Goal: Task Accomplishment & Management: Manage account settings

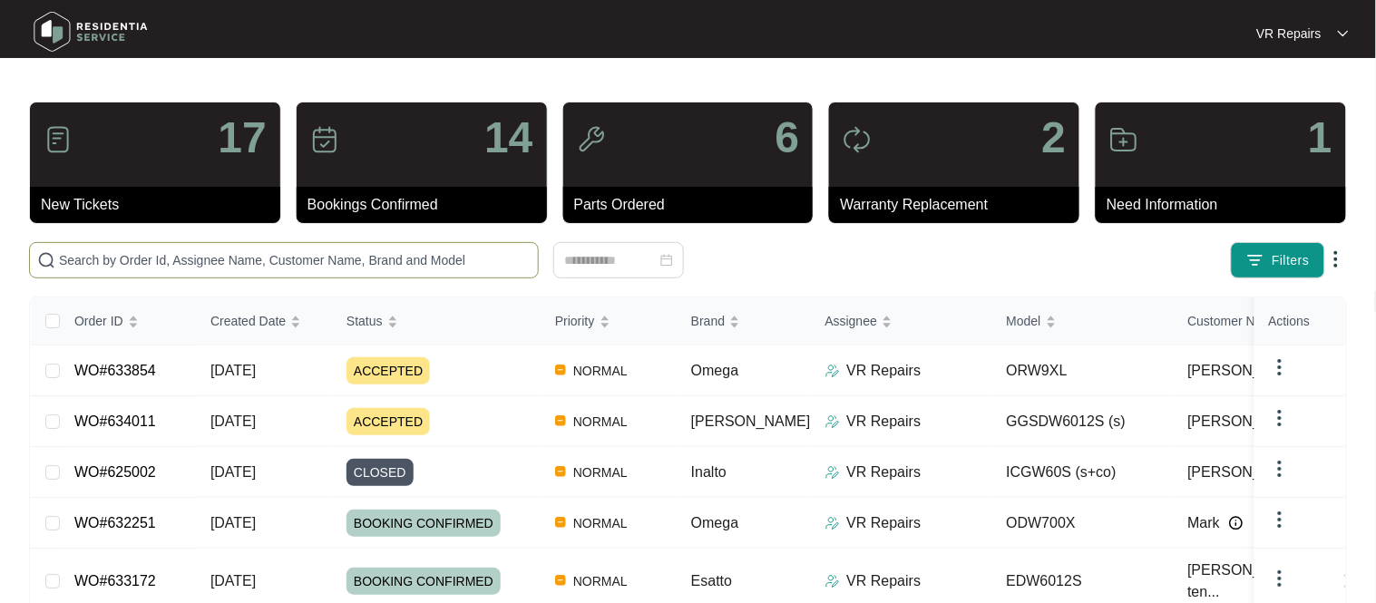
click at [212, 263] on input "text" at bounding box center [295, 260] width 472 height 20
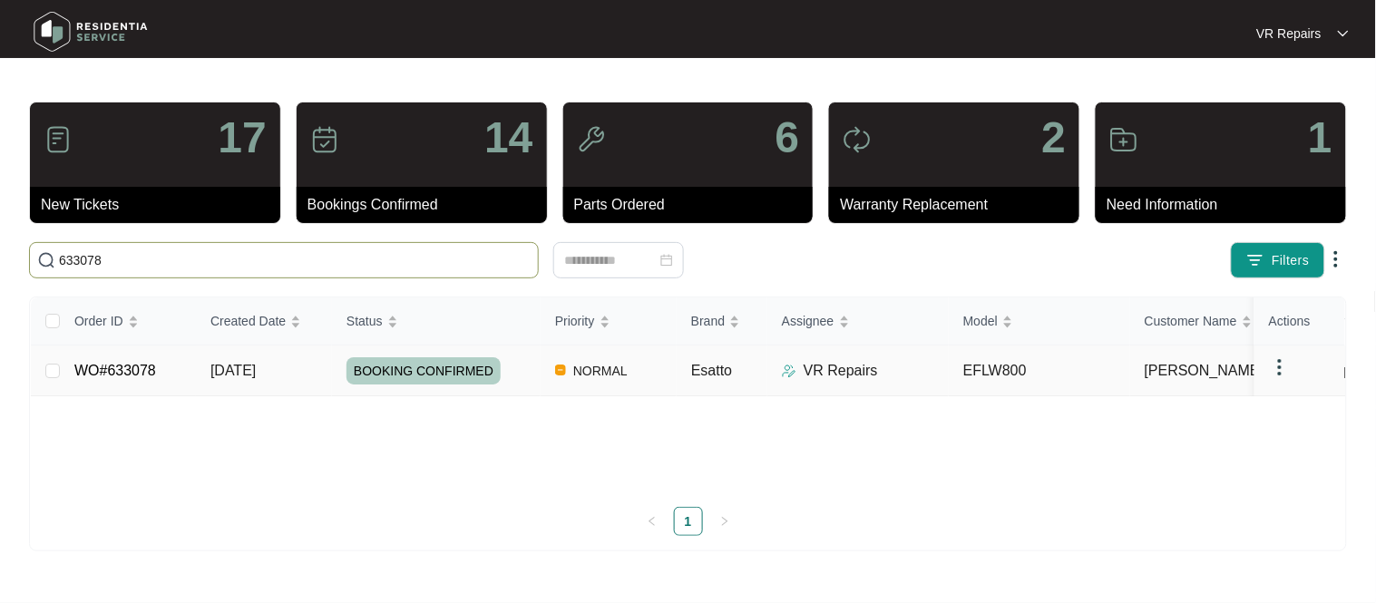
type input "633078"
click at [130, 367] on link "WO#633078" at bounding box center [115, 370] width 82 height 15
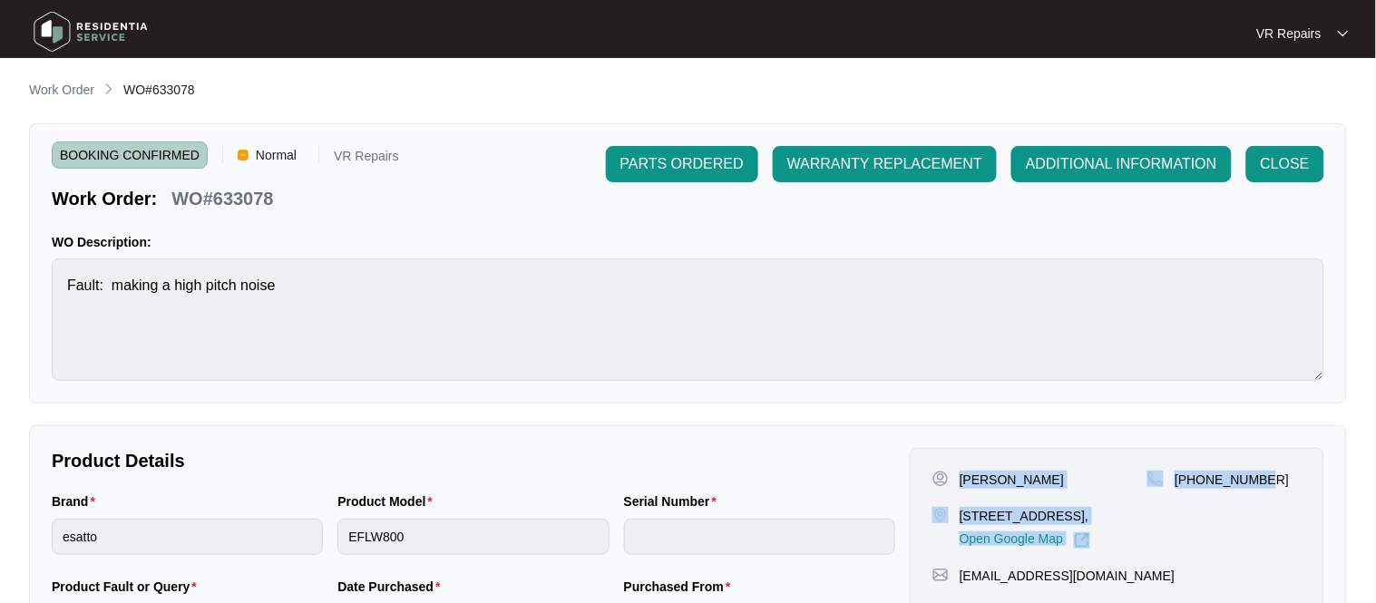
drag, startPoint x: 962, startPoint y: 480, endPoint x: 1274, endPoint y: 493, distance: 312.3
click at [1274, 493] on div "[PERSON_NAME] [STREET_ADDRESS], Open Google Map [PHONE_NUMBER]" at bounding box center [1117, 510] width 369 height 78
copy div "[PERSON_NAME] [STREET_ADDRESS], Open Google Map [PHONE_NUMBER]"
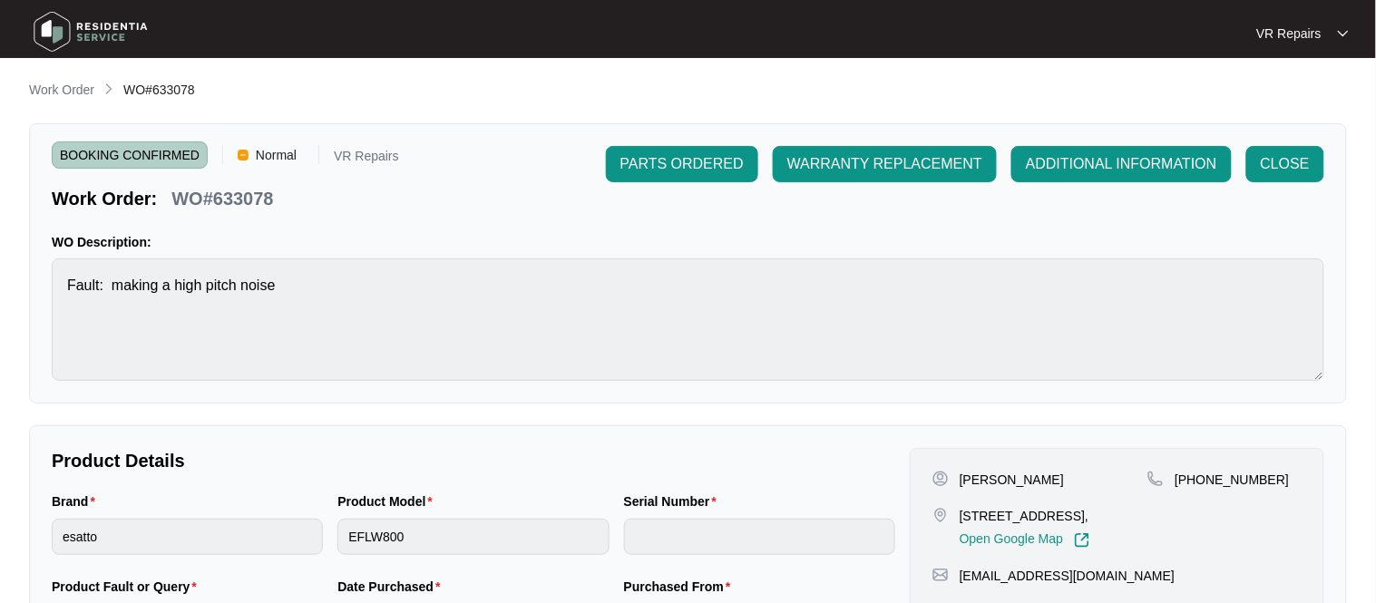
click at [576, 199] on div "BOOKING CONFIRMED Normal VR Repairs Work Order: WO#633078 PARTS ORDERED WARRANT…" at bounding box center [688, 178] width 1273 height 65
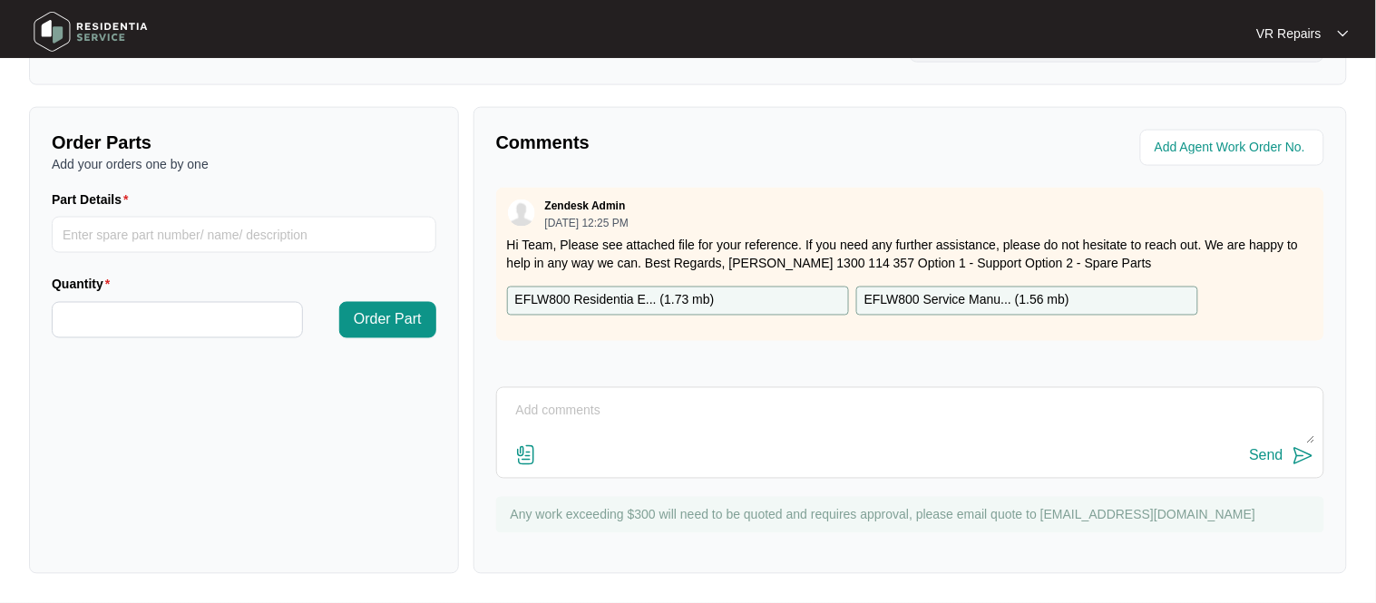
click at [526, 412] on textarea at bounding box center [910, 420] width 808 height 47
paste textarea "Investigated washing machine, and lubricated drum bearing for a smoother quiete…"
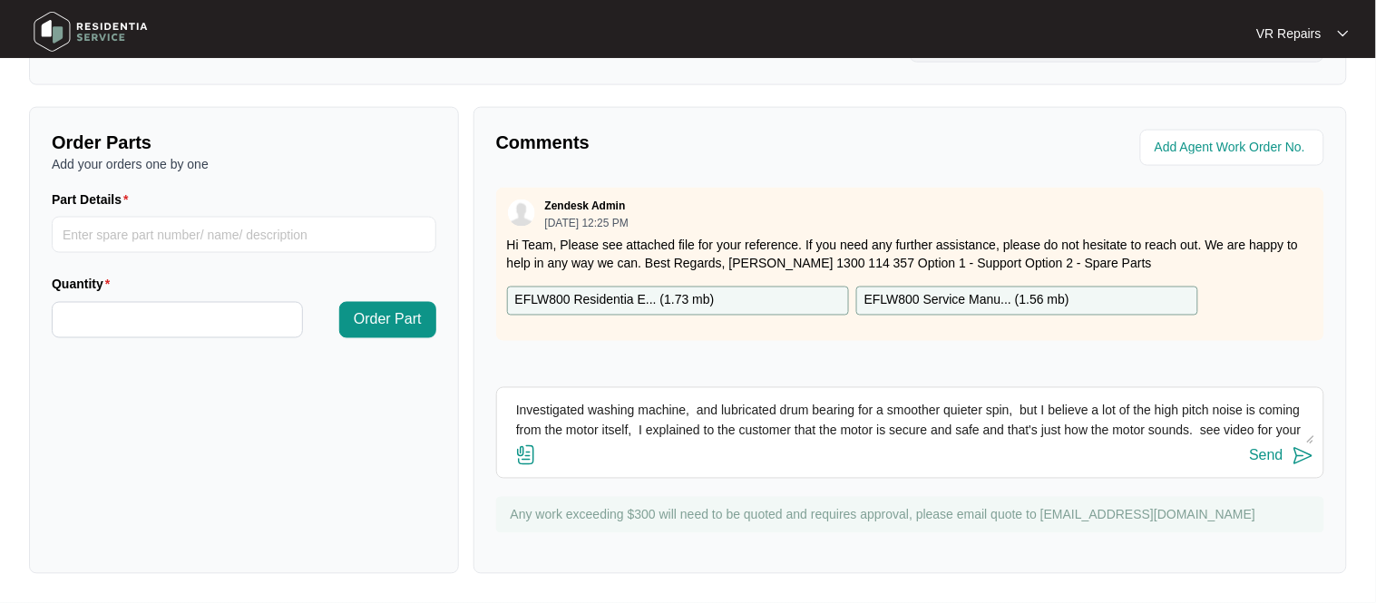
scroll to position [14, 0]
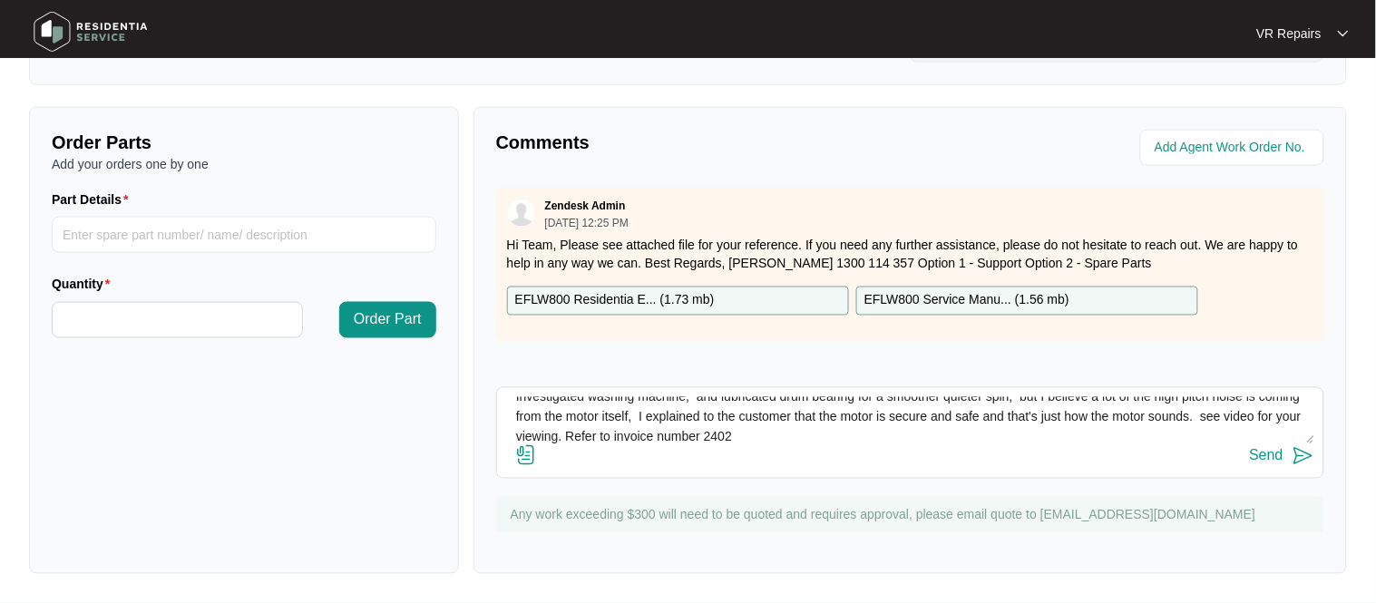
type textarea "Investigated washing machine, and lubricated drum bearing for a smoother quiete…"
click at [526, 453] on img at bounding box center [526, 456] width 22 height 22
click at [0, 0] on input "file" at bounding box center [0, 0] width 0 height 0
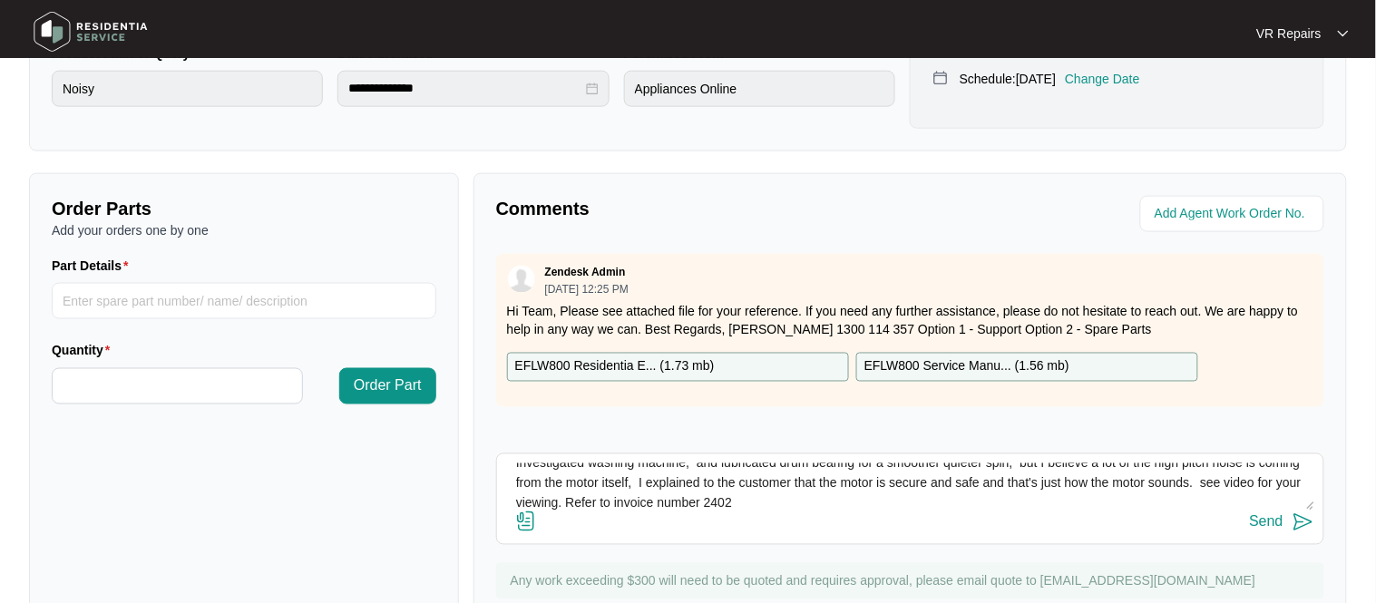
scroll to position [601, 0]
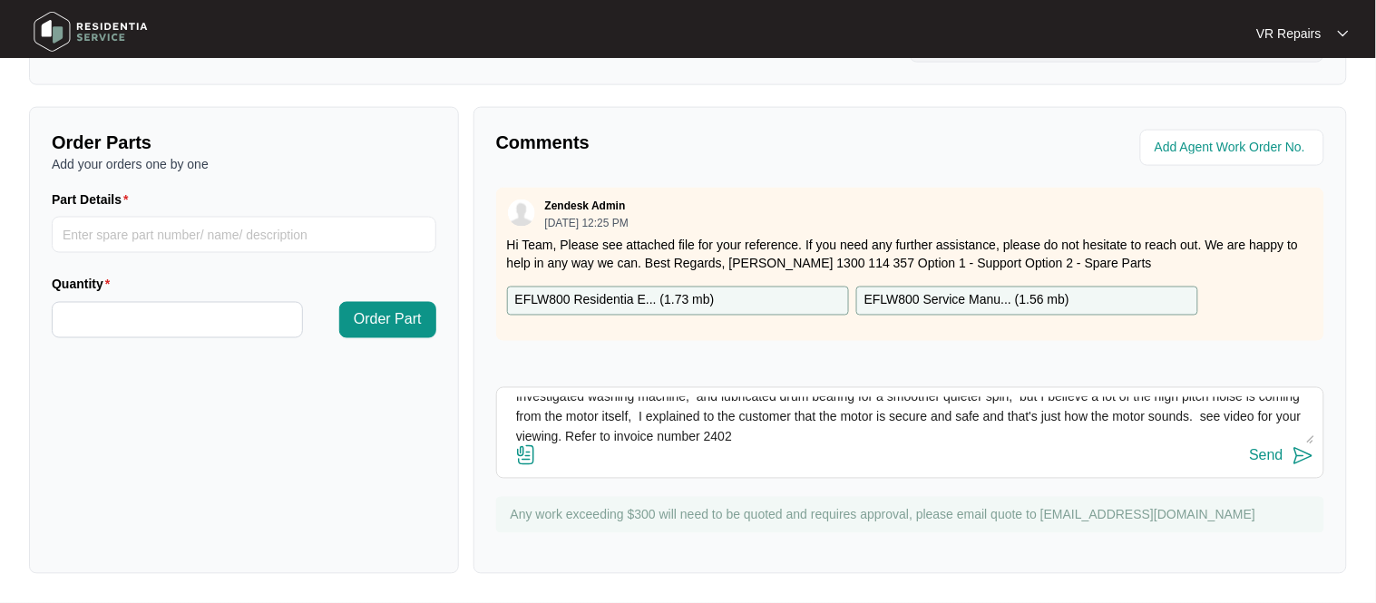
click at [1277, 462] on div "Send" at bounding box center [1267, 456] width 34 height 16
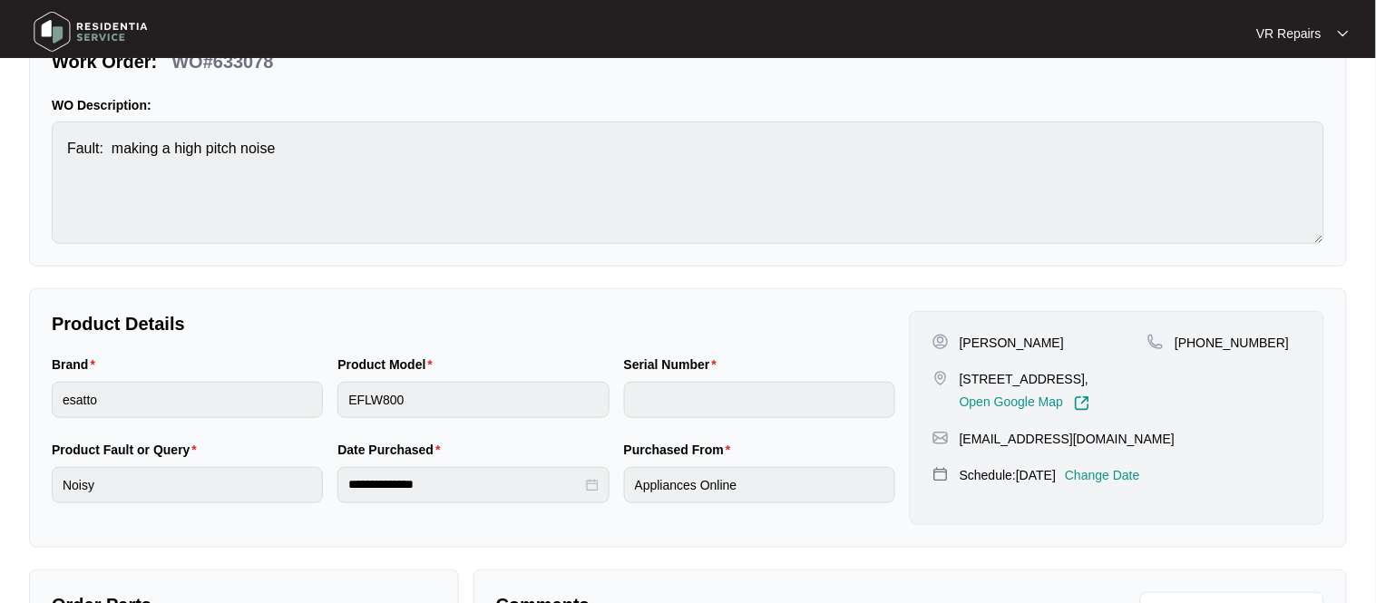
scroll to position [0, 0]
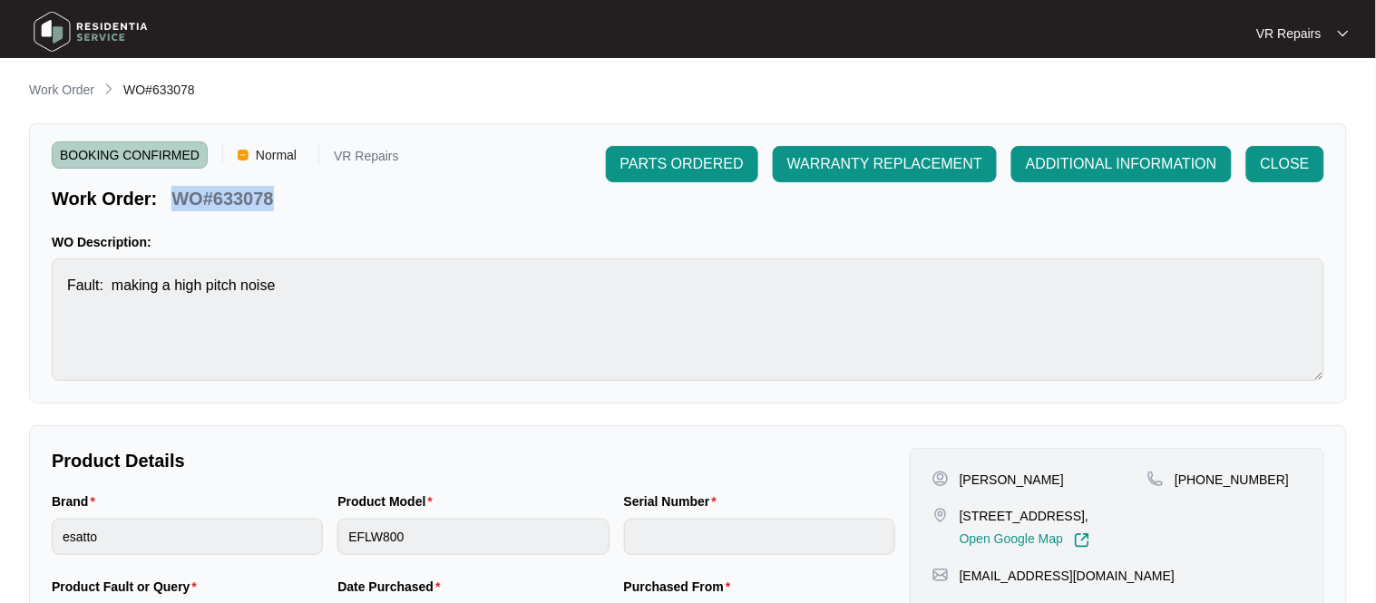
drag, startPoint x: 274, startPoint y: 194, endPoint x: 178, endPoint y: 210, distance: 97.5
click at [178, 210] on div "WO#633078" at bounding box center [222, 196] width 116 height 32
copy p "WO#633078"
click at [1271, 159] on span "CLOSE" at bounding box center [1285, 164] width 49 height 22
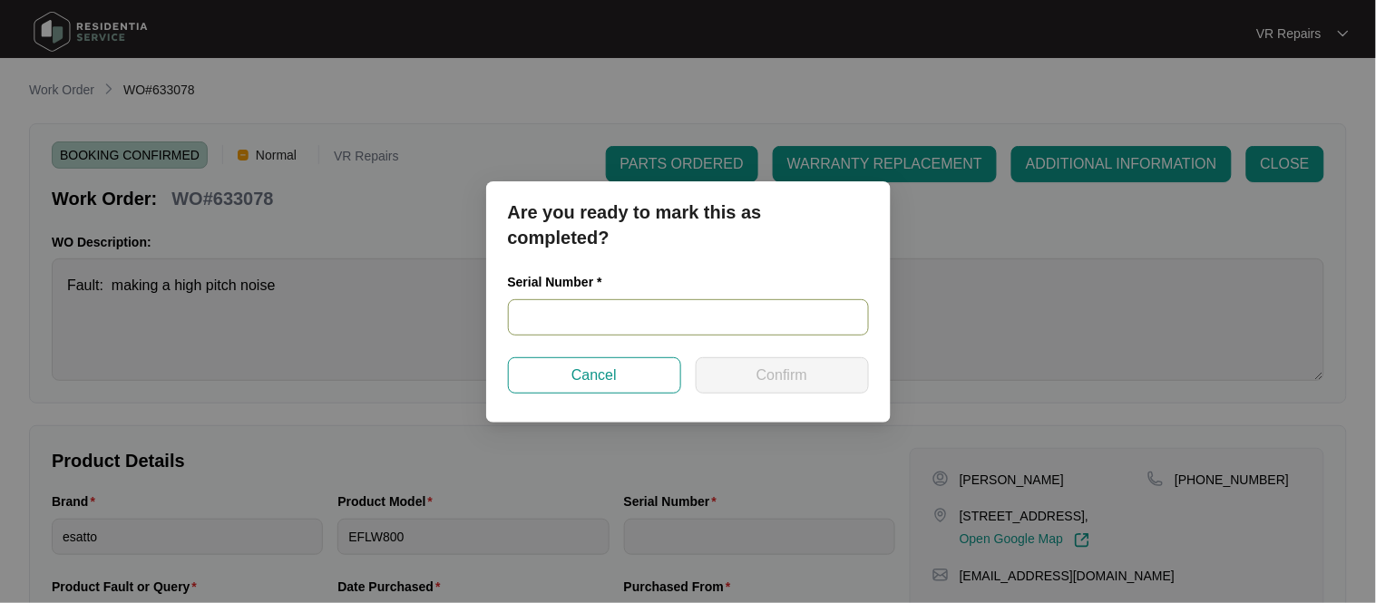
paste input "540N048870141085J00073"
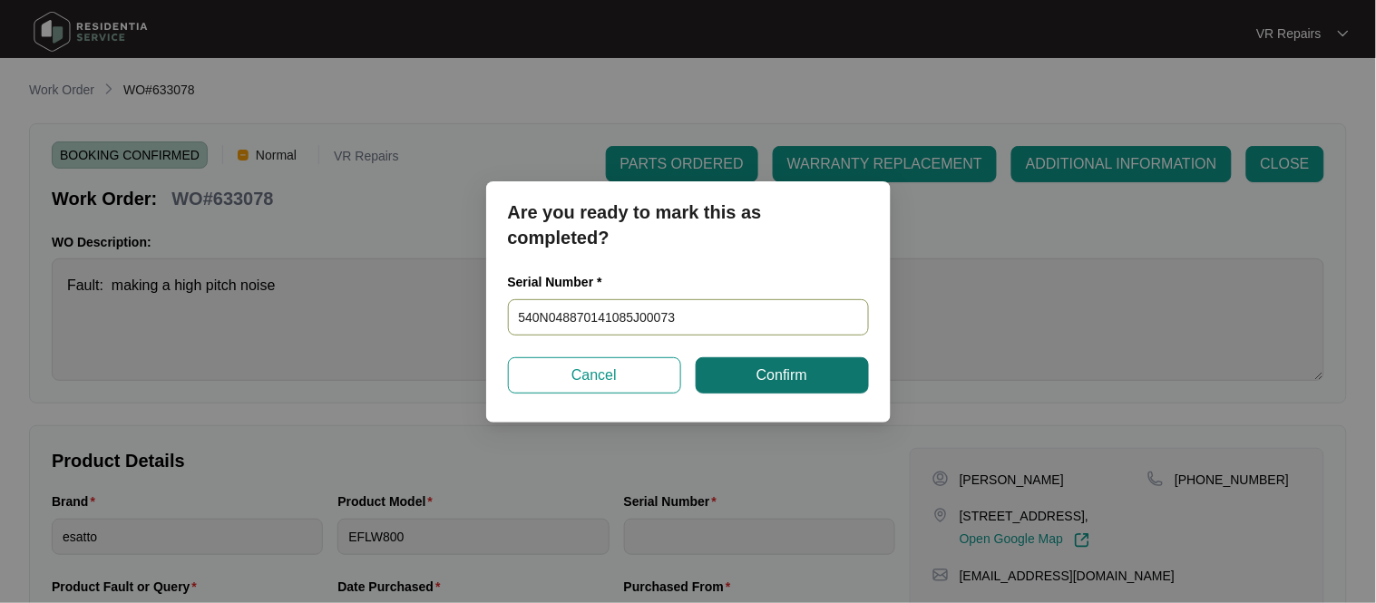
type input "540N048870141085J00073"
click at [752, 381] on button "Confirm" at bounding box center [782, 375] width 173 height 36
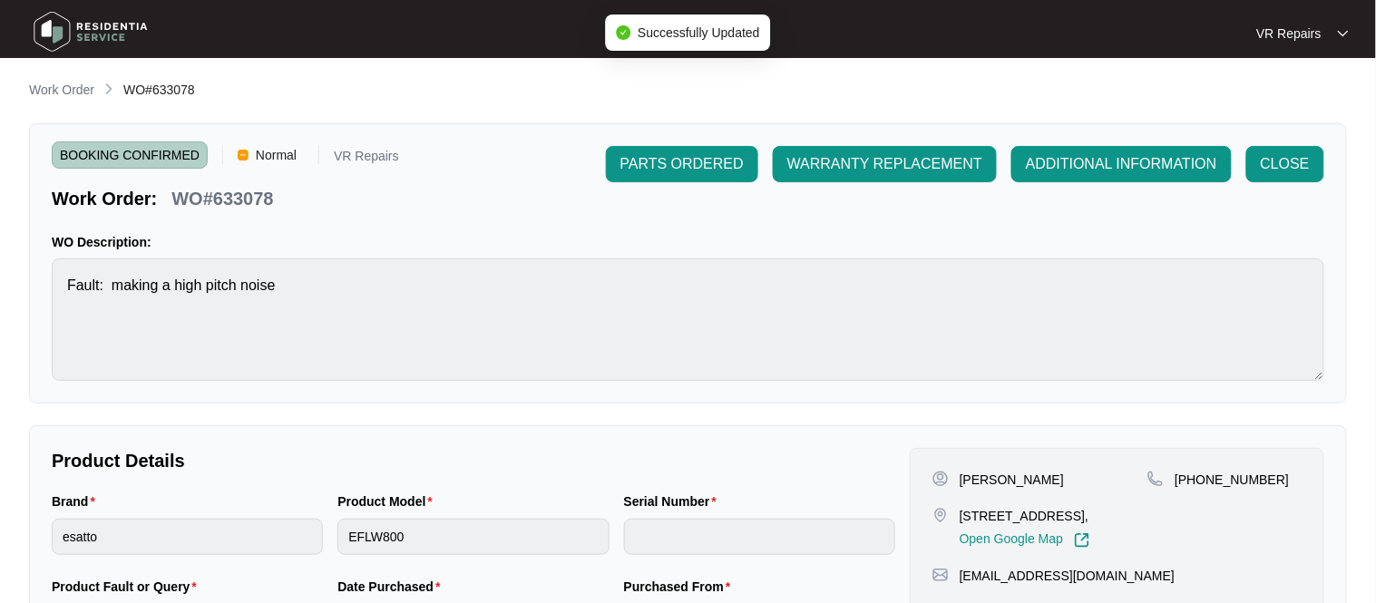
type input "540N048870141085J00073"
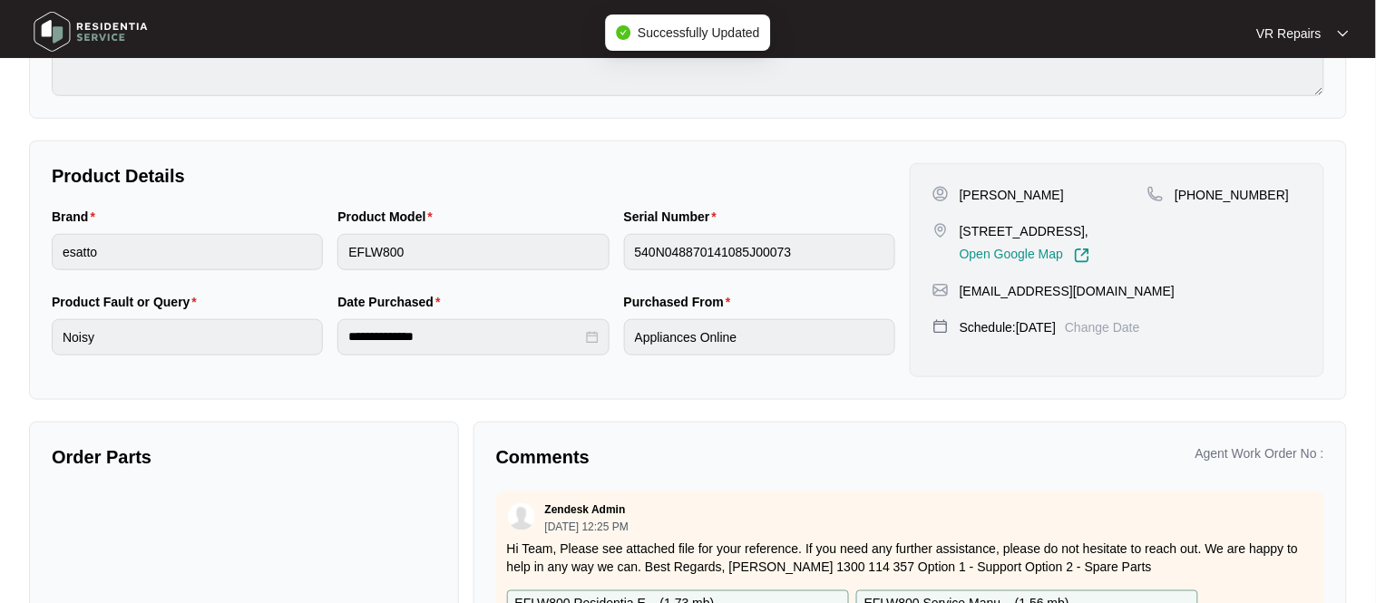
scroll to position [406, 0]
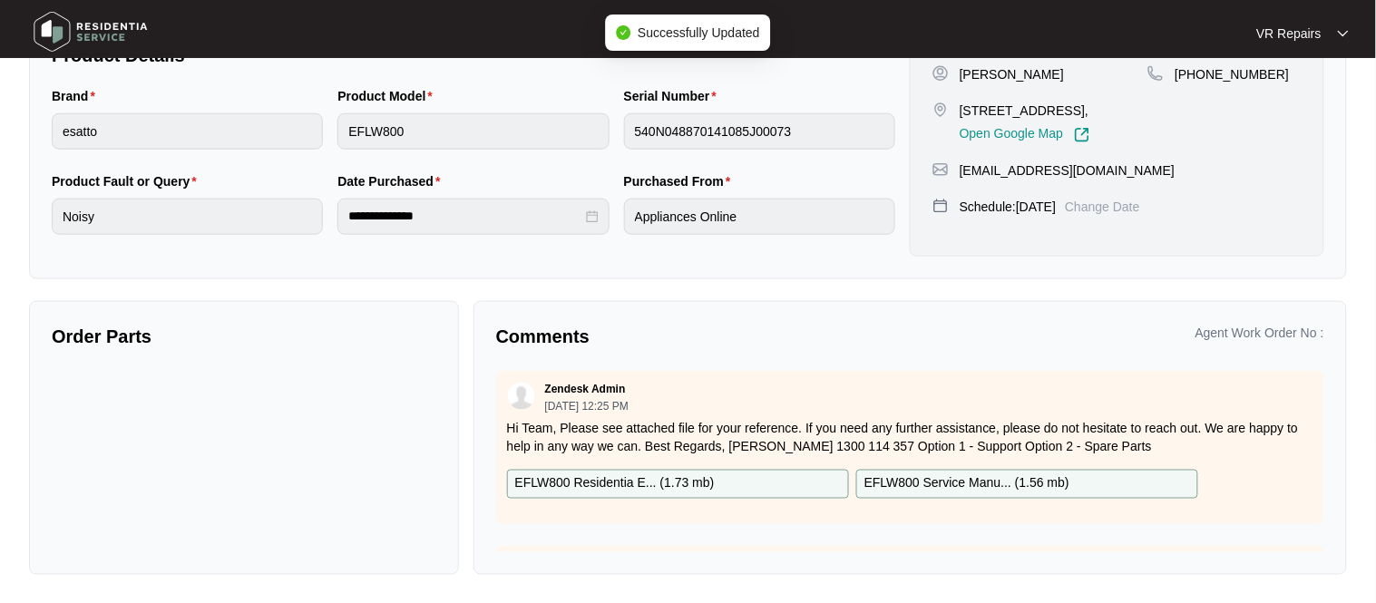
click at [692, 406] on div "Zendesk Admin [DATE] 12:25 PM" at bounding box center [910, 397] width 806 height 30
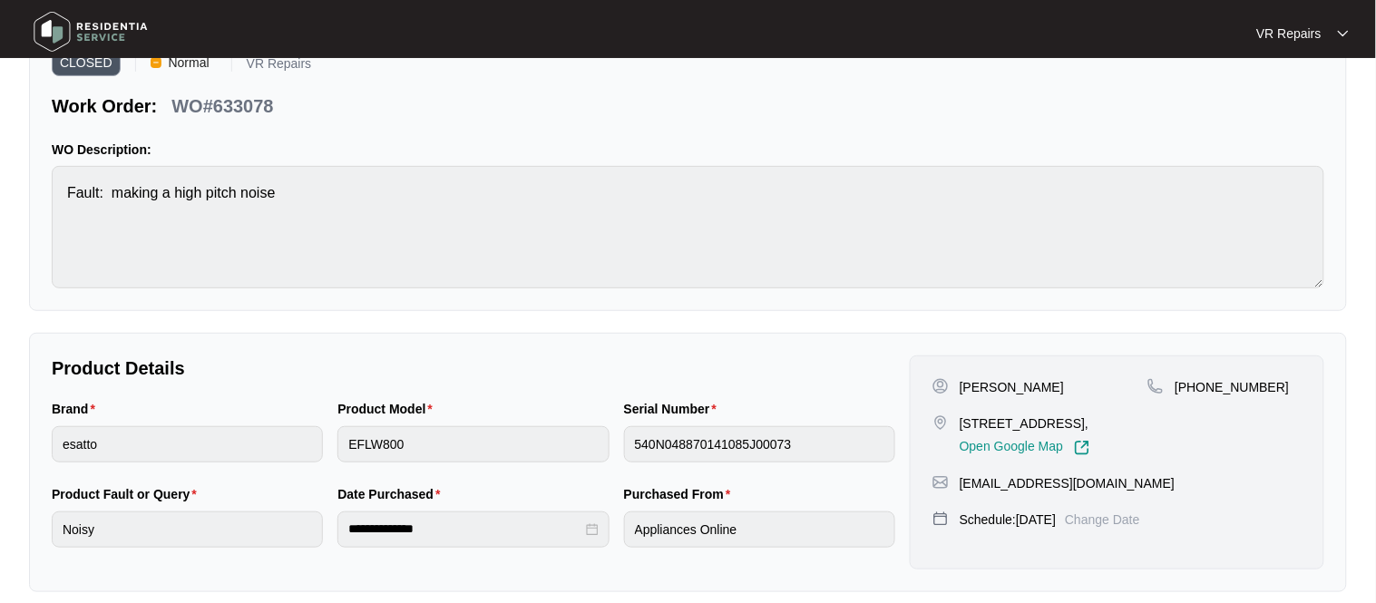
scroll to position [0, 0]
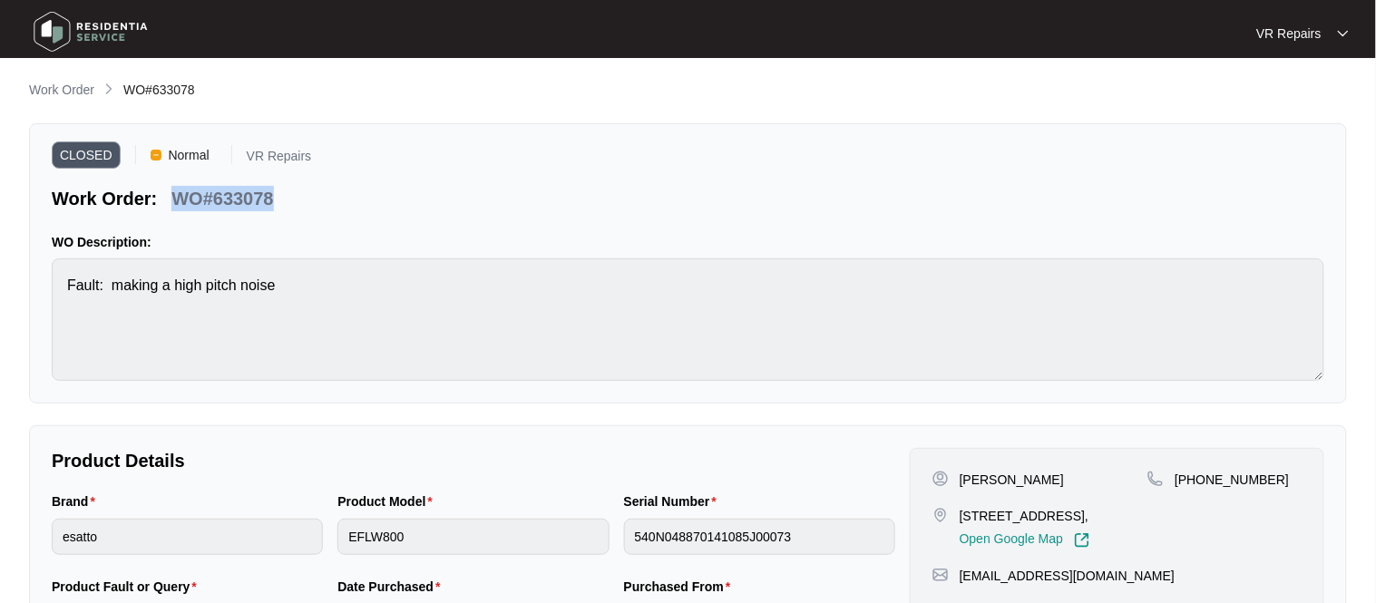
drag, startPoint x: 274, startPoint y: 200, endPoint x: 173, endPoint y: 206, distance: 100.8
click at [173, 206] on div "WO#633078" at bounding box center [222, 196] width 116 height 32
copy p "WO#633078"
click at [62, 92] on p "Work Order" at bounding box center [61, 90] width 65 height 18
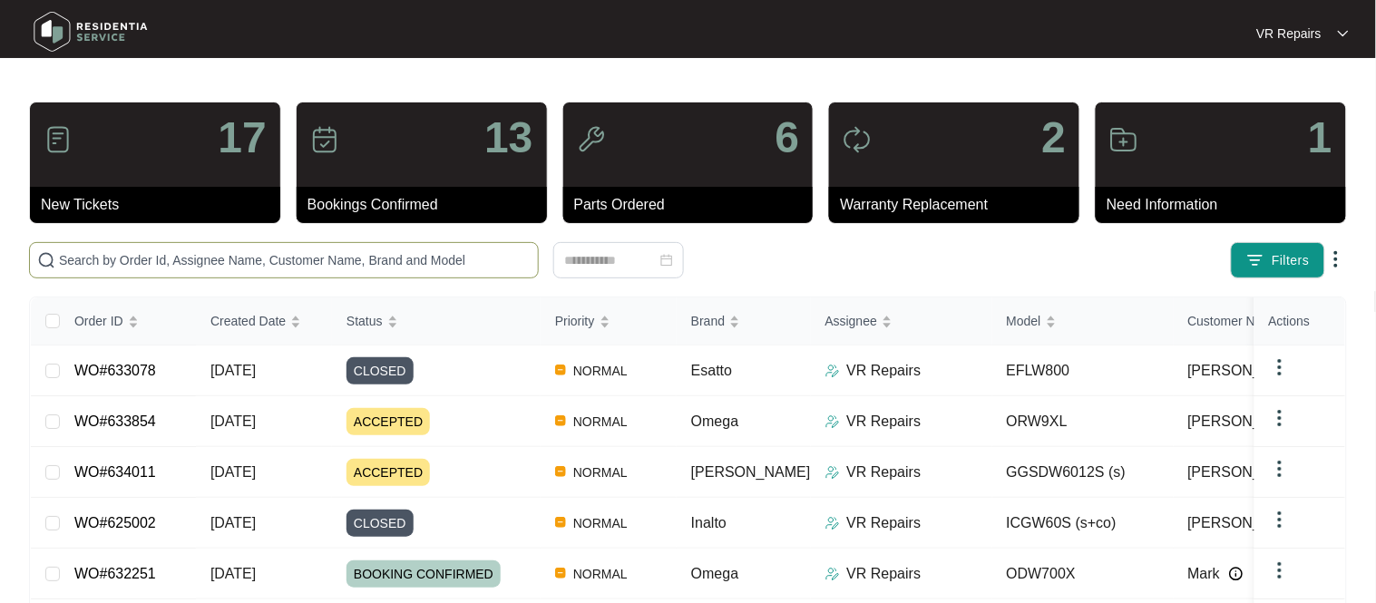
click at [285, 249] on span at bounding box center [284, 260] width 510 height 36
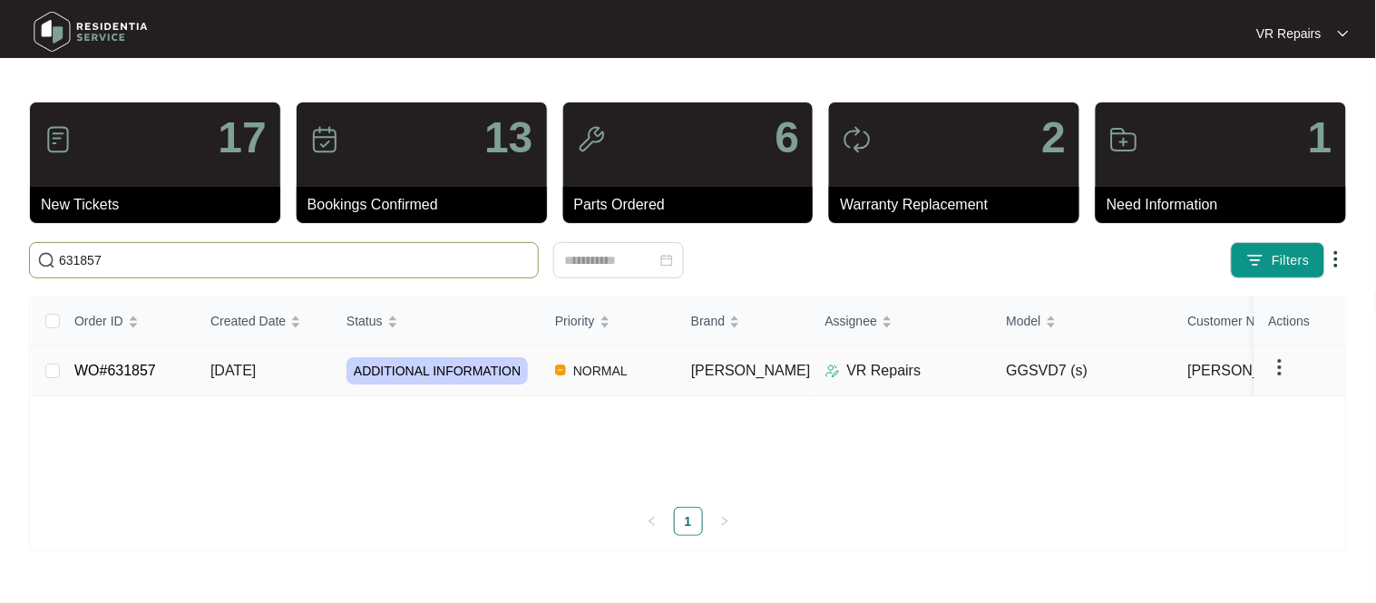
type input "631857"
click at [130, 373] on link "WO#631857" at bounding box center [115, 370] width 82 height 15
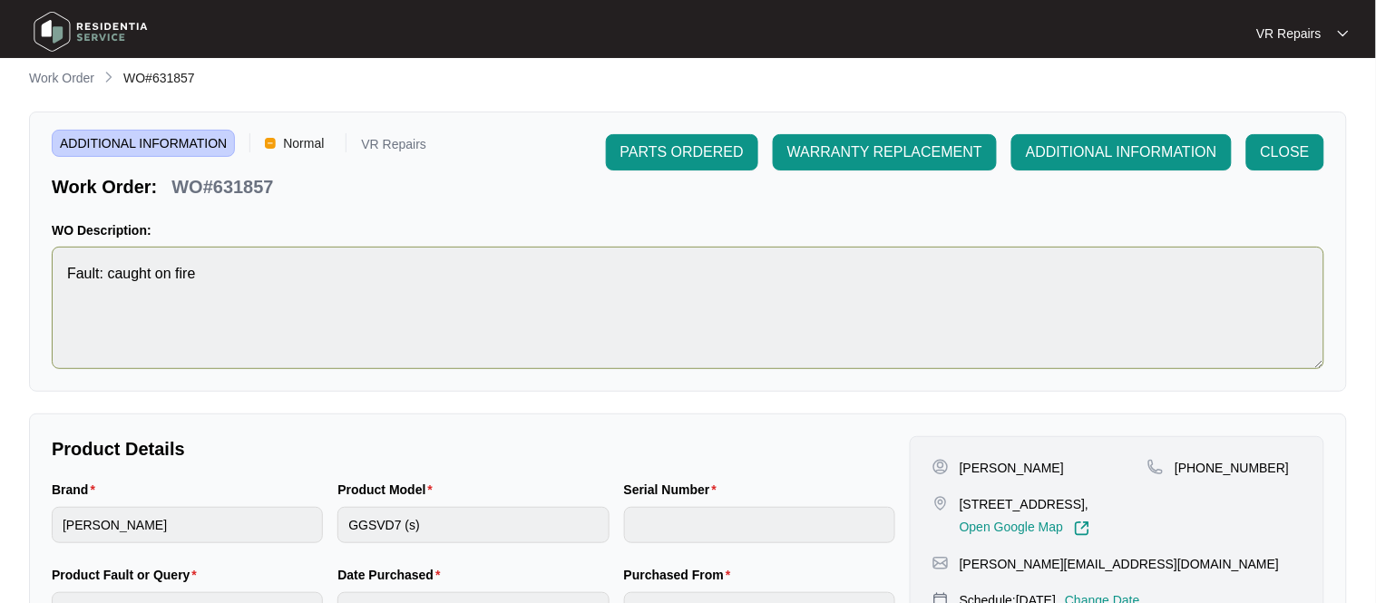
scroll to position [75, 0]
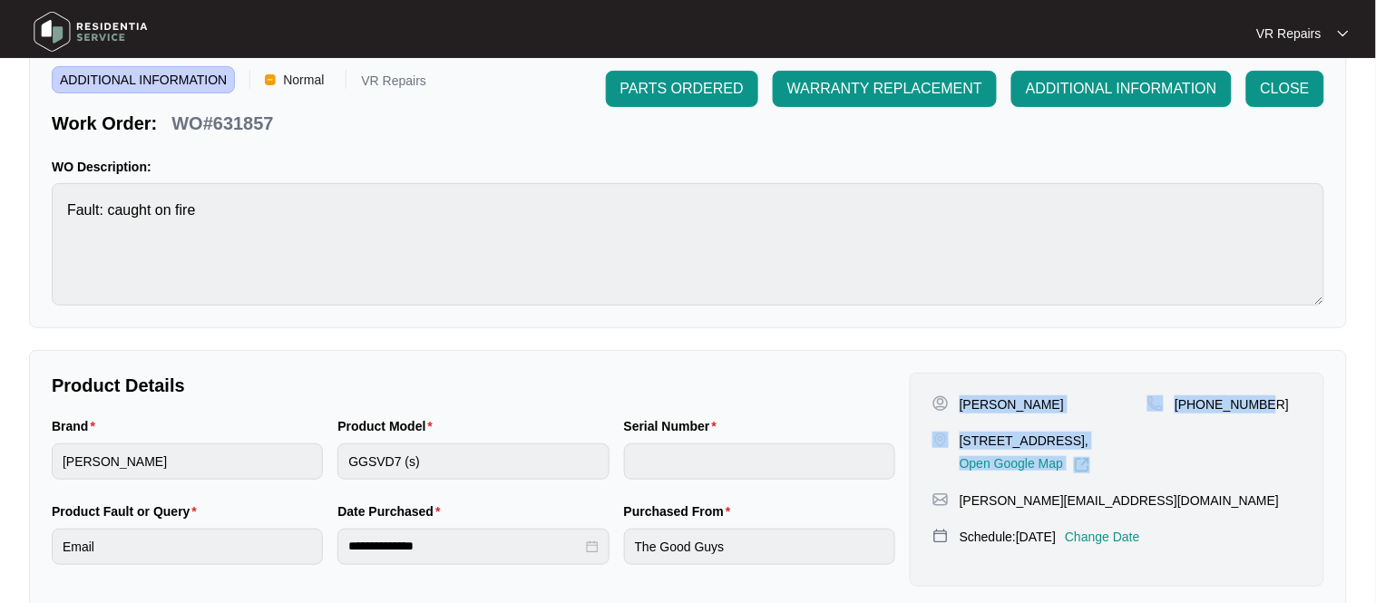
drag, startPoint x: 962, startPoint y: 405, endPoint x: 1277, endPoint y: 410, distance: 314.8
click at [1277, 408] on div "[PERSON_NAME] [STREET_ADDRESS], Open Google Map [PHONE_NUMBER]" at bounding box center [1117, 435] width 369 height 78
copy div "[PERSON_NAME] [STREET_ADDRESS], Open Google Map [PHONE_NUMBER]"
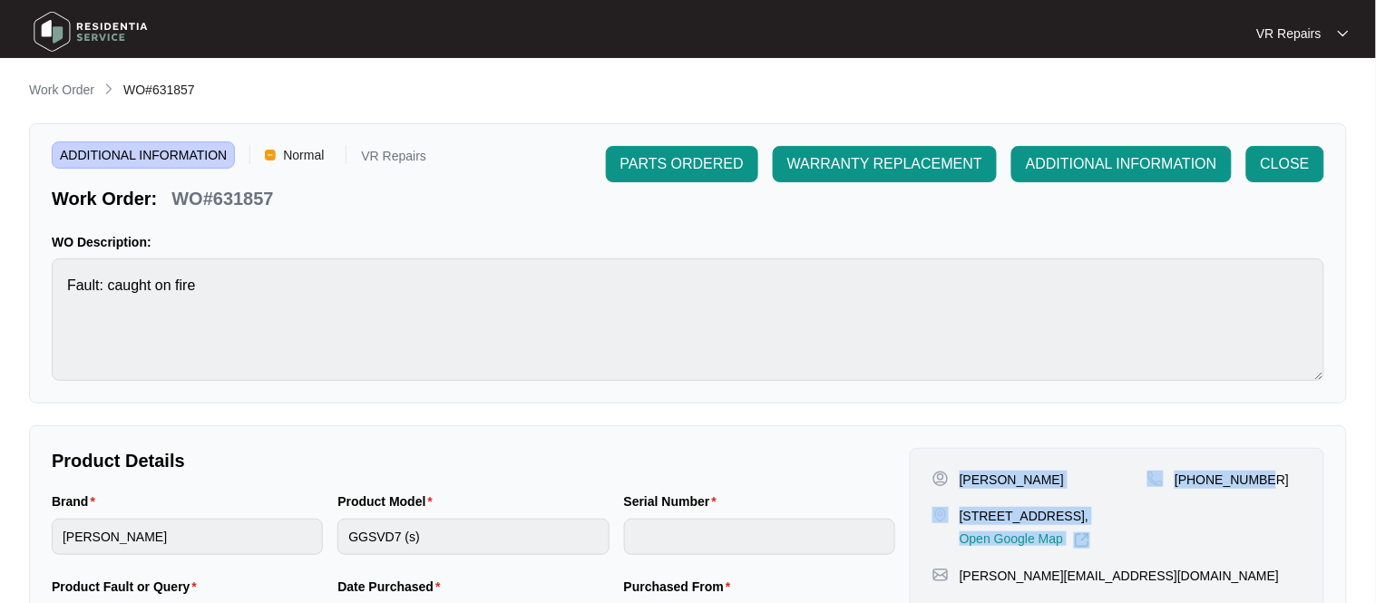
scroll to position [601, 0]
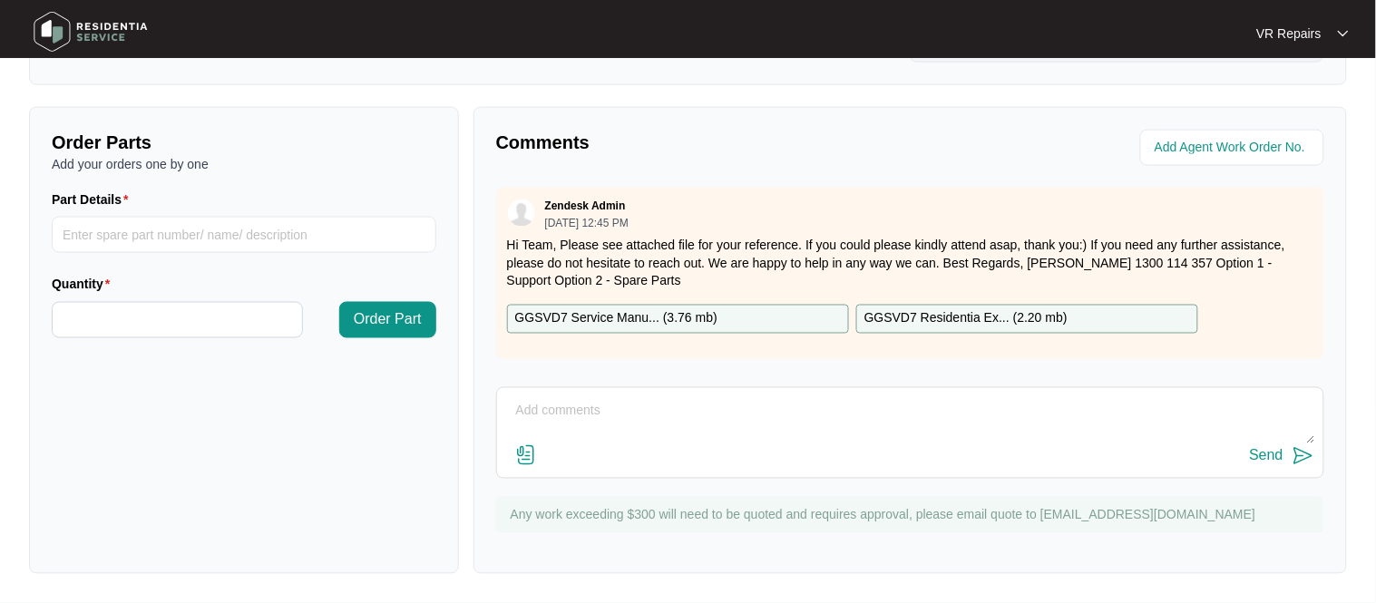
click at [543, 406] on textarea at bounding box center [910, 420] width 808 height 47
paste textarea "Investigated dryer and provided assessment and report in regards to the dryer c…"
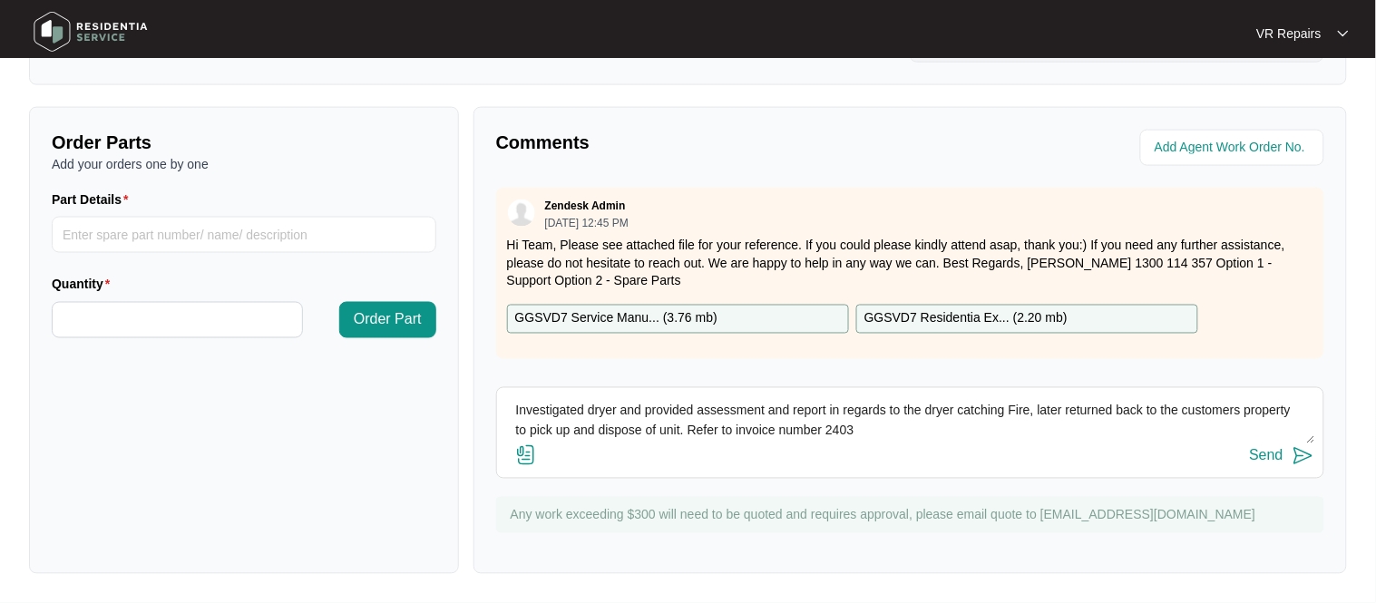
type textarea "Investigated dryer and provided assessment and report in regards to the dryer c…"
click at [1275, 453] on div "Send" at bounding box center [1267, 456] width 34 height 16
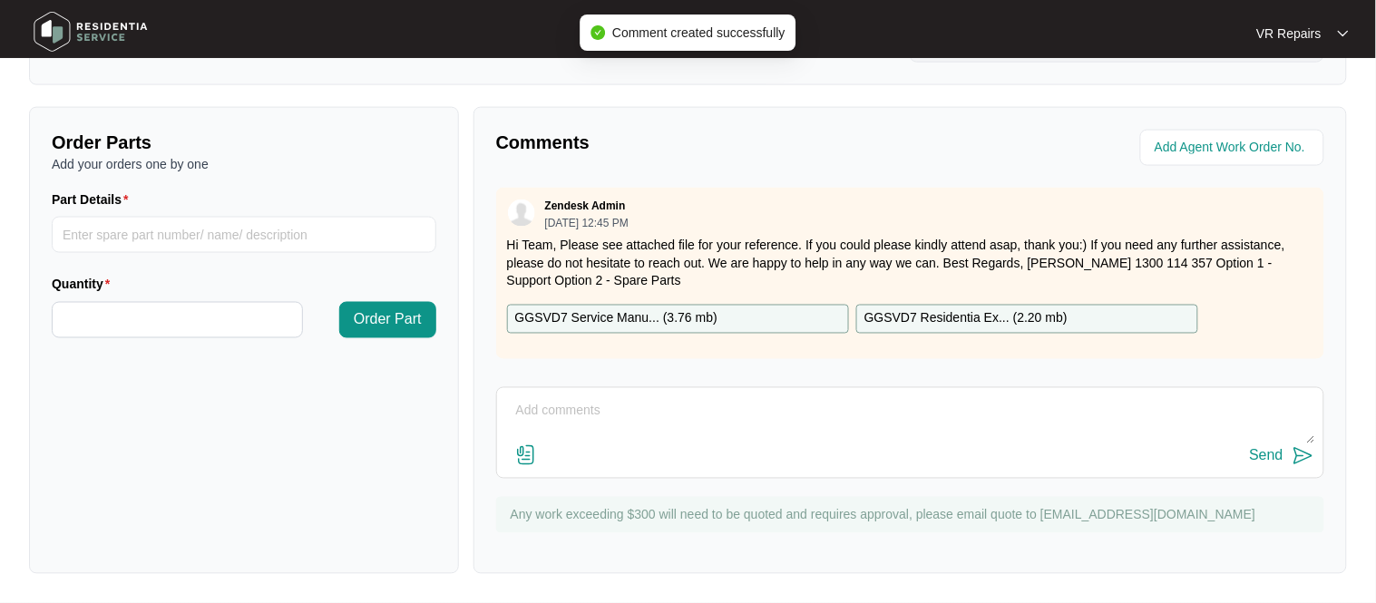
click at [855, 220] on div "Zendesk Admin [DATE] 12:45 PM" at bounding box center [910, 214] width 806 height 30
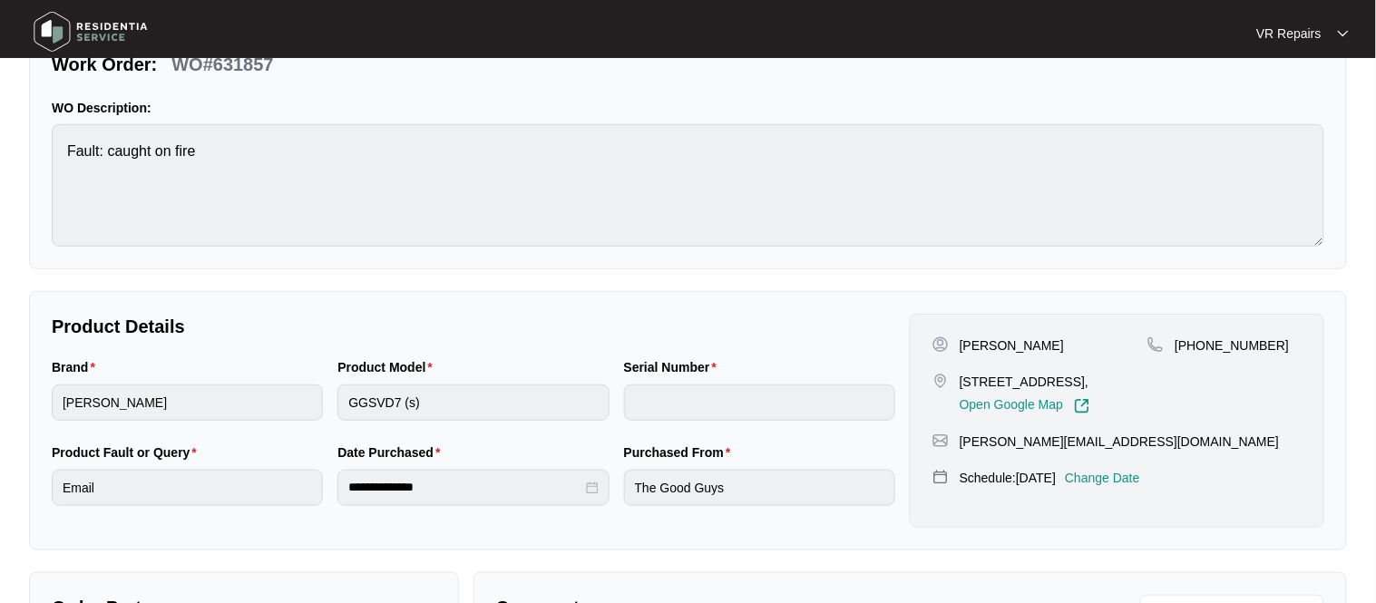
scroll to position [0, 0]
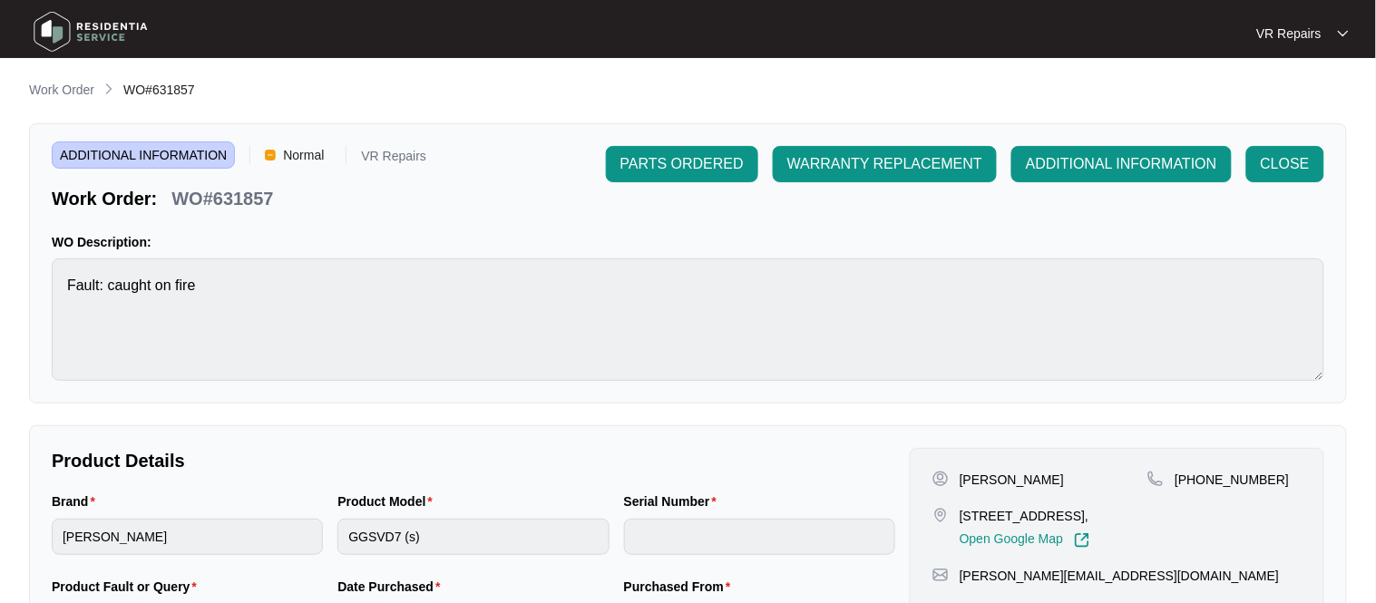
click at [277, 199] on div "WO#631857" at bounding box center [222, 196] width 116 height 32
click at [270, 194] on p "WO#631857" at bounding box center [222, 198] width 102 height 25
drag, startPoint x: 271, startPoint y: 197, endPoint x: 173, endPoint y: 202, distance: 98.1
click at [173, 202] on p "WO#631857" at bounding box center [222, 198] width 102 height 25
copy p "WO#631857"
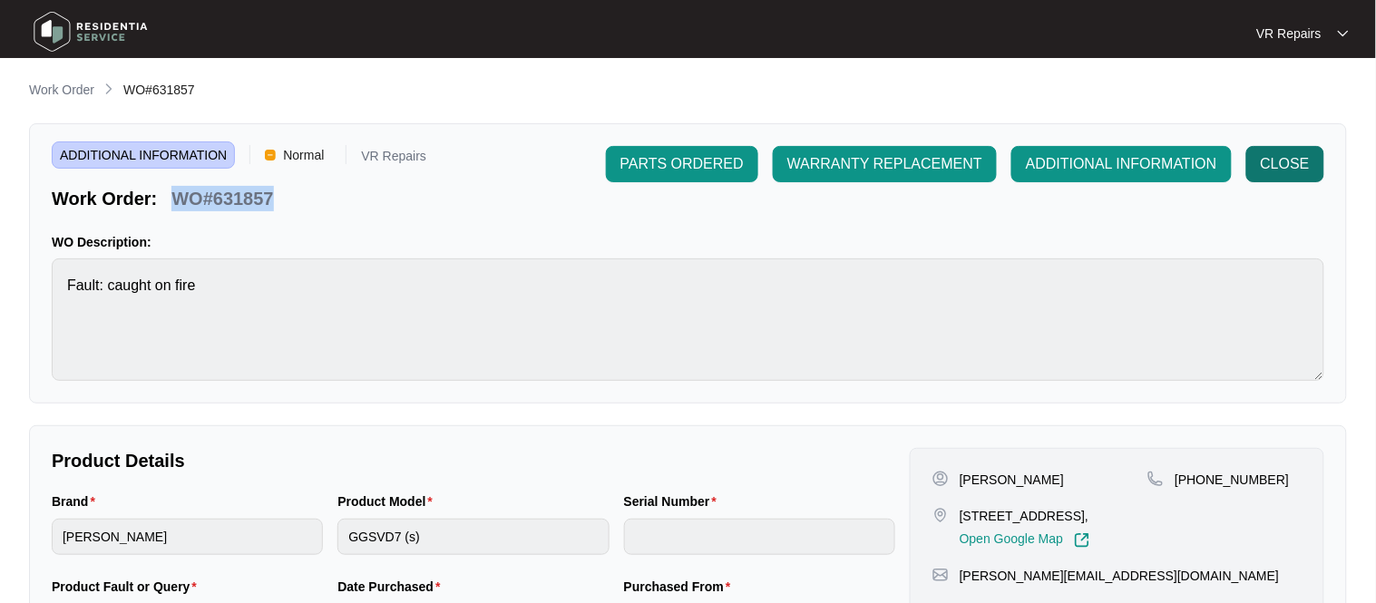
click at [1271, 164] on span "CLOSE" at bounding box center [1285, 164] width 49 height 22
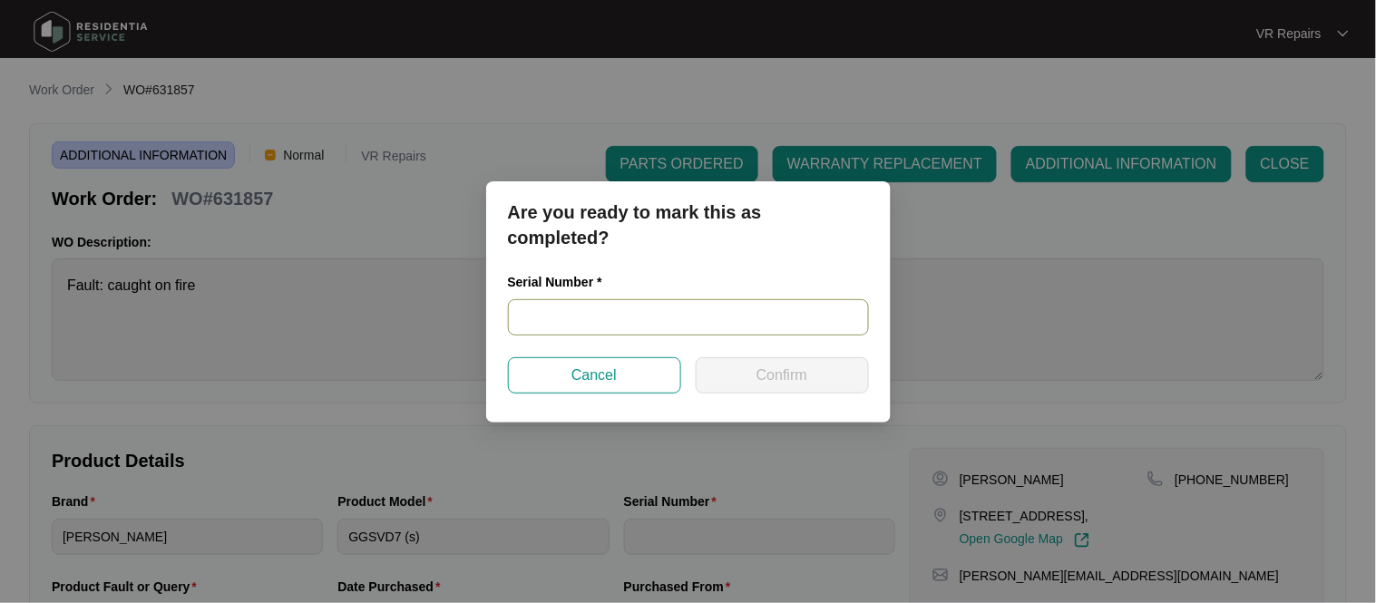
click at [633, 314] on input "text" at bounding box center [688, 317] width 361 height 36
paste input "541N965630144155L00070"
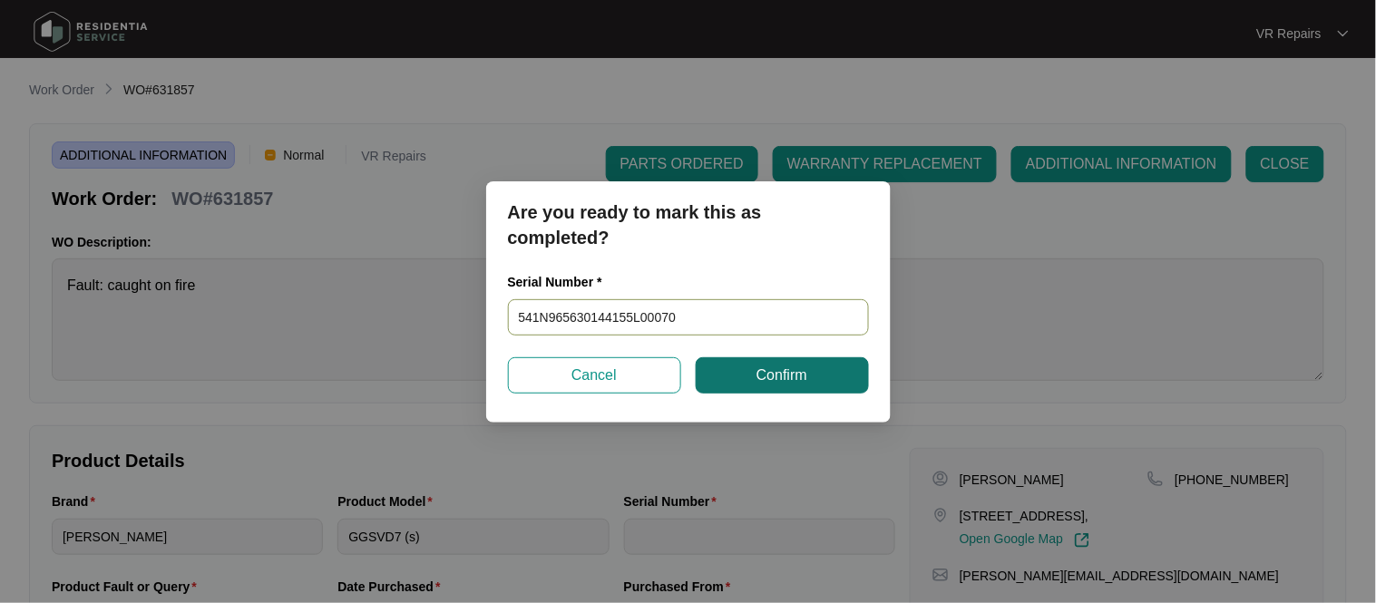
type input "541N965630144155L00070"
click at [751, 384] on button "Confirm" at bounding box center [782, 375] width 173 height 36
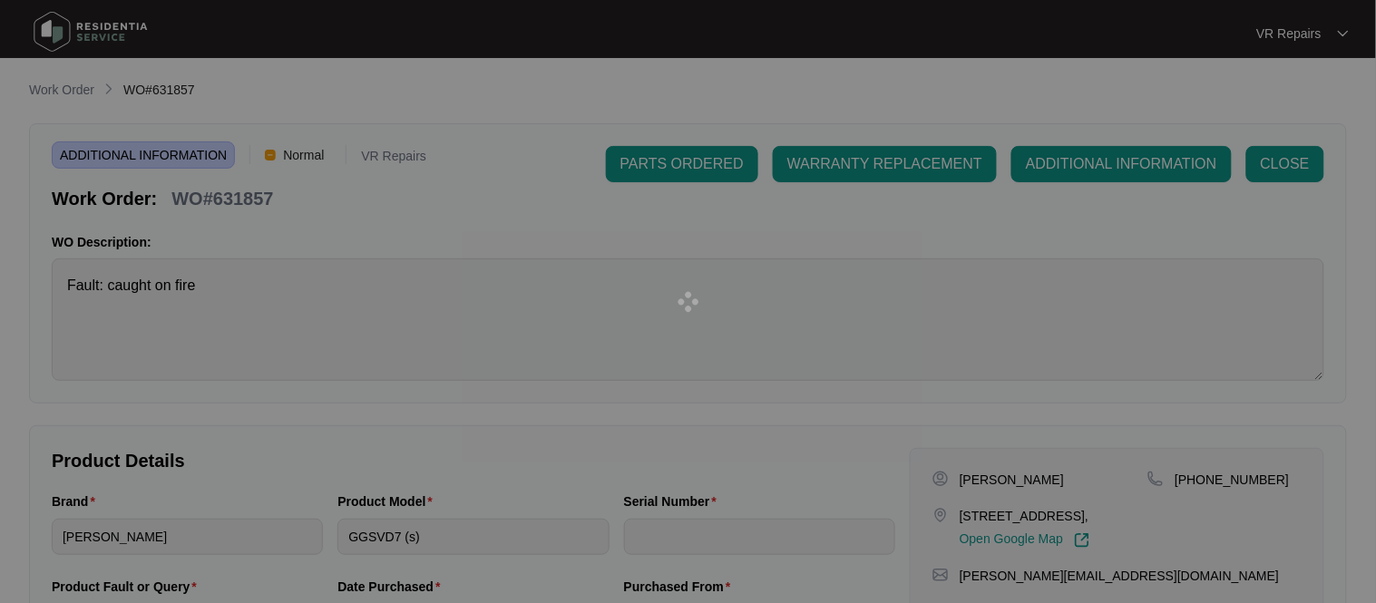
type input "541N965630144155L00070"
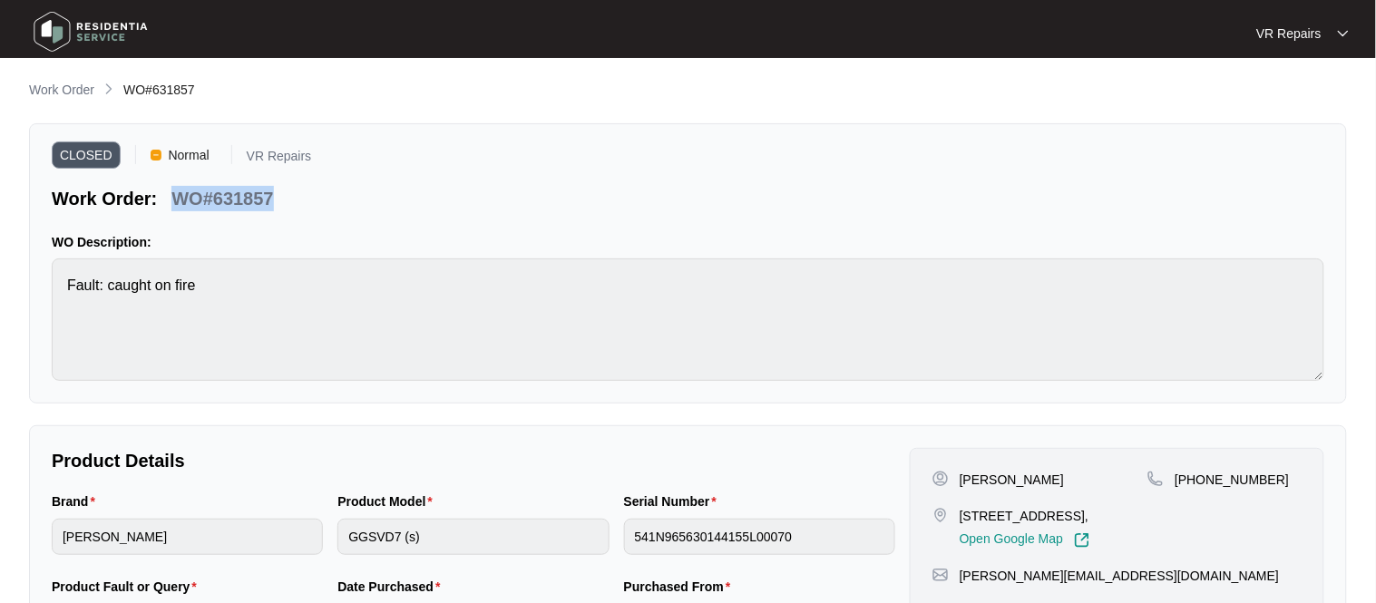
drag, startPoint x: 277, startPoint y: 191, endPoint x: 180, endPoint y: 196, distance: 97.2
click at [180, 196] on div "WO#631857" at bounding box center [222, 196] width 116 height 32
copy p "WO#631857"
click at [78, 83] on p "Work Order" at bounding box center [61, 90] width 65 height 18
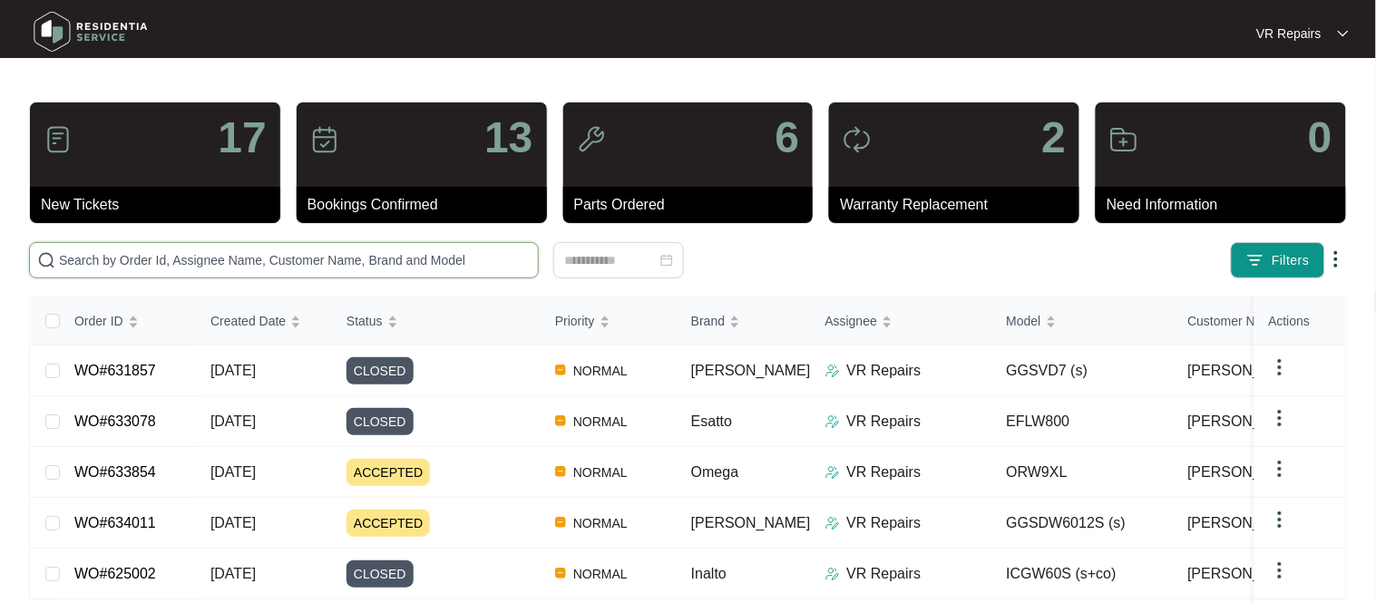
click at [242, 255] on input "text" at bounding box center [295, 260] width 472 height 20
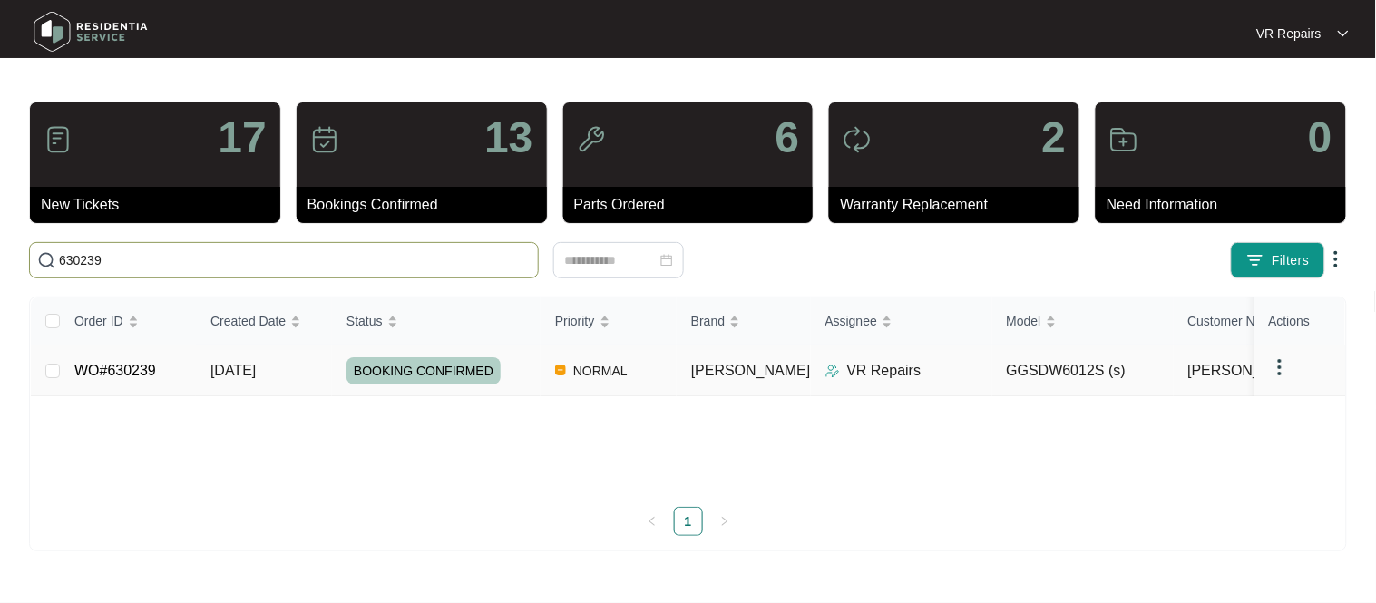
type input "630239"
click at [155, 383] on td "WO#630239" at bounding box center [128, 371] width 136 height 51
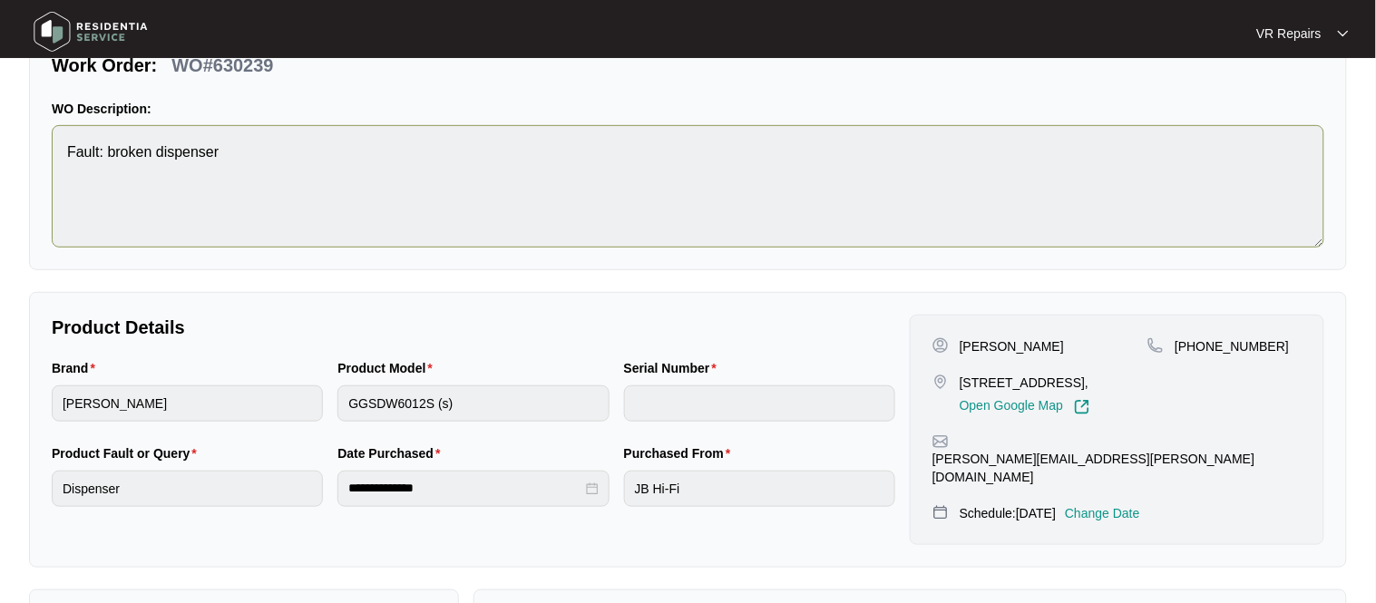
scroll to position [134, 0]
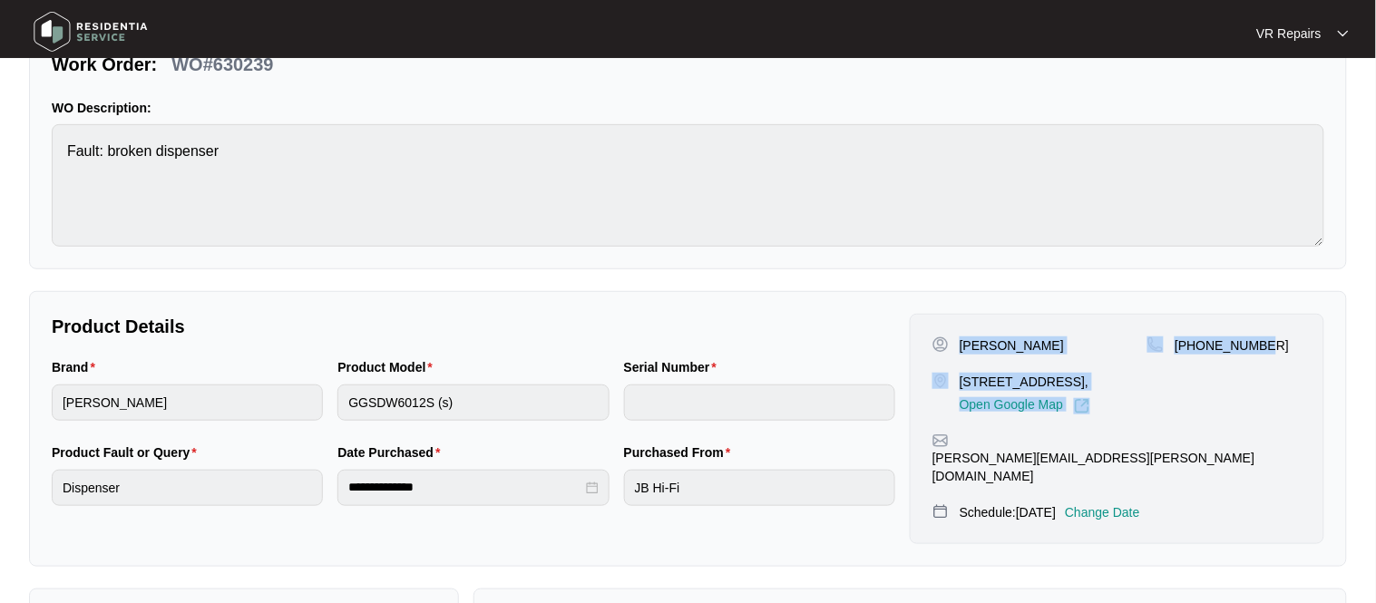
drag, startPoint x: 959, startPoint y: 347, endPoint x: 1276, endPoint y: 347, distance: 317.5
click at [1276, 347] on div "[PERSON_NAME] [STREET_ADDRESS], Open Google Map [PHONE_NUMBER]" at bounding box center [1117, 376] width 369 height 78
copy div "[PERSON_NAME] [STREET_ADDRESS], Open Google Map [PHONE_NUMBER]"
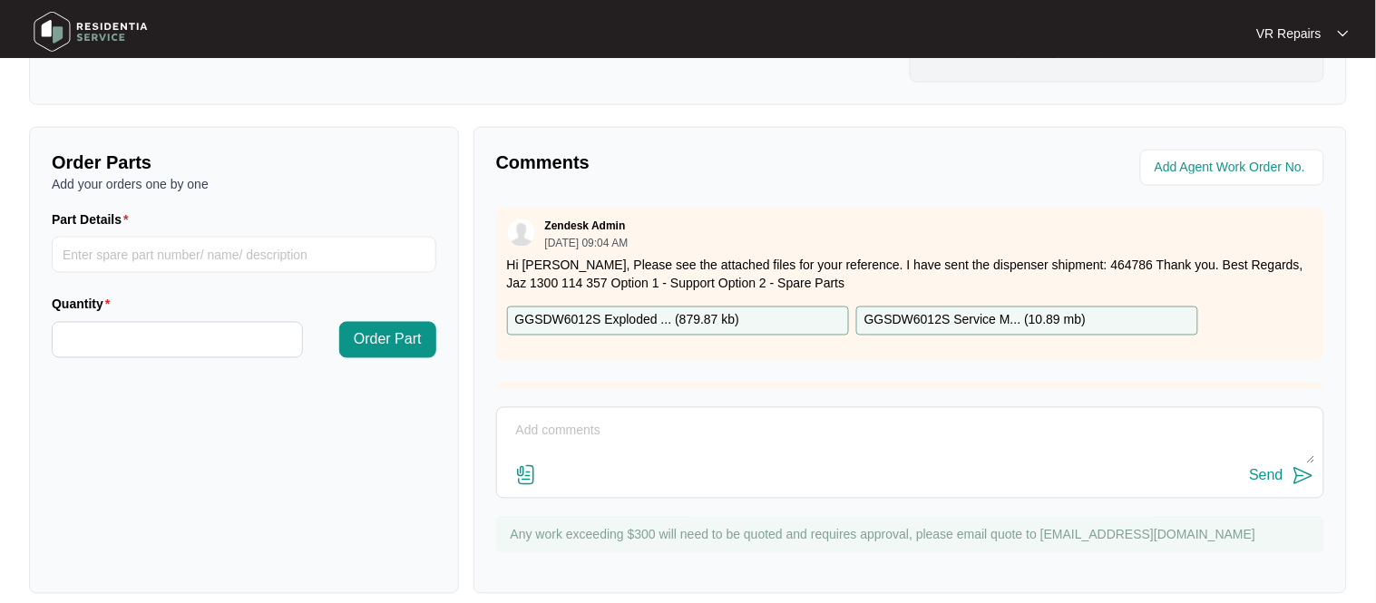
scroll to position [601, 0]
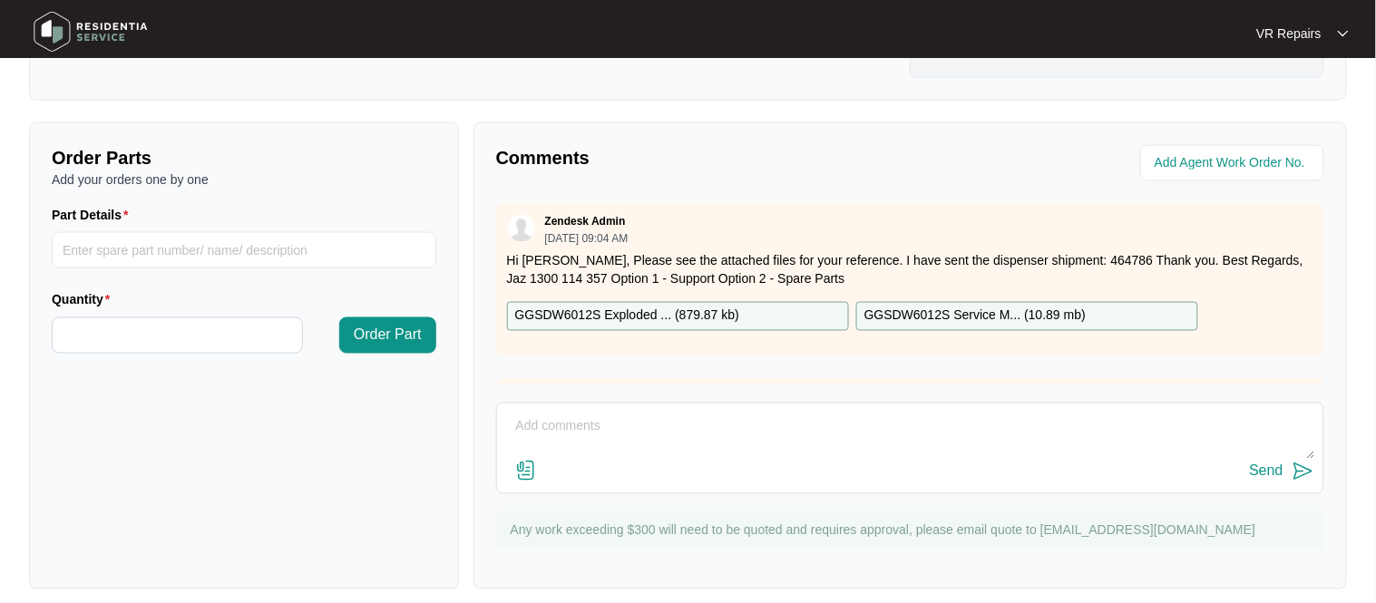
click at [536, 414] on textarea at bounding box center [910, 436] width 808 height 47
type textarea "Replaced broken dispenser, refer to invoice number 2404"
click at [1283, 464] on div "Send" at bounding box center [1267, 472] width 34 height 16
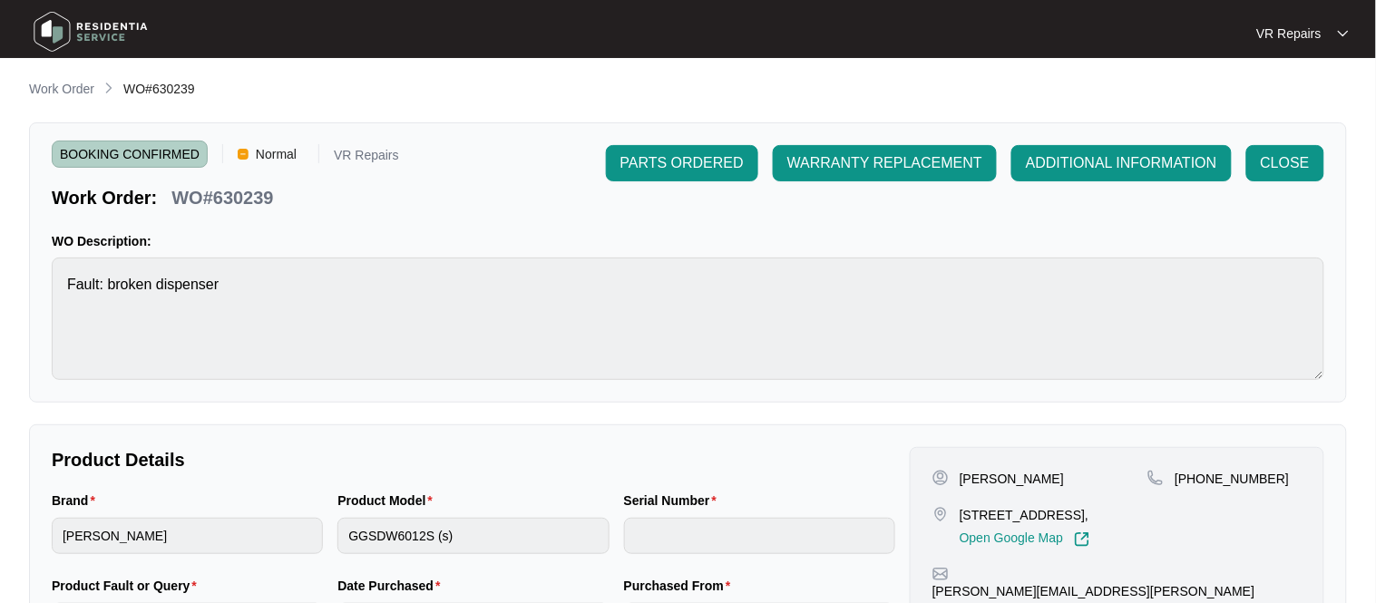
scroll to position [0, 0]
click at [1298, 155] on span "CLOSE" at bounding box center [1285, 164] width 49 height 22
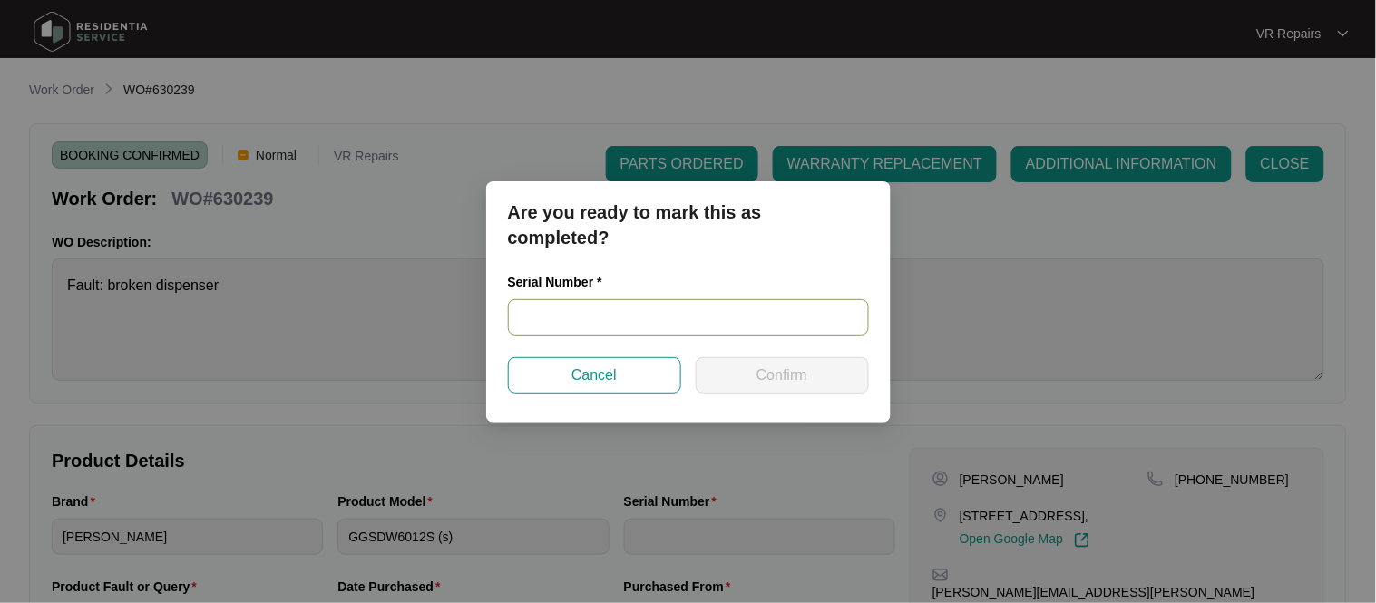
paste input "24034294010100047"
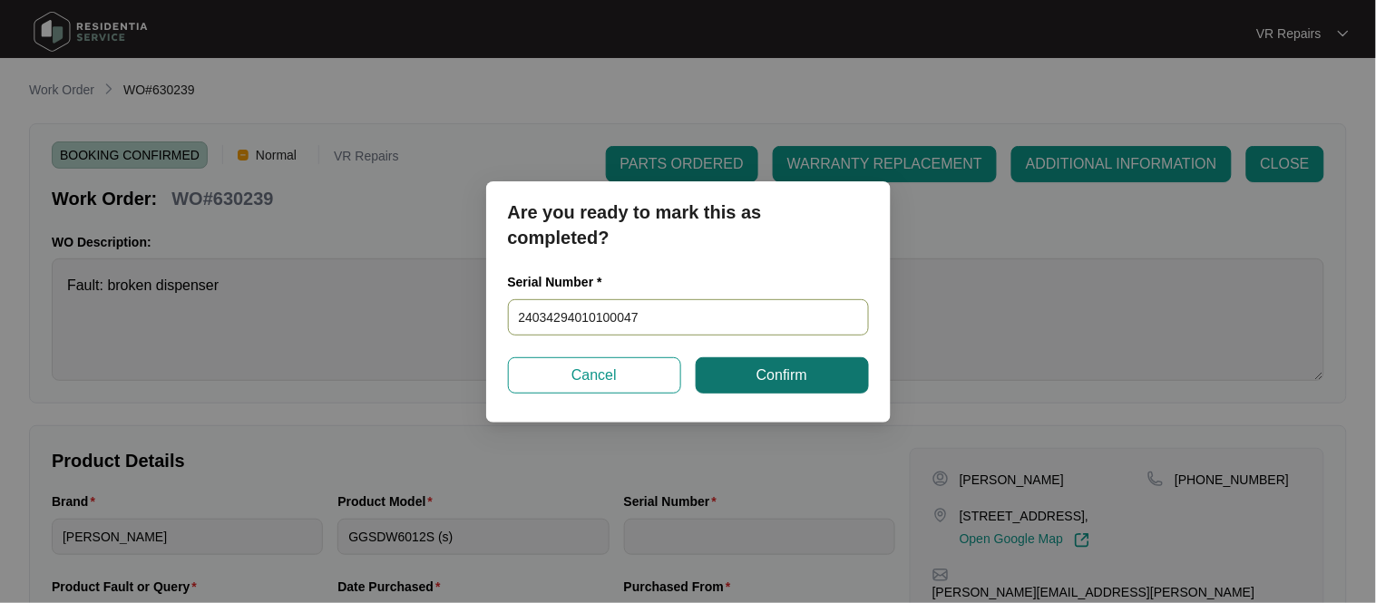
type input "24034294010100047"
click at [738, 375] on button "Confirm" at bounding box center [782, 375] width 173 height 36
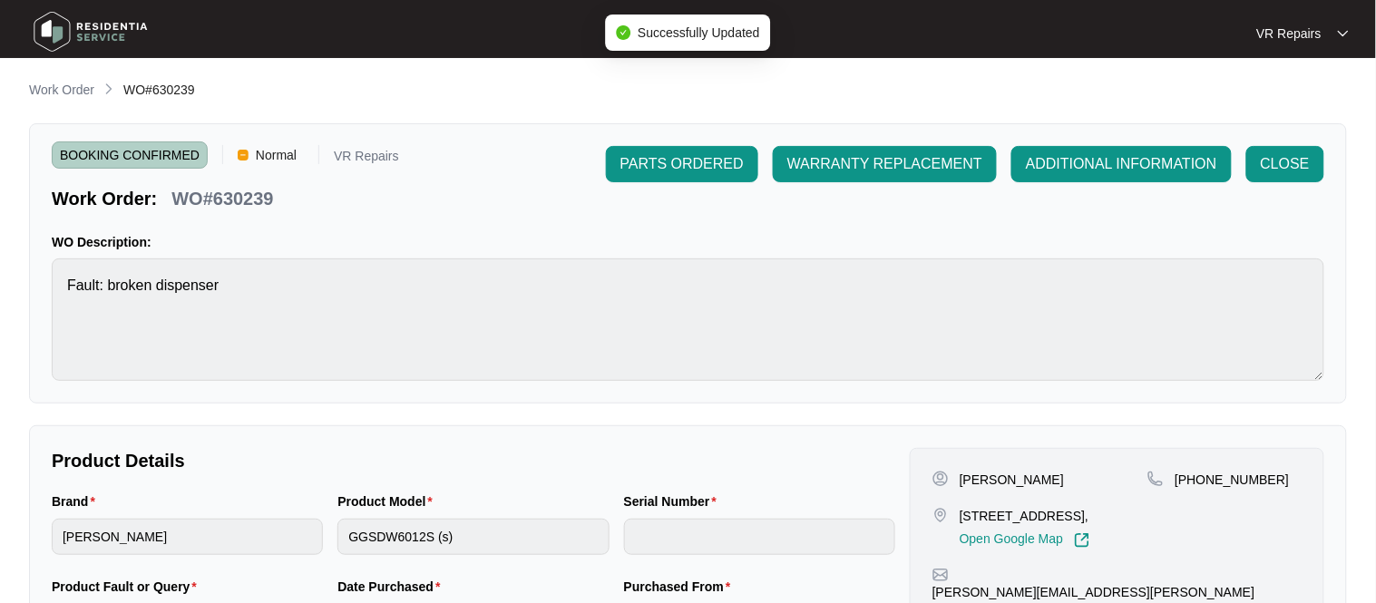
type input "24034294010100047"
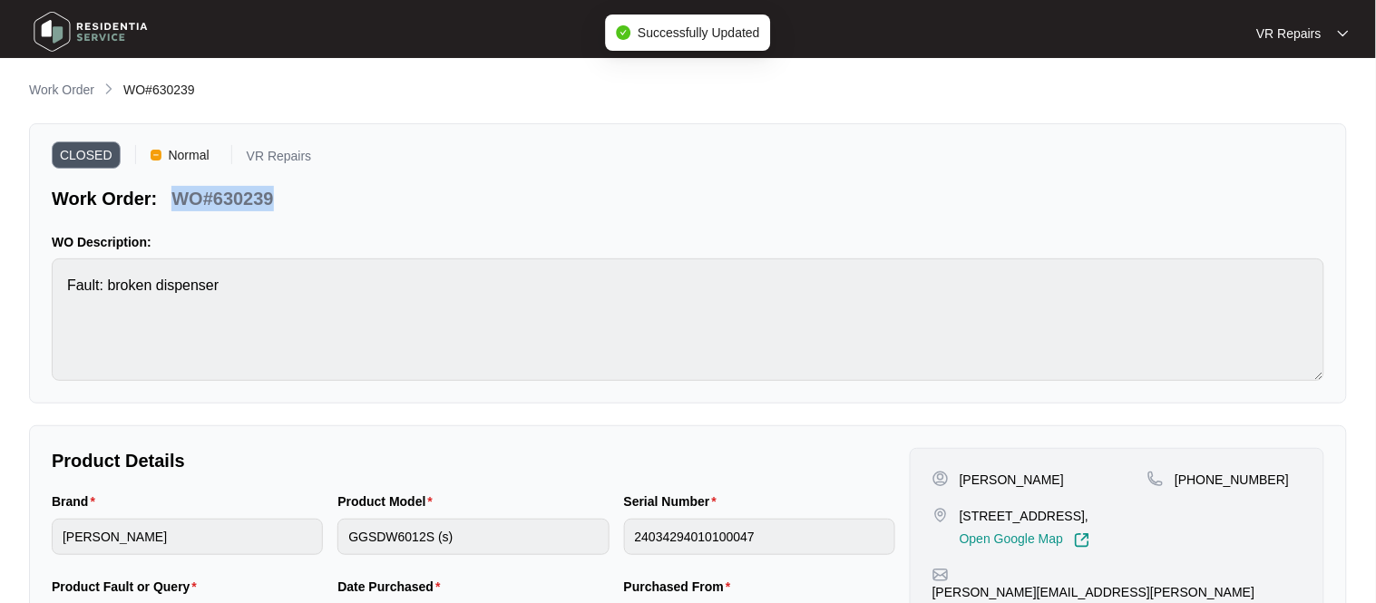
drag, startPoint x: 275, startPoint y: 200, endPoint x: 171, endPoint y: 203, distance: 104.4
click at [171, 203] on div "WO#630239" at bounding box center [222, 196] width 116 height 32
copy p "WO#630239"
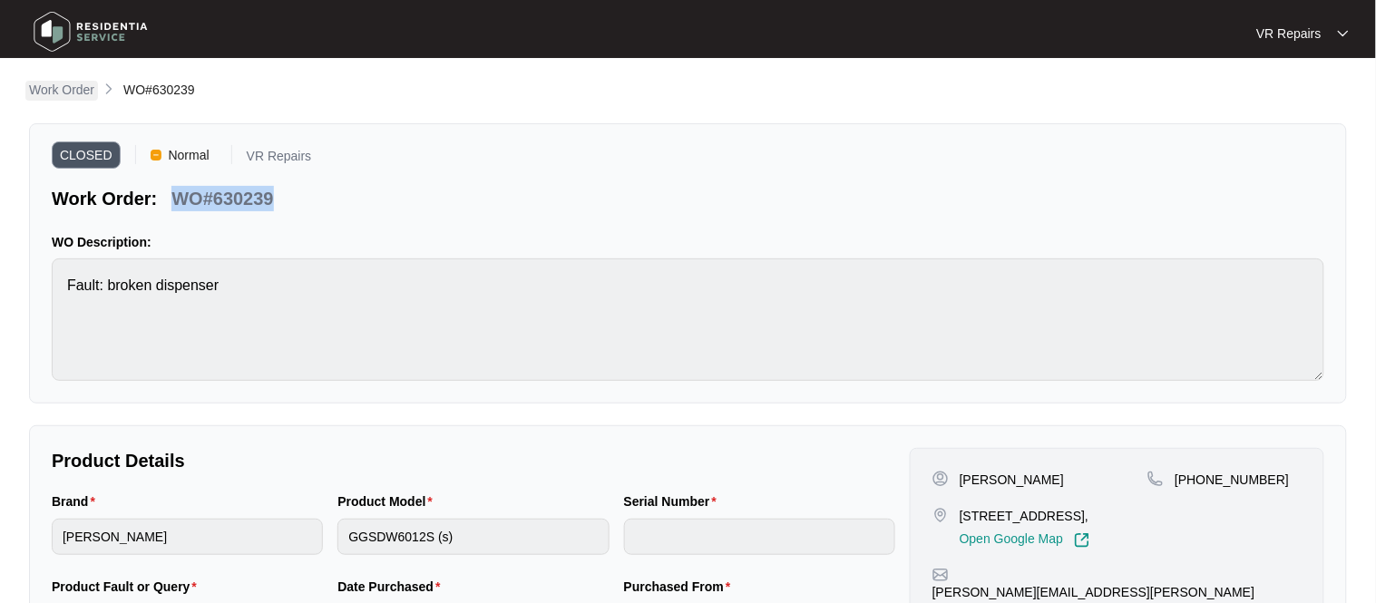
click at [74, 85] on p "Work Order" at bounding box center [61, 90] width 65 height 18
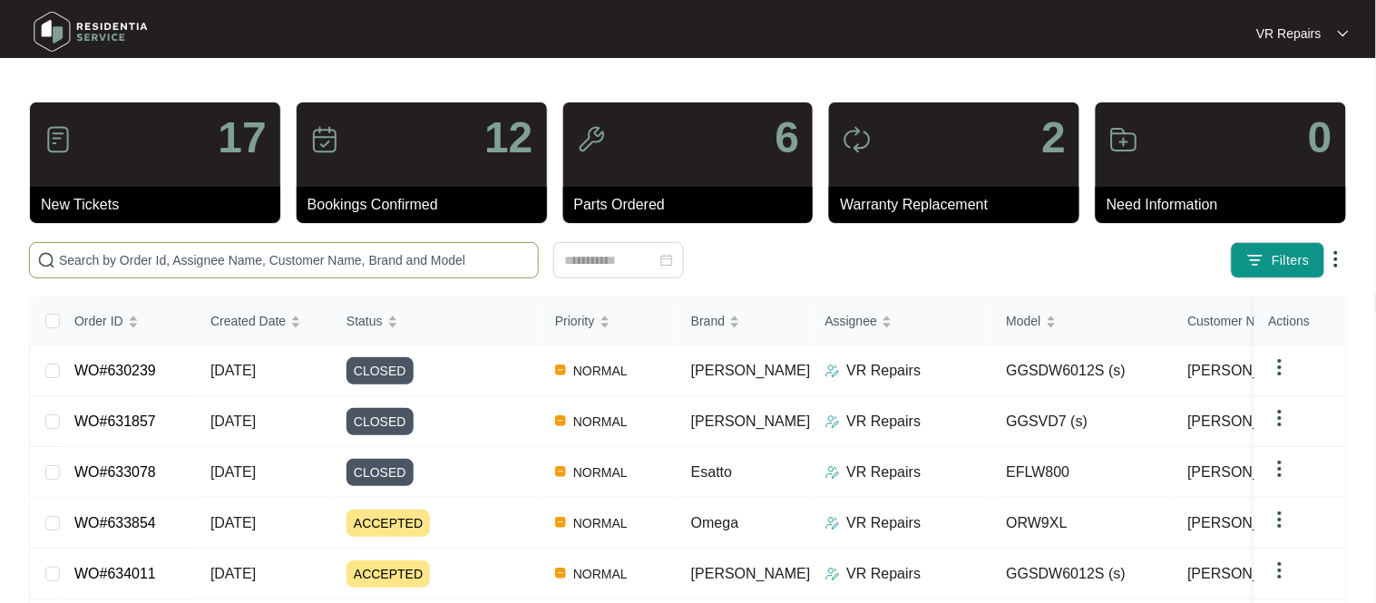
click at [176, 248] on span at bounding box center [284, 260] width 510 height 36
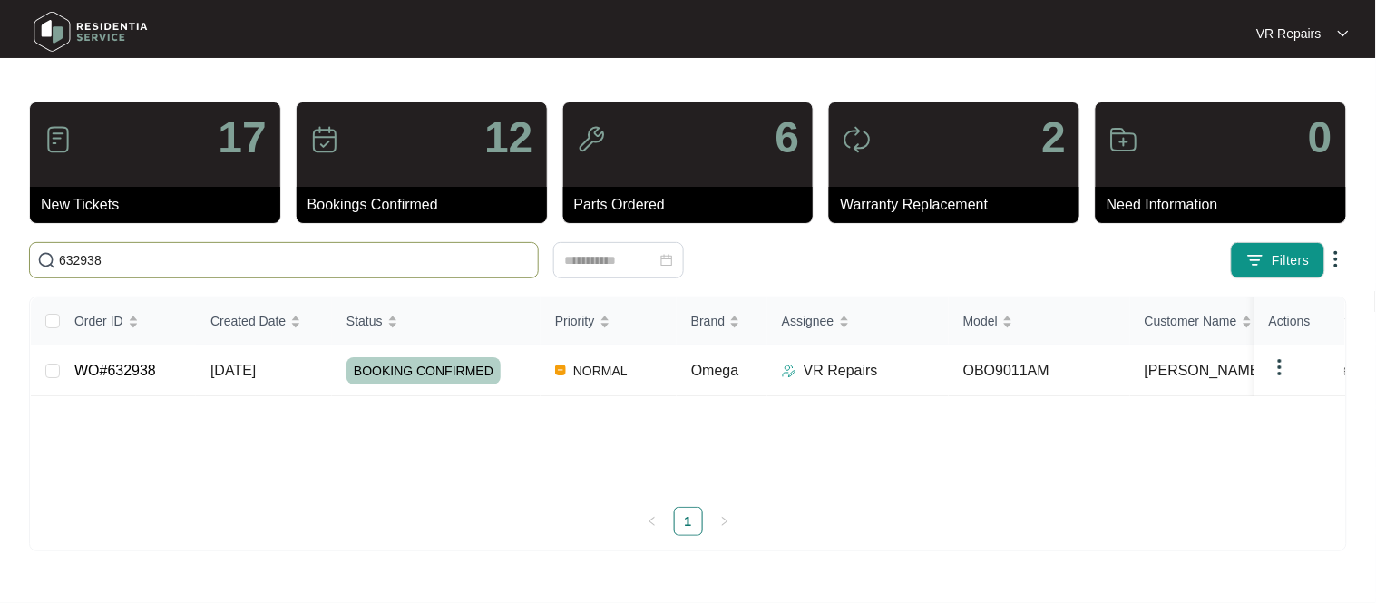
type input "632938"
click at [113, 378] on link "WO#632938" at bounding box center [115, 370] width 82 height 15
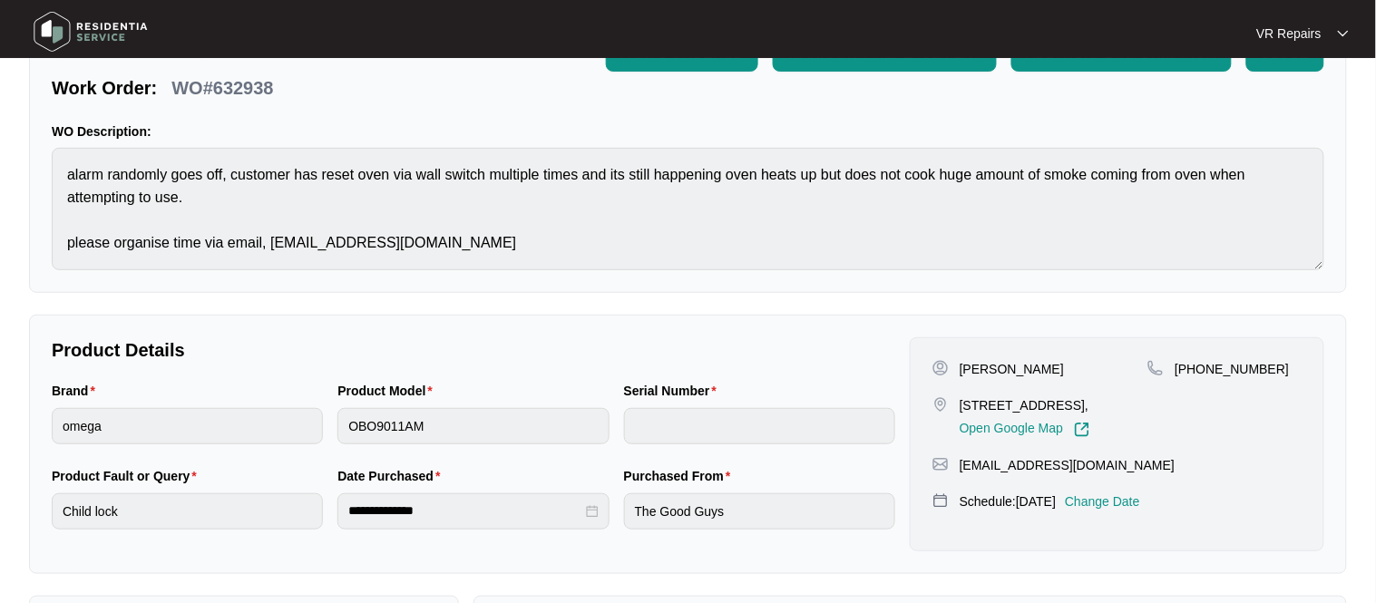
scroll to position [112, 0]
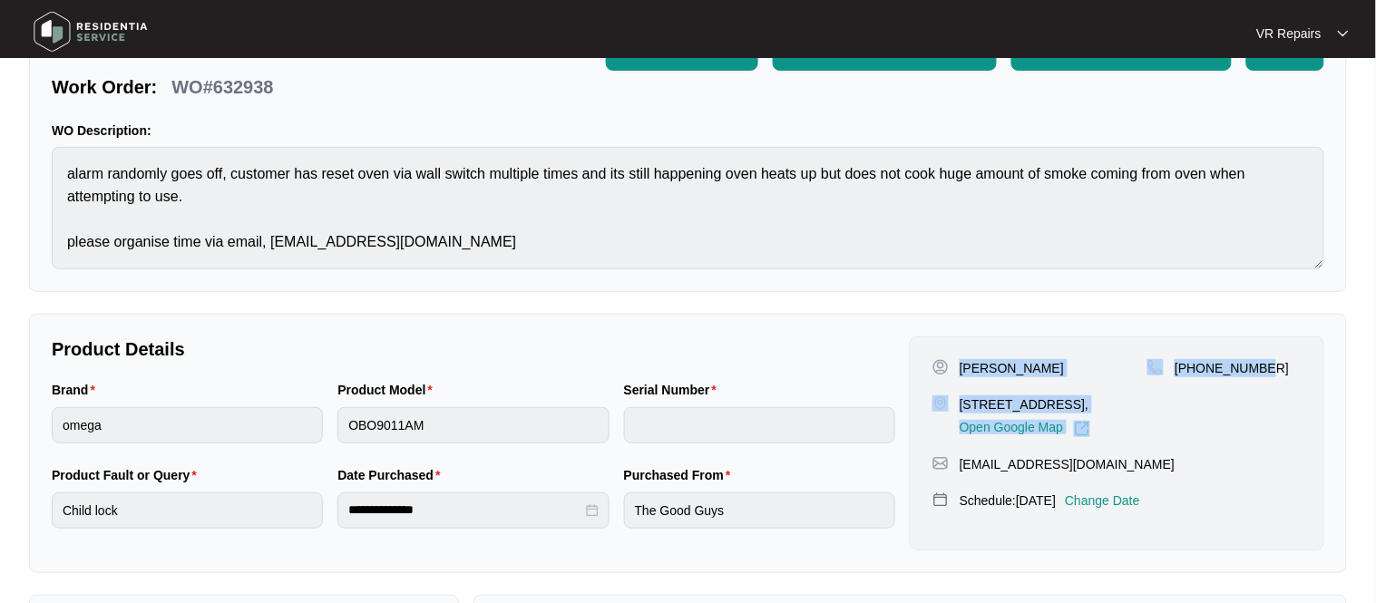
drag, startPoint x: 960, startPoint y: 367, endPoint x: 1284, endPoint y: 368, distance: 323.9
click at [1284, 368] on div "[PERSON_NAME] [STREET_ADDRESS], Open Google Map [PHONE_NUMBER]" at bounding box center [1117, 398] width 369 height 78
copy div "[PERSON_NAME] [STREET_ADDRESS], Open Google Map [PHONE_NUMBER]"
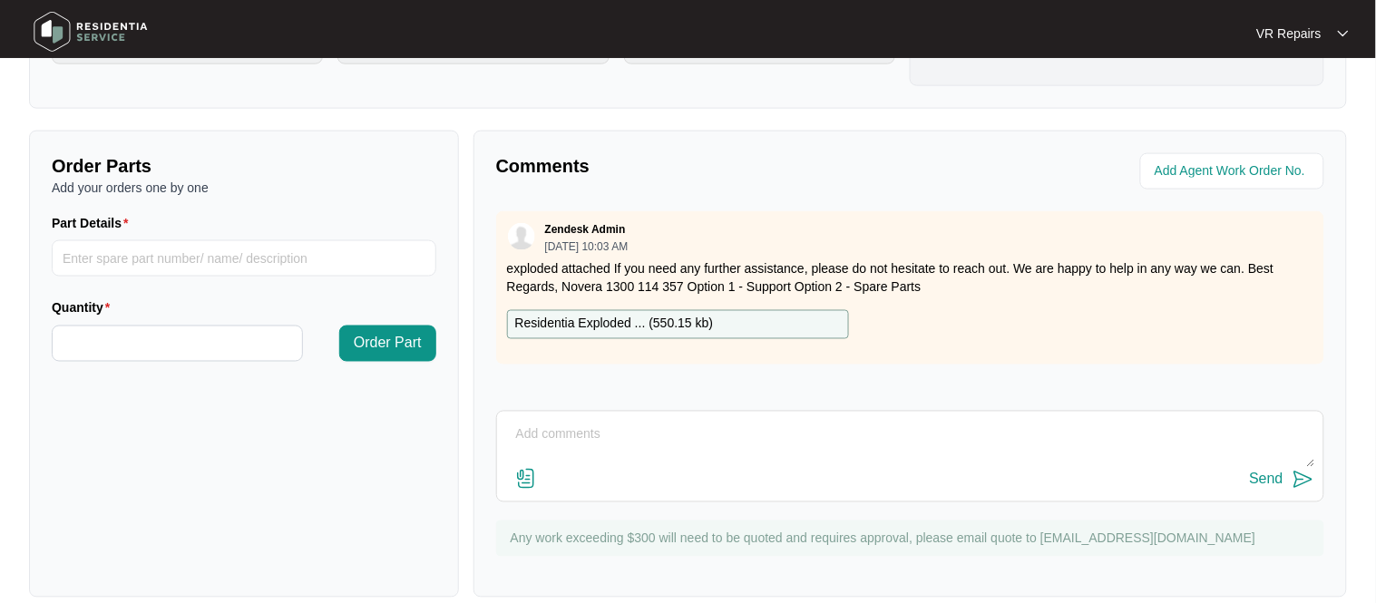
scroll to position [579, 0]
click at [538, 428] on textarea at bounding box center [910, 441] width 808 height 47
paste textarea "Investigated the oven, and found that the manual doesn't explain exactly how th…"
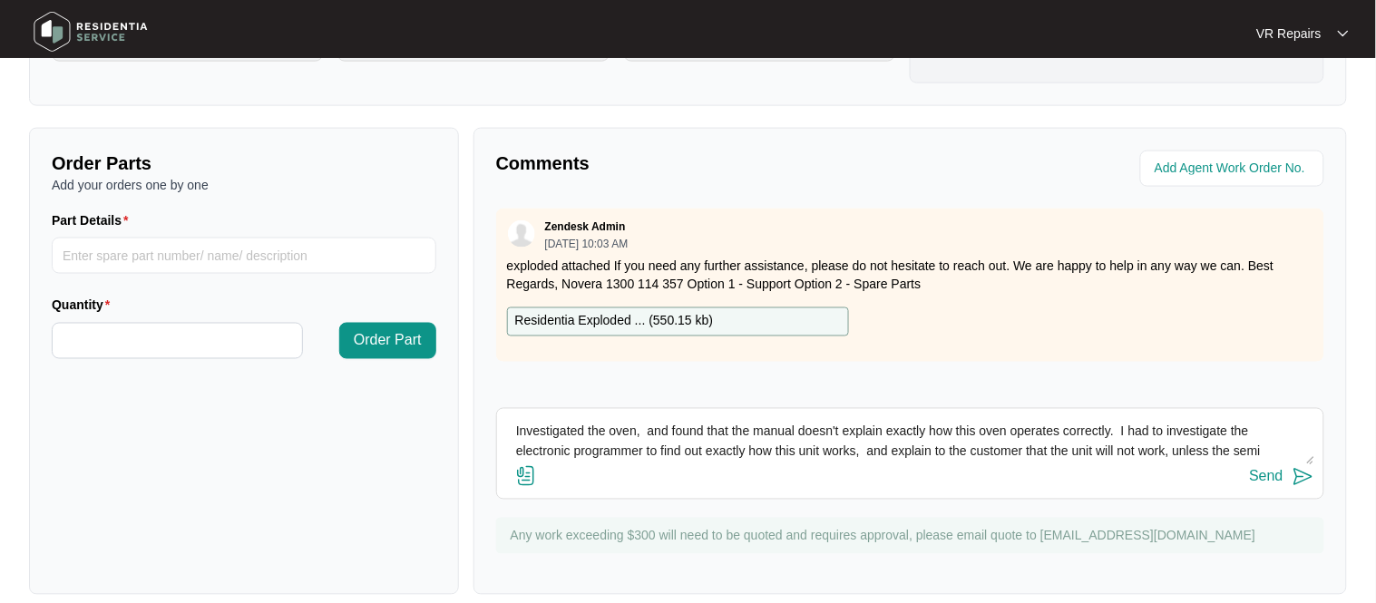
scroll to position [53, 0]
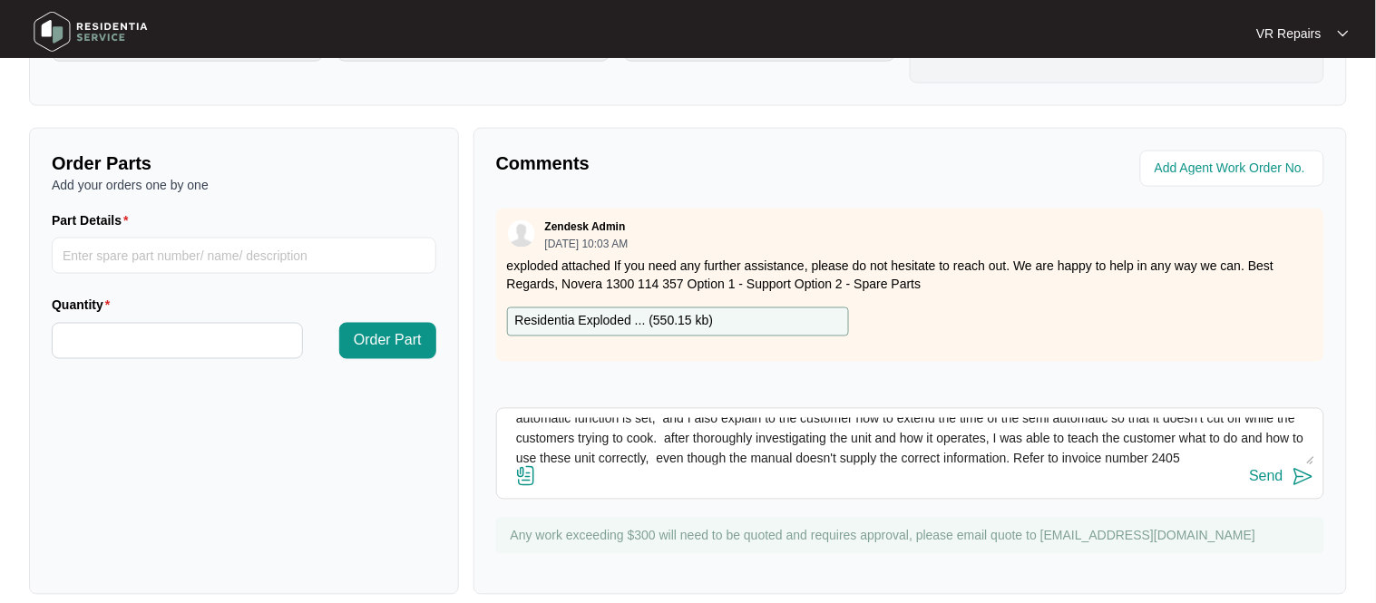
type textarea "Investigated the oven, and found that the manual doesn't explain exactly how th…"
click at [1293, 480] on img at bounding box center [1304, 477] width 22 height 22
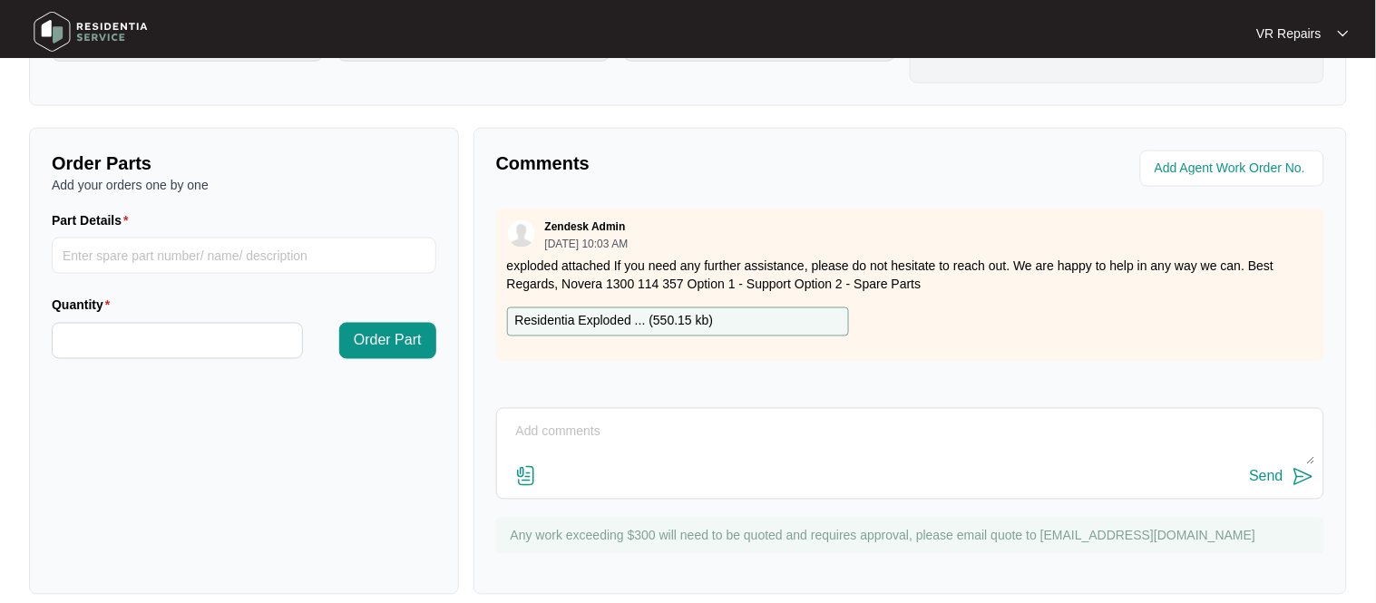
scroll to position [0, 0]
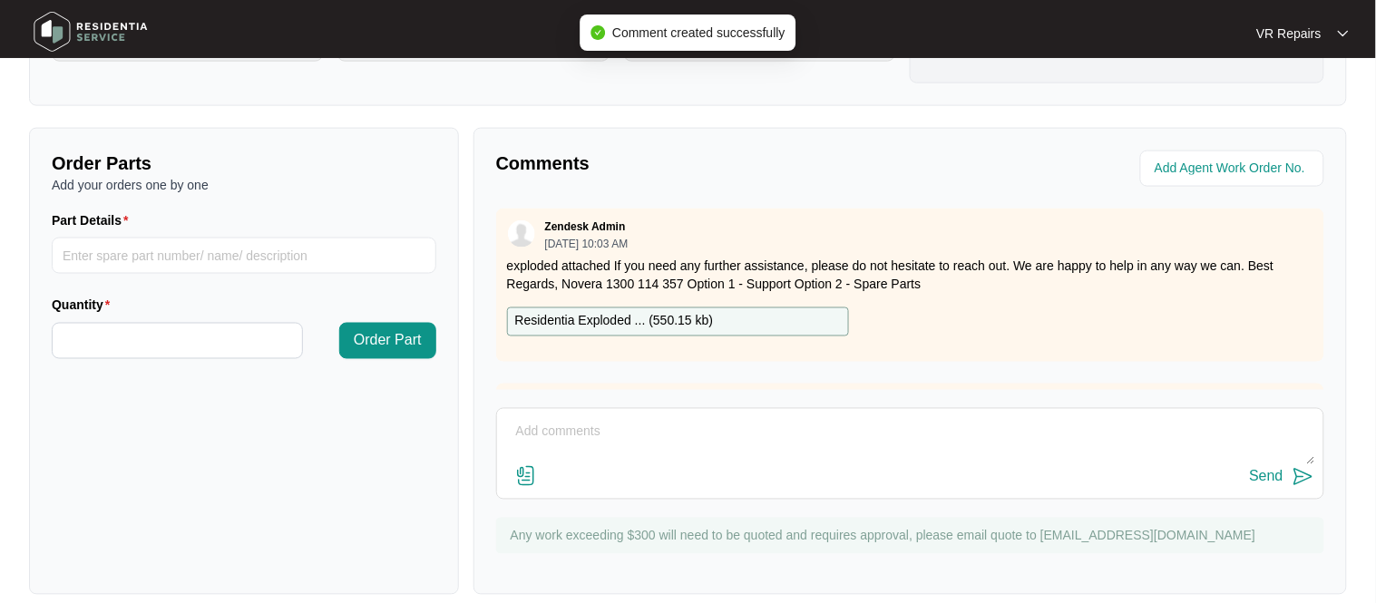
click at [988, 329] on div "Residentia Exploded ... ( 550.15 kb )" at bounding box center [910, 322] width 821 height 29
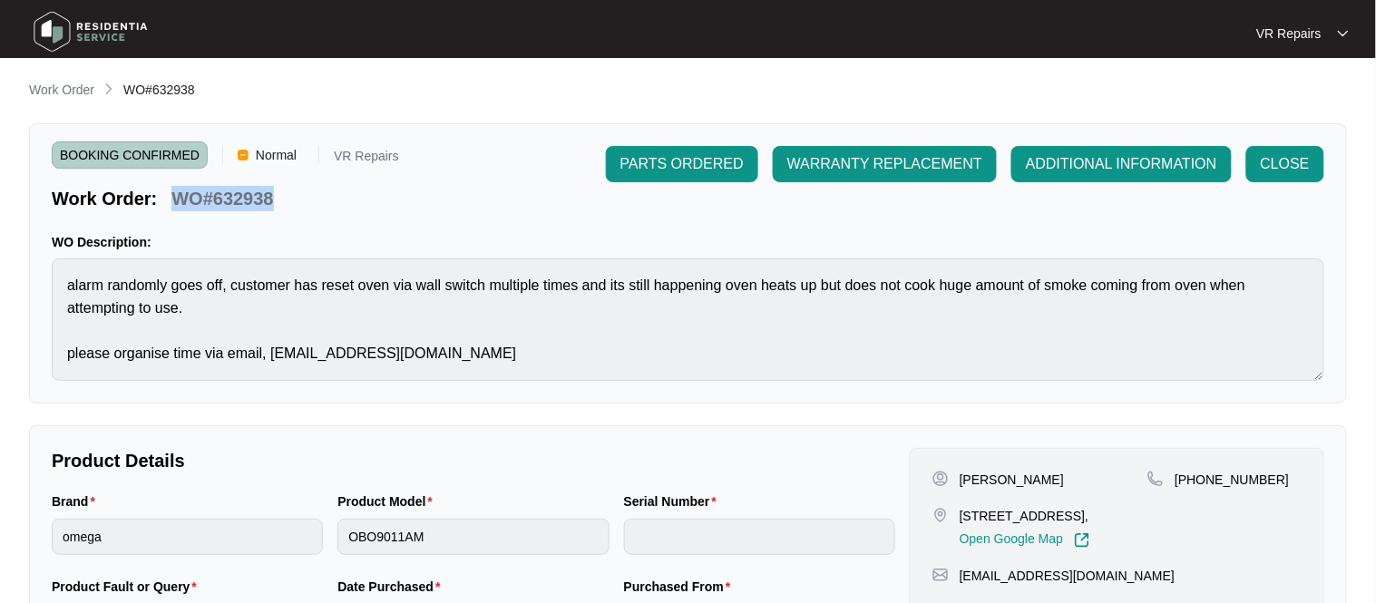
drag, startPoint x: 273, startPoint y: 198, endPoint x: 174, endPoint y: 211, distance: 99.8
click at [174, 211] on p "WO#632938" at bounding box center [222, 198] width 102 height 25
copy p "WO#632938"
click at [1281, 171] on span "CLOSE" at bounding box center [1285, 164] width 49 height 22
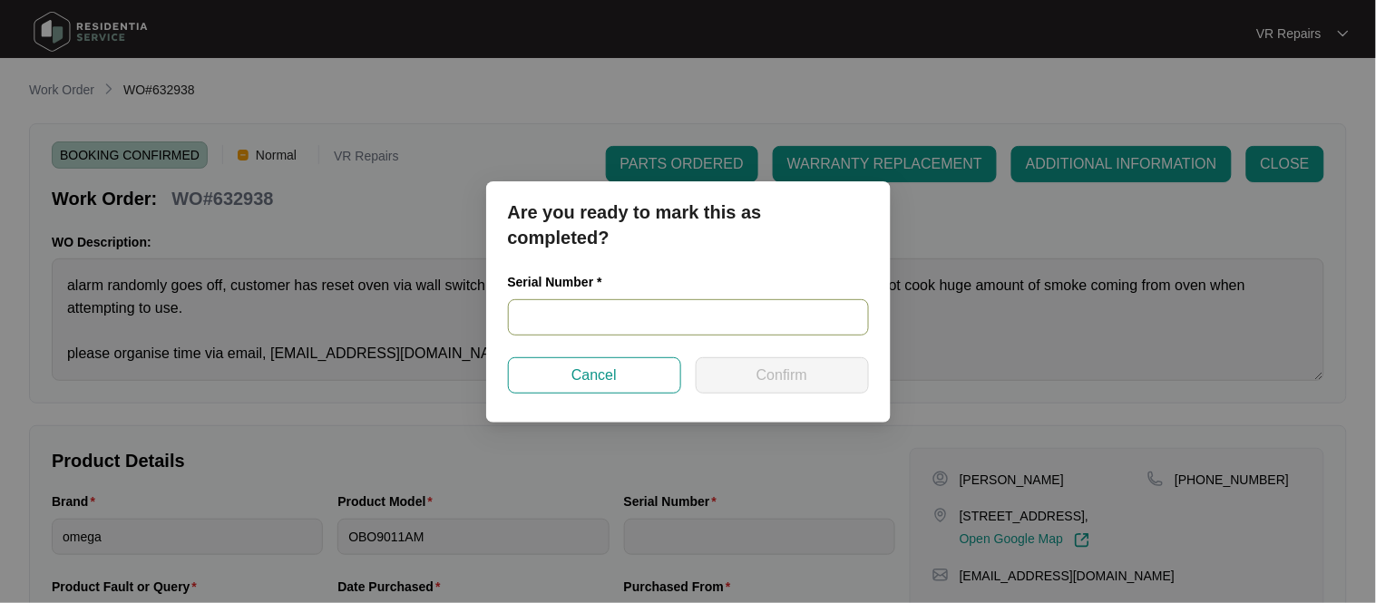
click at [606, 326] on input "text" at bounding box center [688, 317] width 361 height 36
paste input "967581824090696"
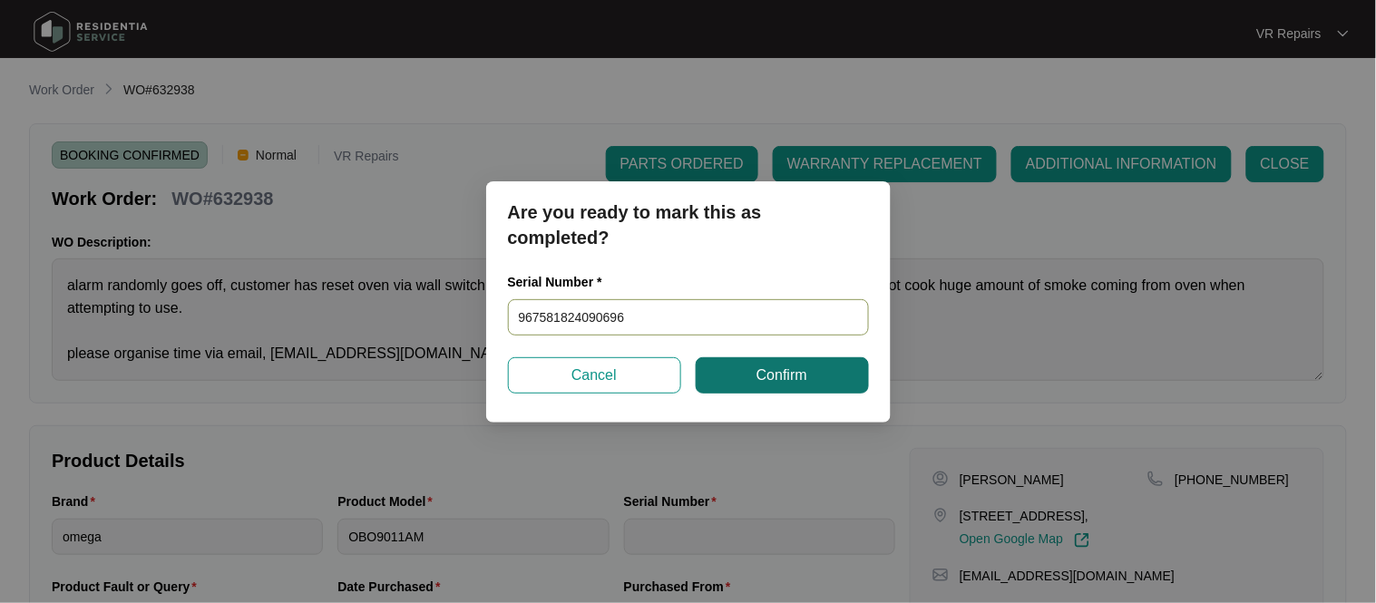
type input "967581824090696"
click at [722, 382] on button "Confirm" at bounding box center [782, 375] width 173 height 36
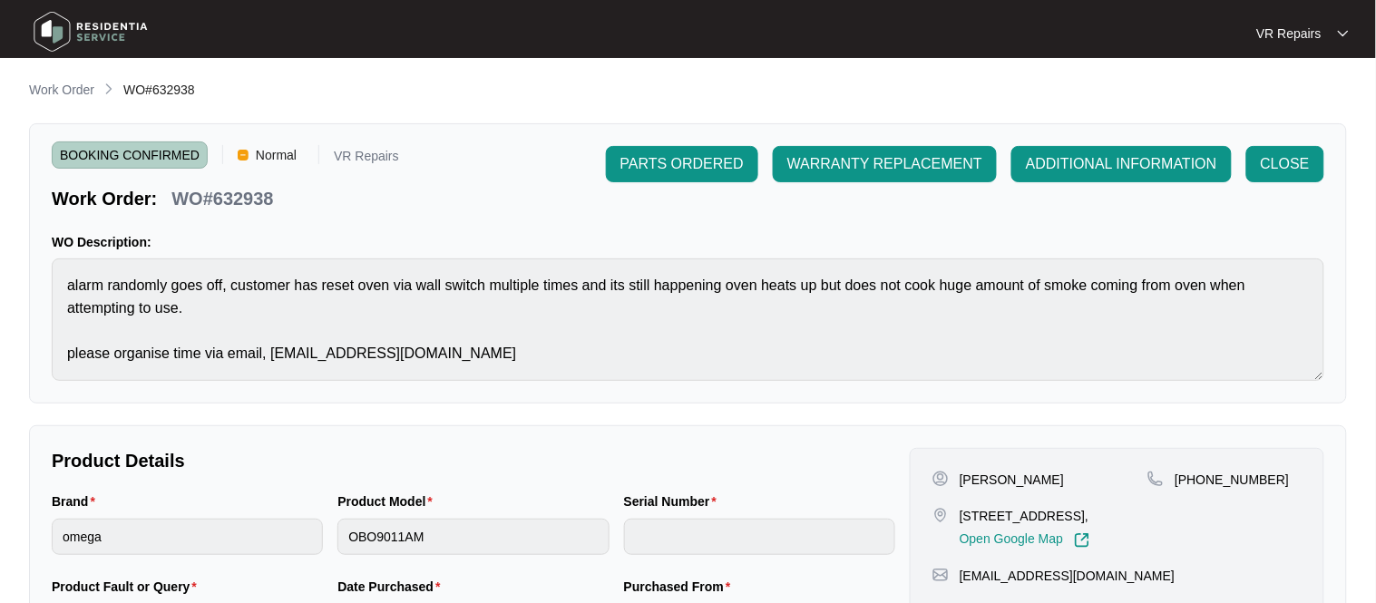
type input "967581824090696"
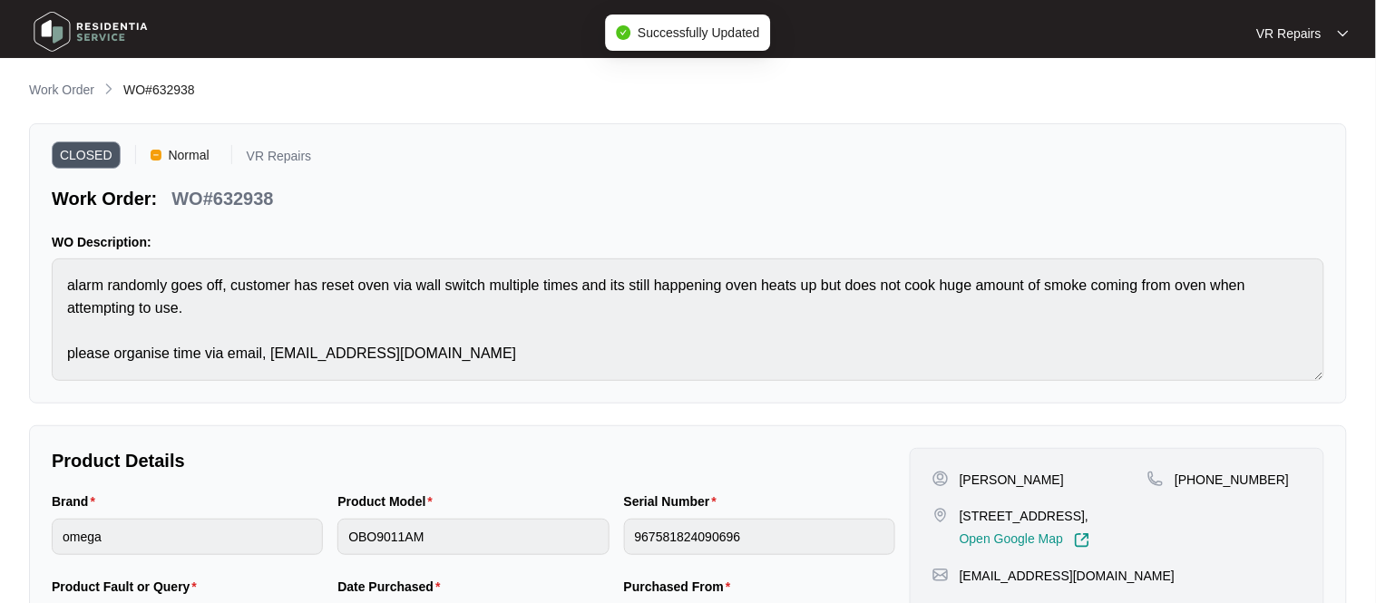
click at [275, 205] on div "WO#632938" at bounding box center [222, 196] width 116 height 32
drag, startPoint x: 275, startPoint y: 205, endPoint x: 176, endPoint y: 210, distance: 99.0
click at [176, 210] on div "WO#632938" at bounding box center [222, 196] width 116 height 32
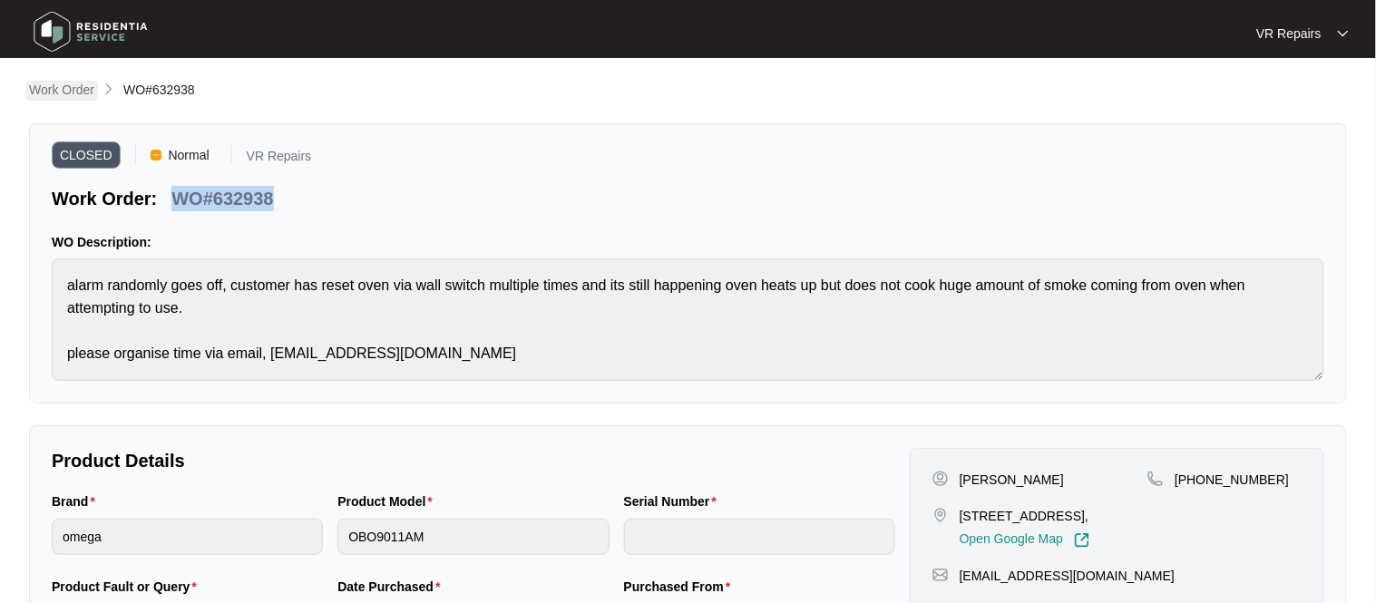
click at [79, 84] on p "Work Order" at bounding box center [61, 90] width 65 height 18
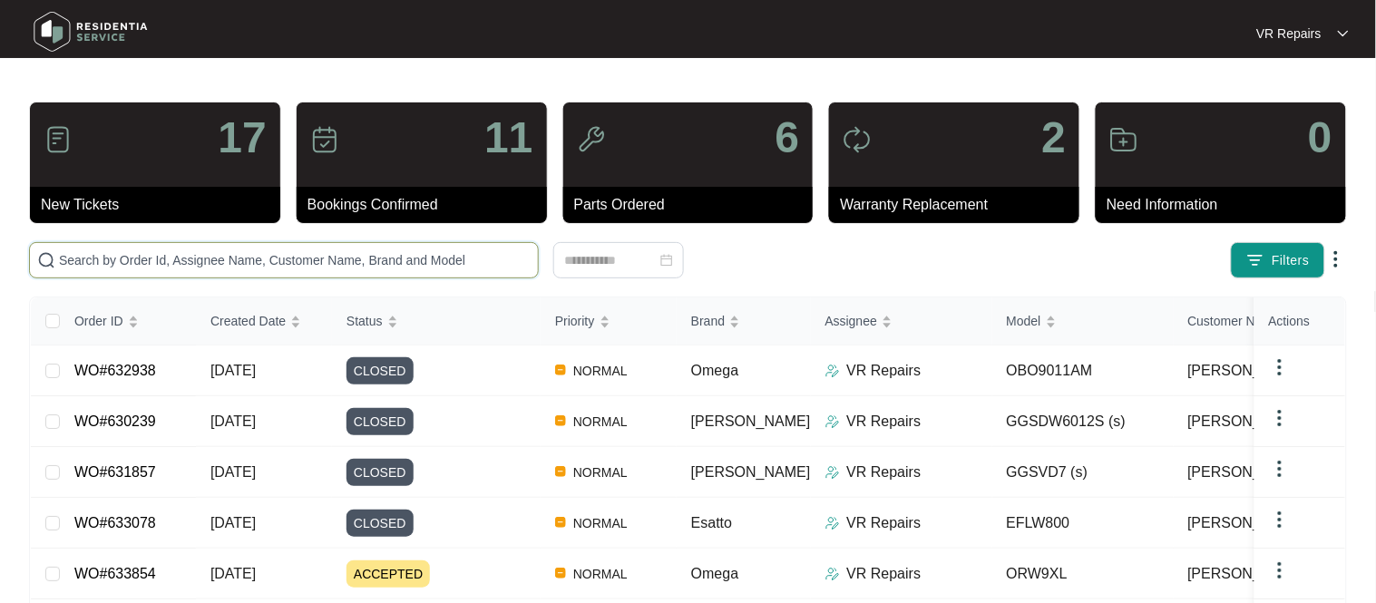
click at [193, 258] on input "text" at bounding box center [295, 260] width 472 height 20
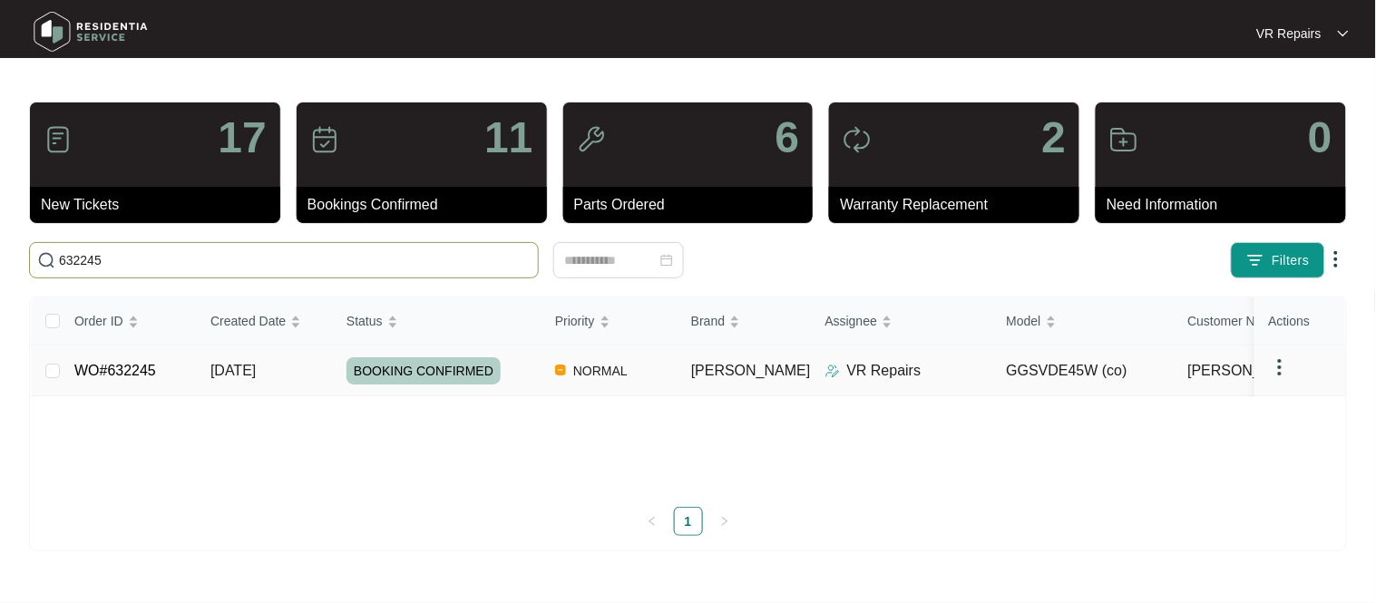
type input "632245"
click at [141, 369] on link "WO#632245" at bounding box center [115, 370] width 82 height 15
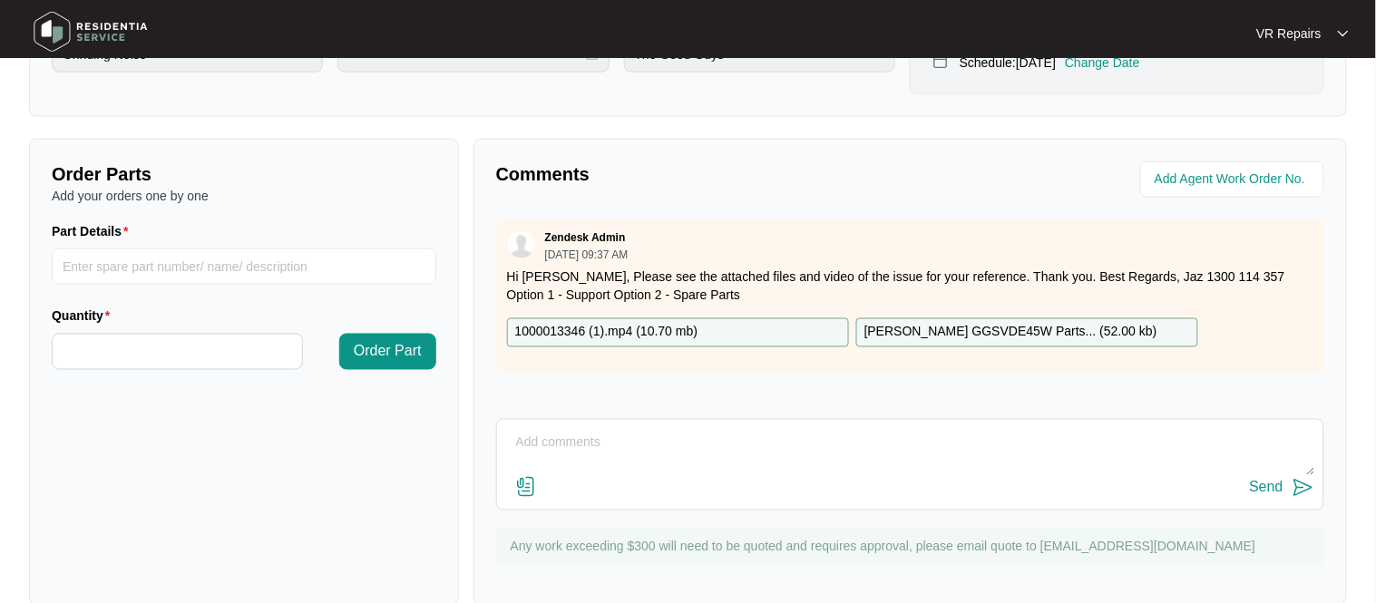
scroll to position [601, 0]
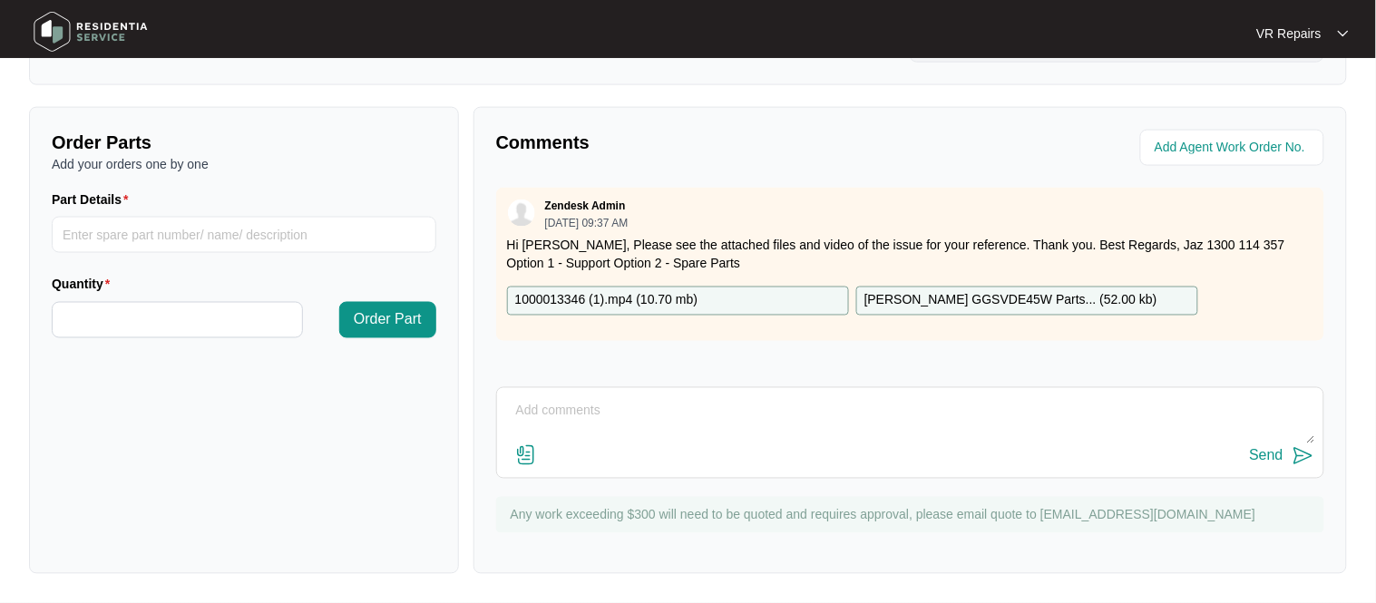
click at [941, 302] on p "[PERSON_NAME] GGSVDE45W Parts... ( 52.00 kb )" at bounding box center [1011, 301] width 293 height 20
click at [572, 409] on textarea at bounding box center [910, 420] width 808 height 47
paste textarea "101070020008 Belt tension wheel bearing"
paste textarea "101020020009 Belt tension wheel support"
click at [767, 412] on textarea "101070020008 Belt tension wheel bearing101020020009 Belt tension wheel support" at bounding box center [910, 420] width 808 height 47
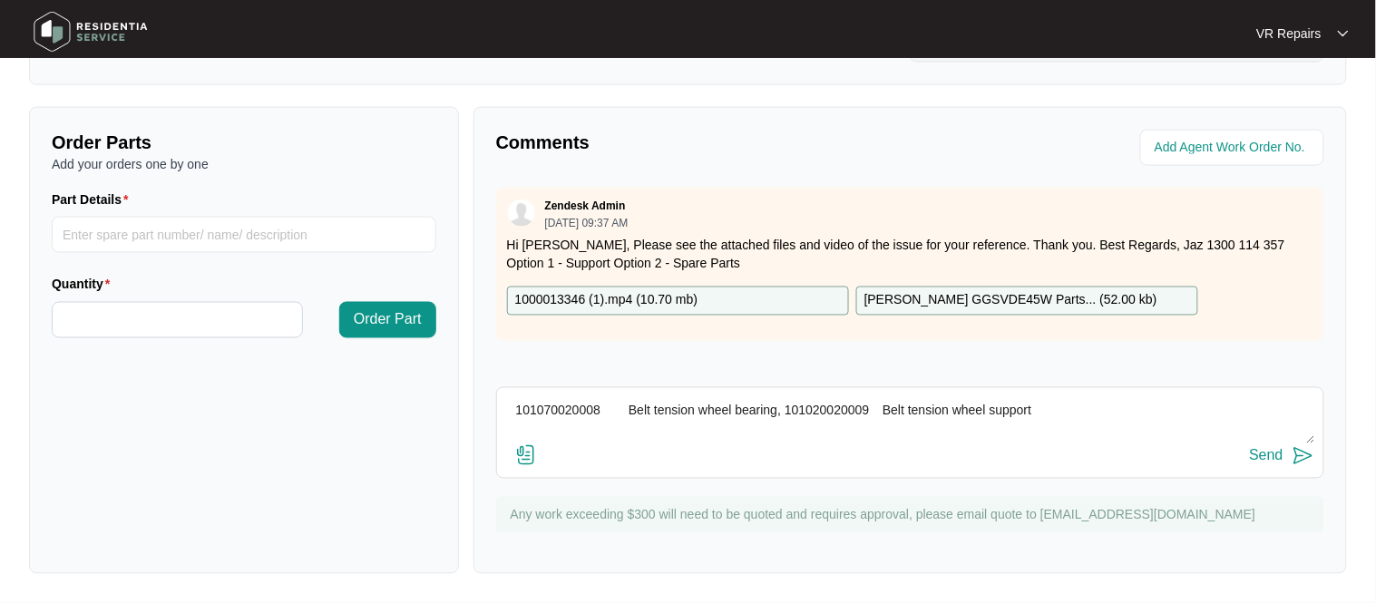
type textarea "101070020008 Belt tension wheel bearing, 101020020009 Belt tension wheel support"
drag, startPoint x: 1038, startPoint y: 407, endPoint x: 501, endPoint y: 430, distance: 537.5
click at [501, 430] on div "101070020008 Belt tension wheel bearing, 101020020009 Belt tension wheel suppor…" at bounding box center [910, 433] width 828 height 92
click at [553, 404] on textarea at bounding box center [910, 420] width 808 height 47
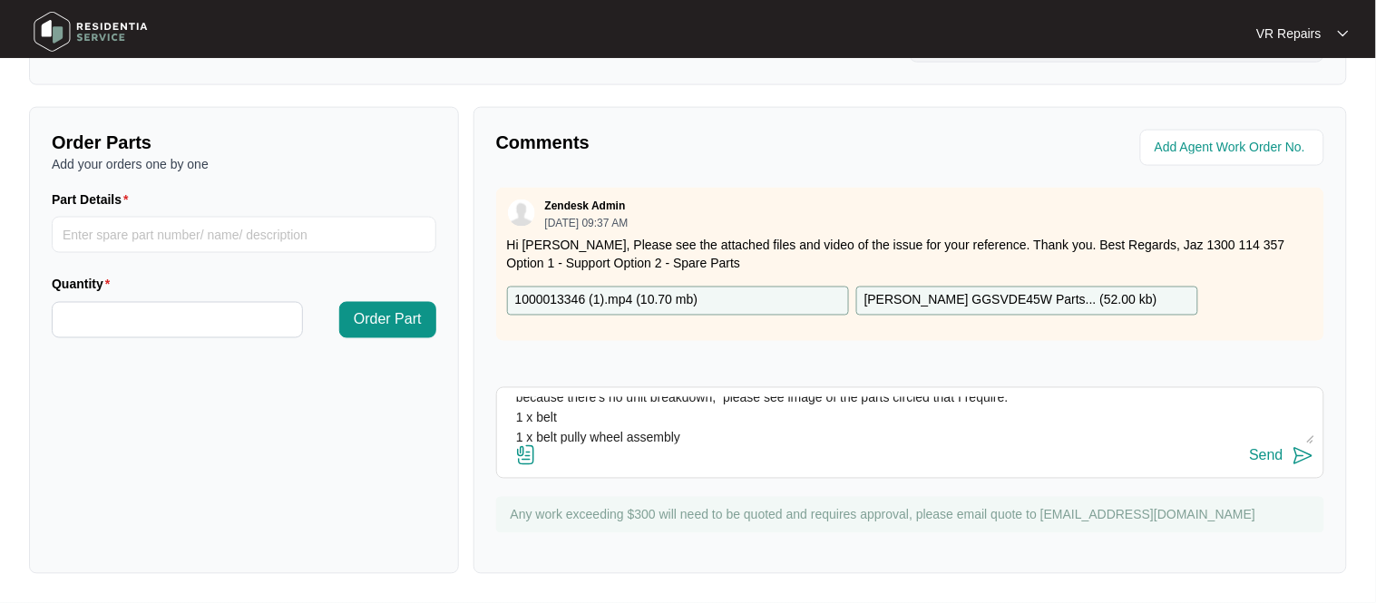
scroll to position [53, 0]
click at [684, 451] on div "Investigated this dryer and found it requires several parts, but it's hard to k…" at bounding box center [910, 433] width 828 height 92
click at [657, 438] on textarea "Investigated this dryer and found it requires several parts, but it's hard to k…" at bounding box center [910, 420] width 808 height 47
click at [745, 442] on textarea "Investigated this dryer and found it requires several parts, but it's hard to k…" at bounding box center [910, 420] width 808 height 47
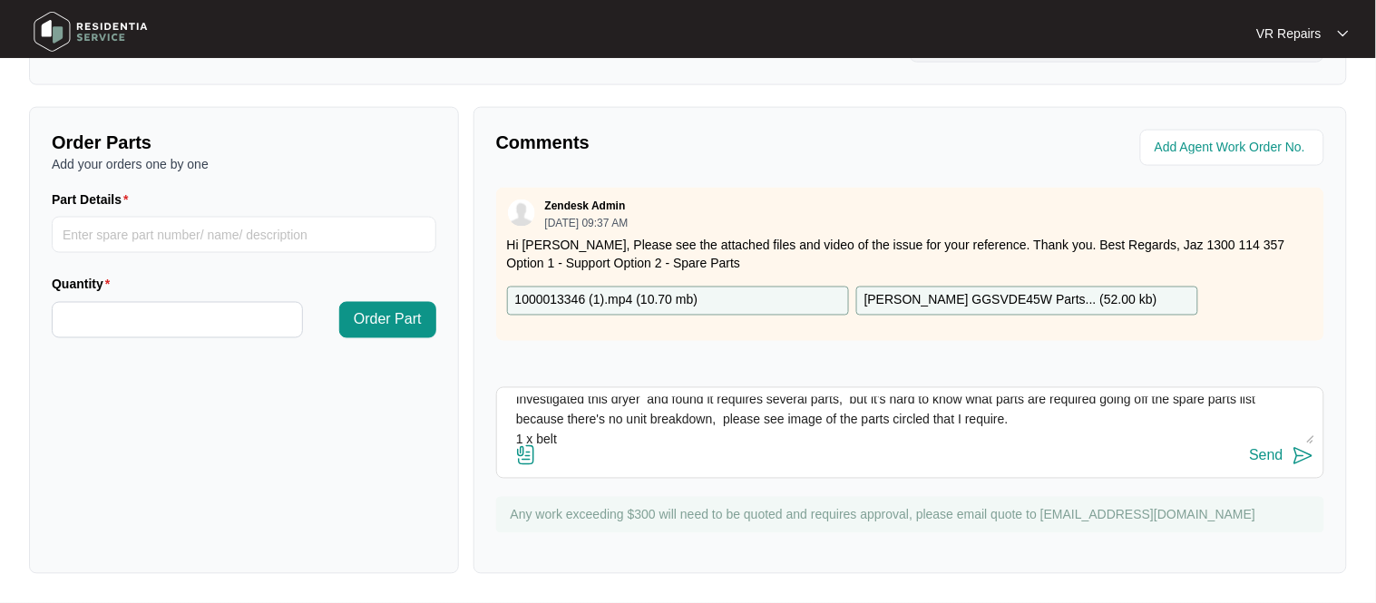
scroll to position [0, 0]
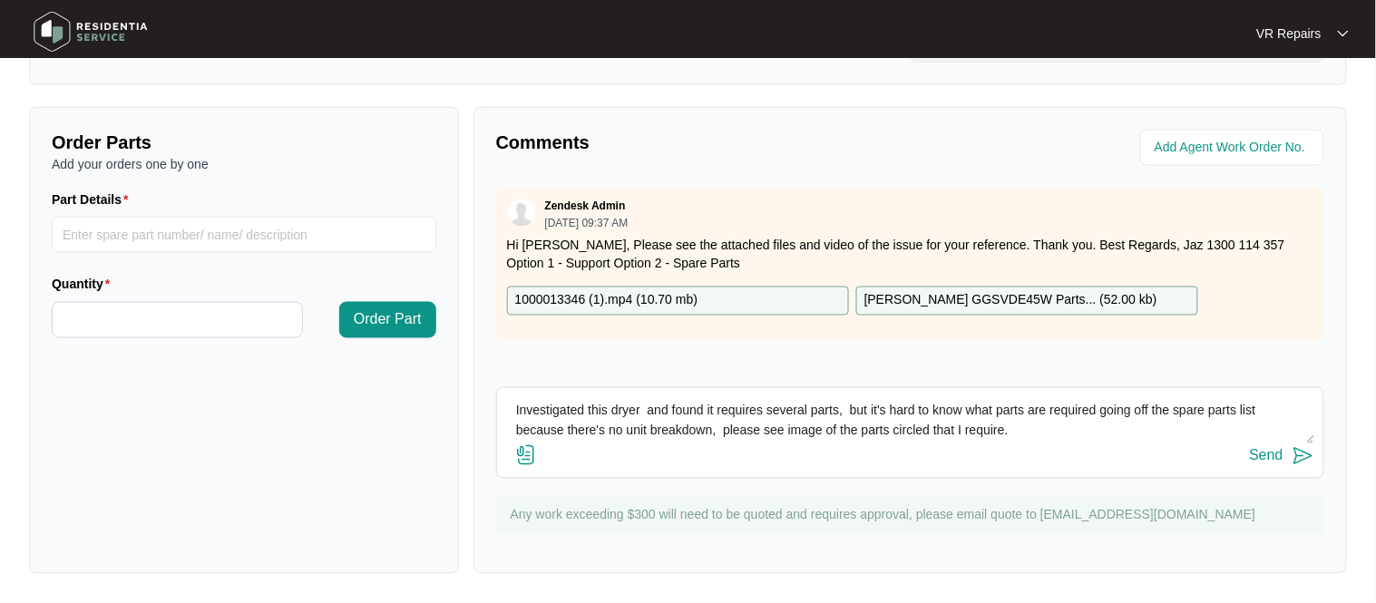
click at [651, 408] on textarea "Investigated this dryer and found it requires several parts, but it's hard to k…" at bounding box center [910, 420] width 808 height 47
click at [855, 408] on textarea "Investigated this dryer, and found it requires several parts, but it's hard to …" at bounding box center [910, 420] width 808 height 47
click at [724, 427] on textarea "Investigated this dryer, and found it requires several parts, but it's hard to …" at bounding box center [910, 420] width 808 height 47
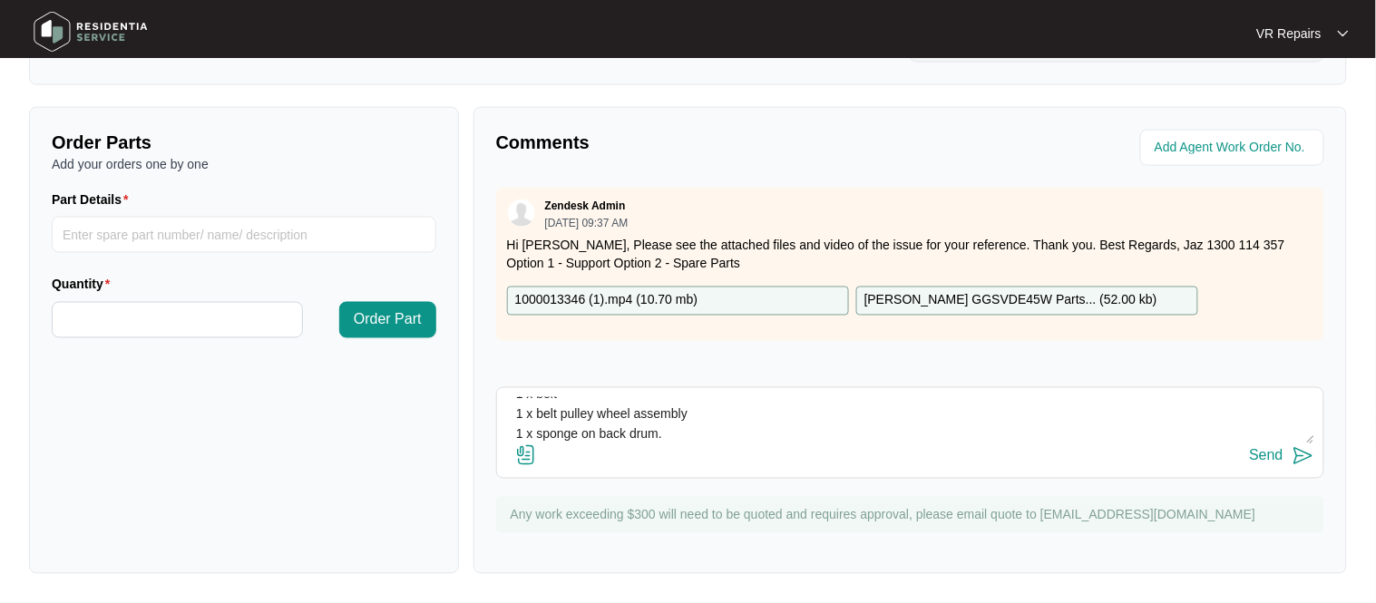
scroll to position [59, 0]
type textarea "Investigated this dryer, and found it requires several parts, but it's hard to …"
click at [531, 454] on img at bounding box center [526, 456] width 22 height 22
click at [0, 0] on input "file" at bounding box center [0, 0] width 0 height 0
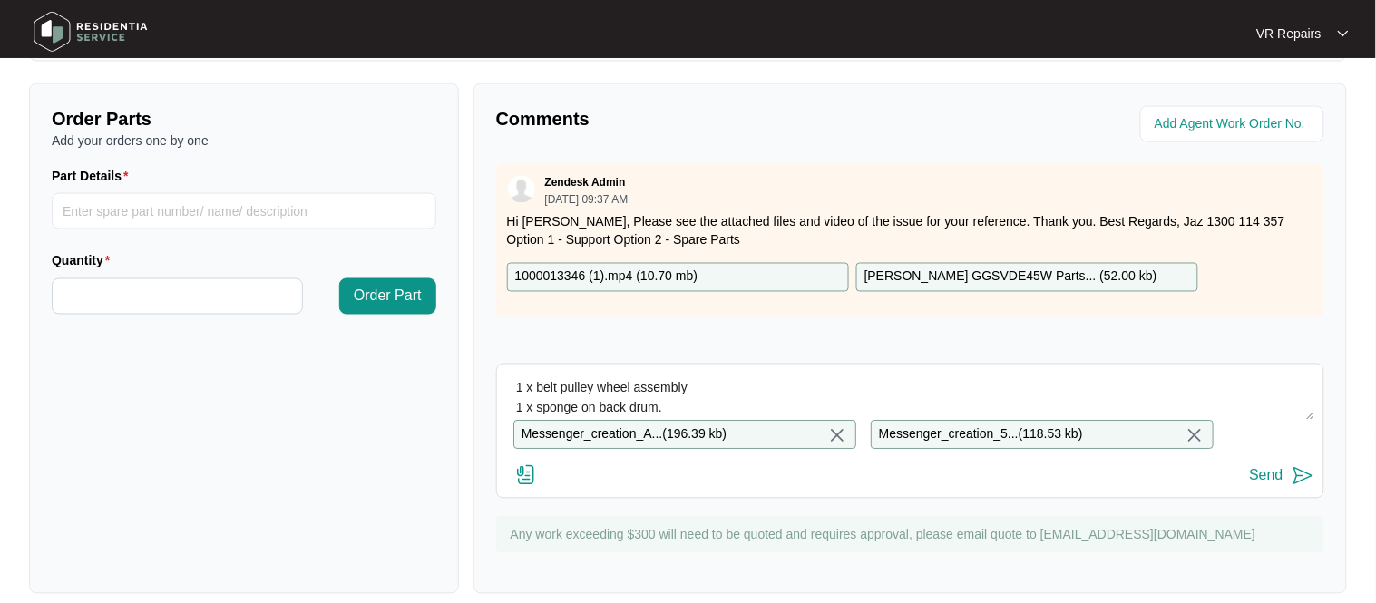
click at [1269, 475] on div "Send" at bounding box center [1267, 476] width 34 height 16
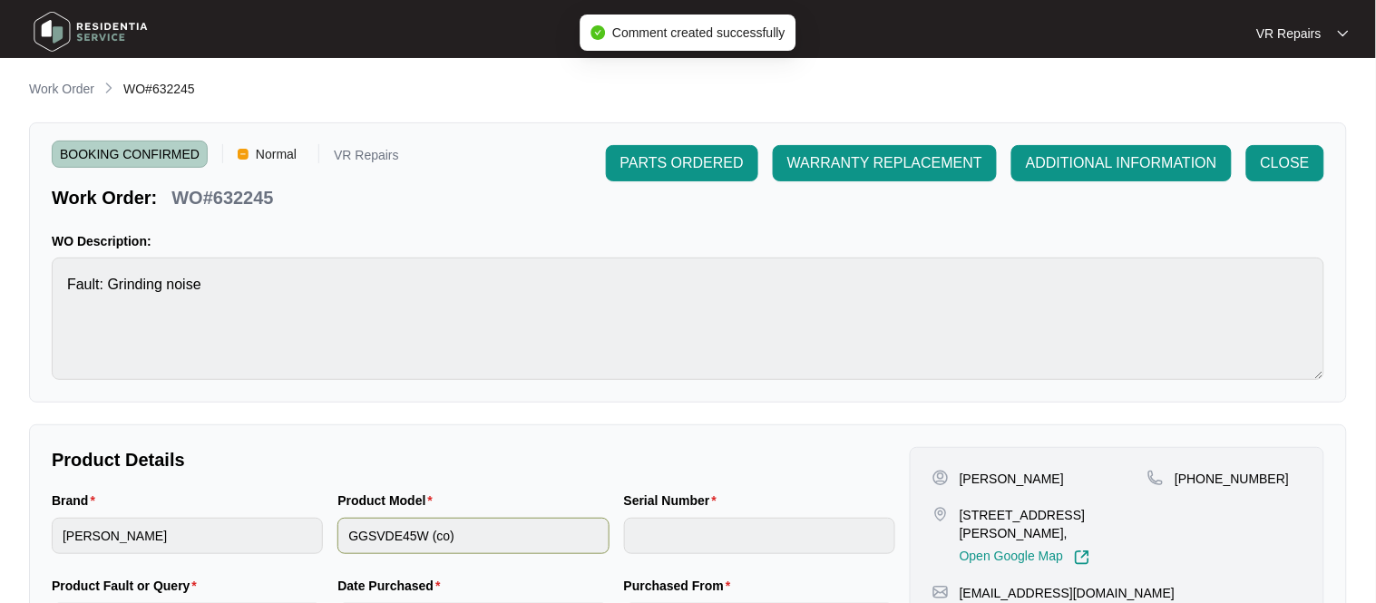
scroll to position [0, 0]
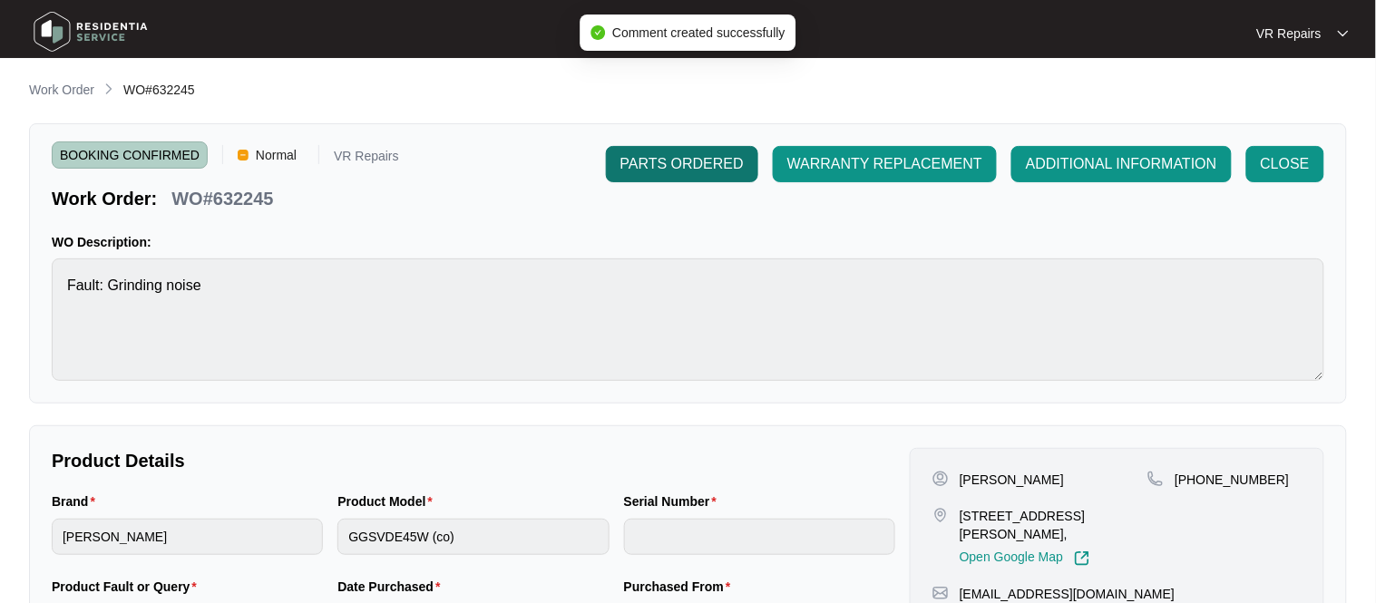
click at [714, 169] on span "PARTS ORDERED" at bounding box center [681, 164] width 123 height 22
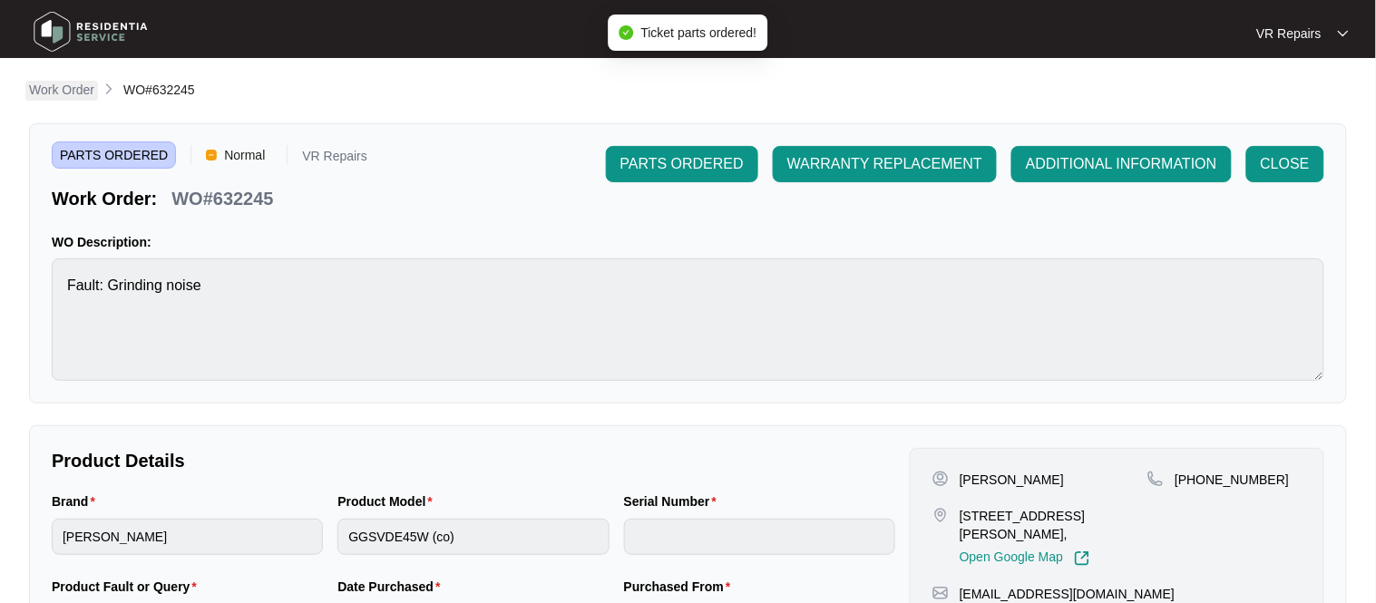
click at [84, 90] on p "Work Order" at bounding box center [61, 90] width 65 height 18
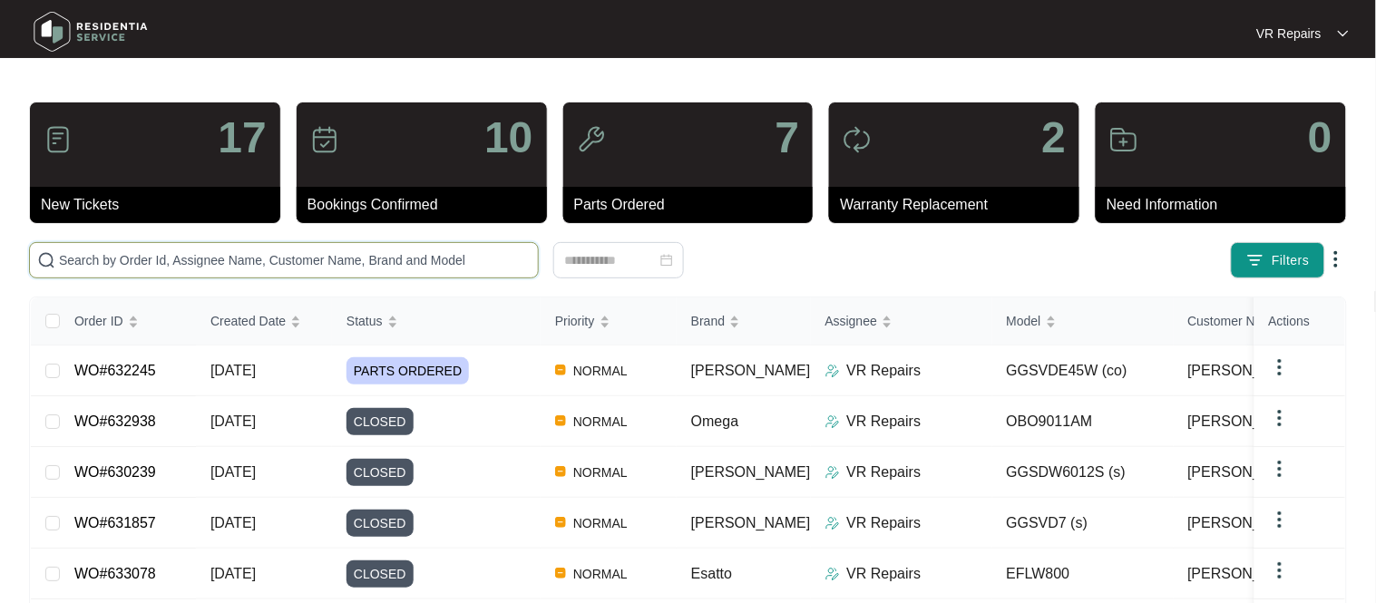
click at [100, 269] on input "text" at bounding box center [295, 260] width 472 height 20
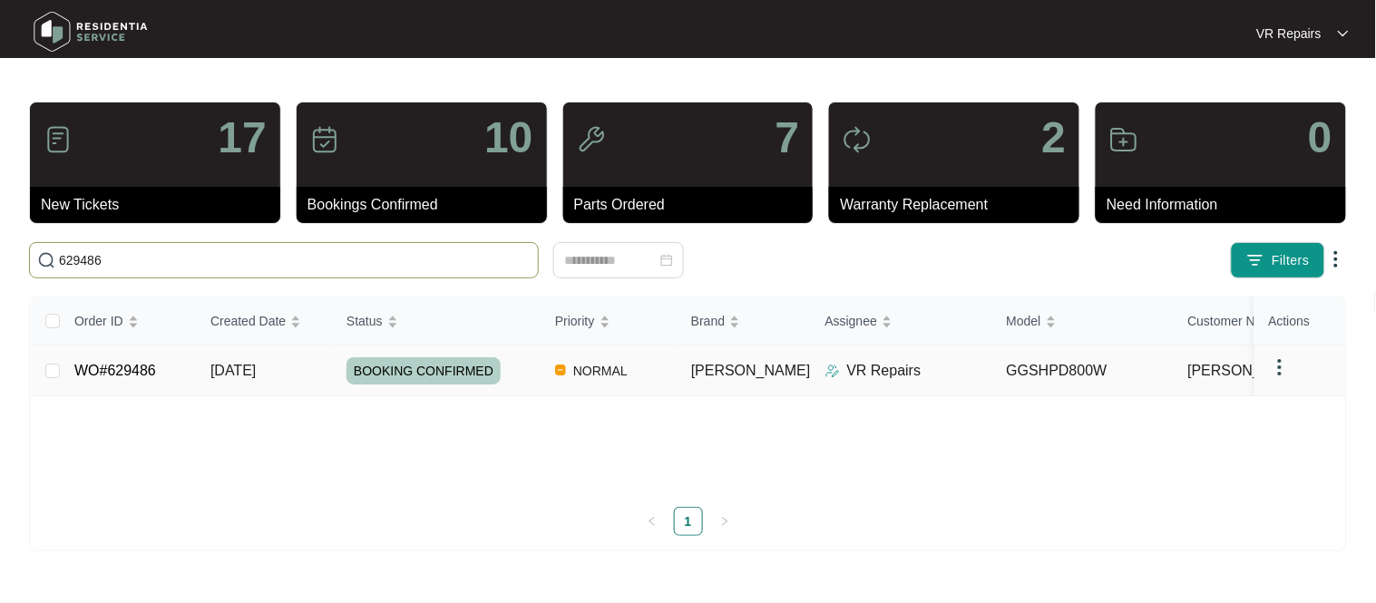
type input "629486"
click at [135, 376] on link "WO#629486" at bounding box center [115, 370] width 82 height 15
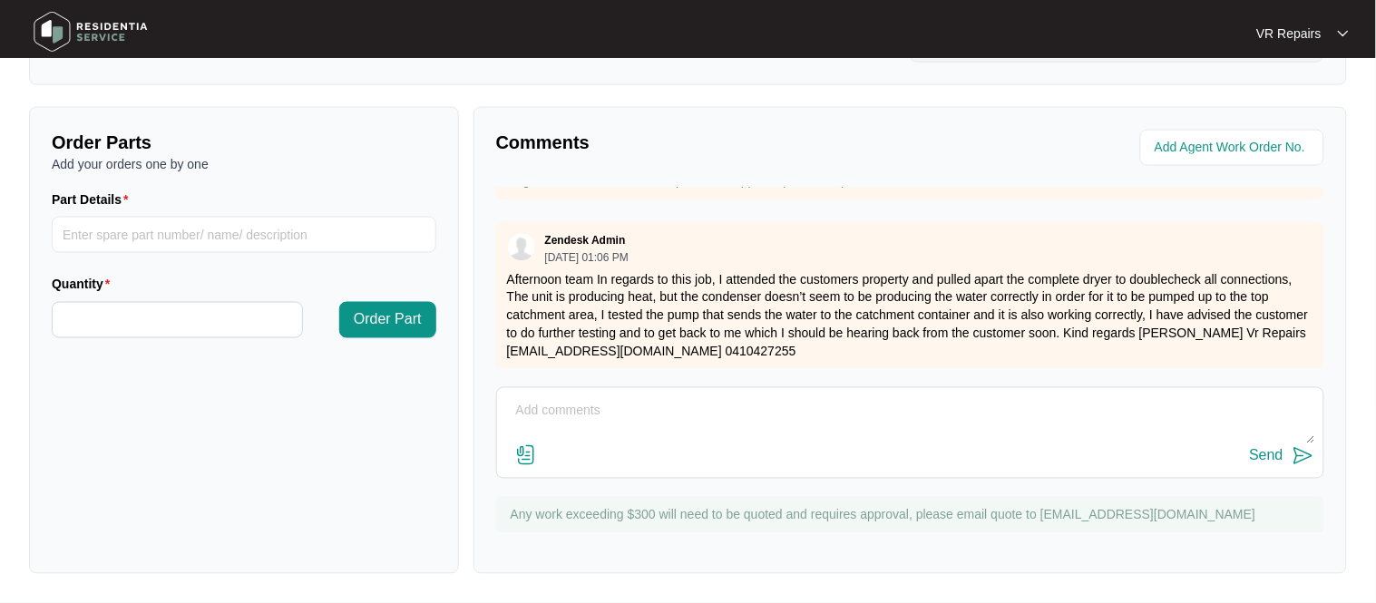
scroll to position [278, 0]
click at [547, 414] on textarea at bounding box center [910, 420] width 808 height 47
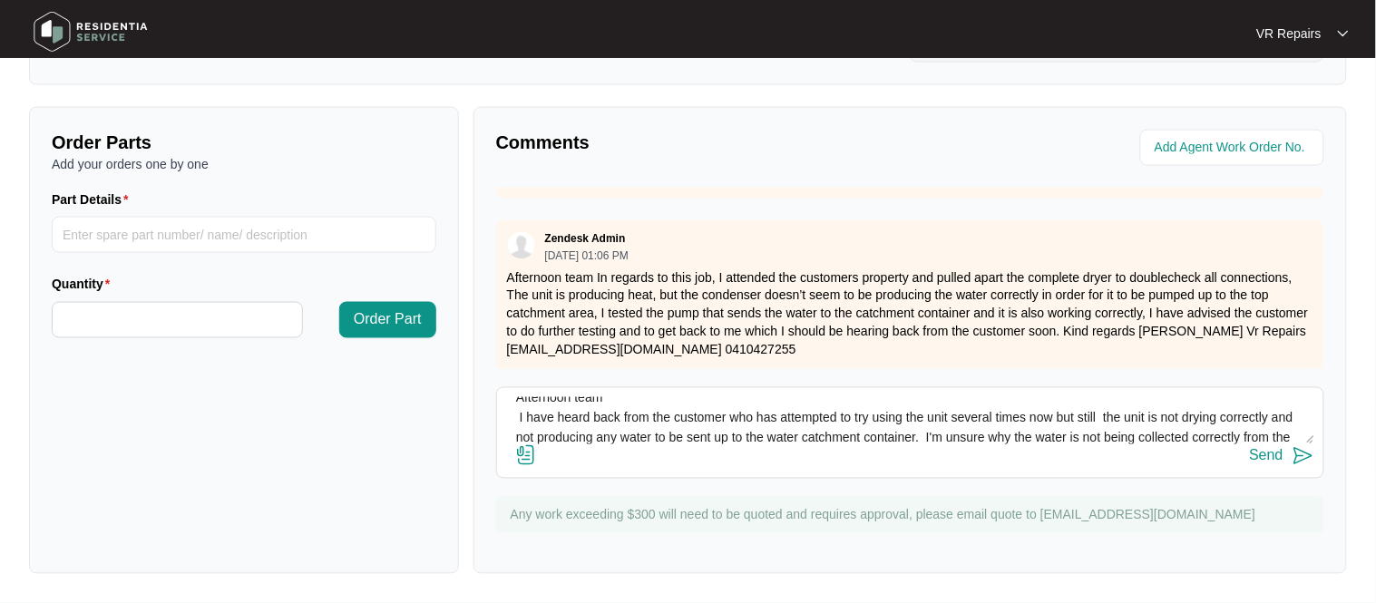
scroll to position [11, 0]
click at [1118, 418] on textarea "Afternoon team I have heard back from the customer who has attempted to try usi…" at bounding box center [910, 420] width 808 height 47
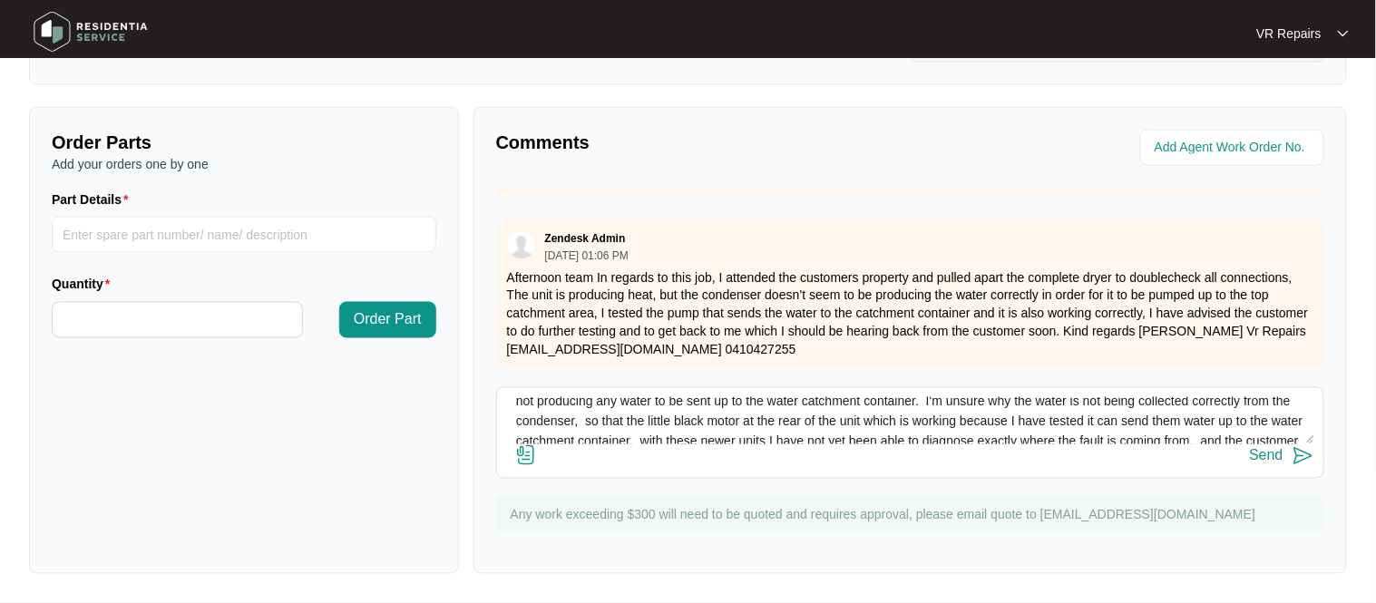
scroll to position [51, 0]
click at [1162, 416] on textarea "Afternoon team I have heard back from the customer who has attempted to try usi…" at bounding box center [910, 420] width 808 height 47
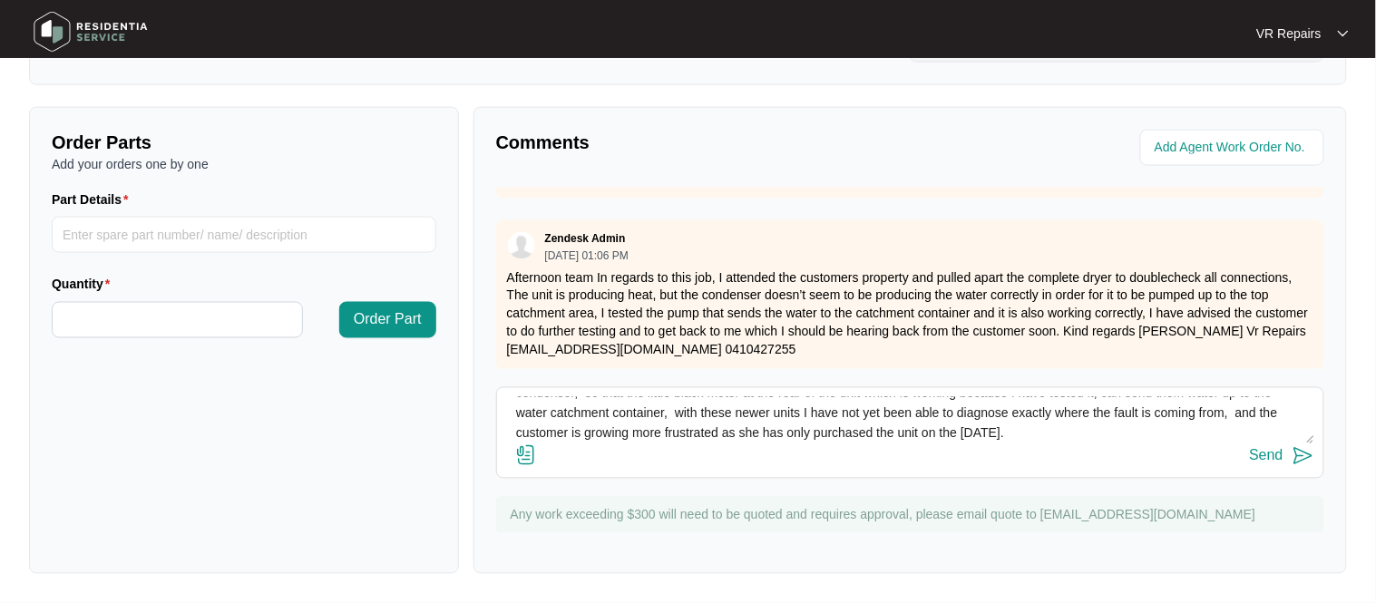
scroll to position [79, 0]
click at [1126, 431] on textarea "Afternoon team I have heard back from the customer who has attempted to try usi…" at bounding box center [910, 420] width 808 height 47
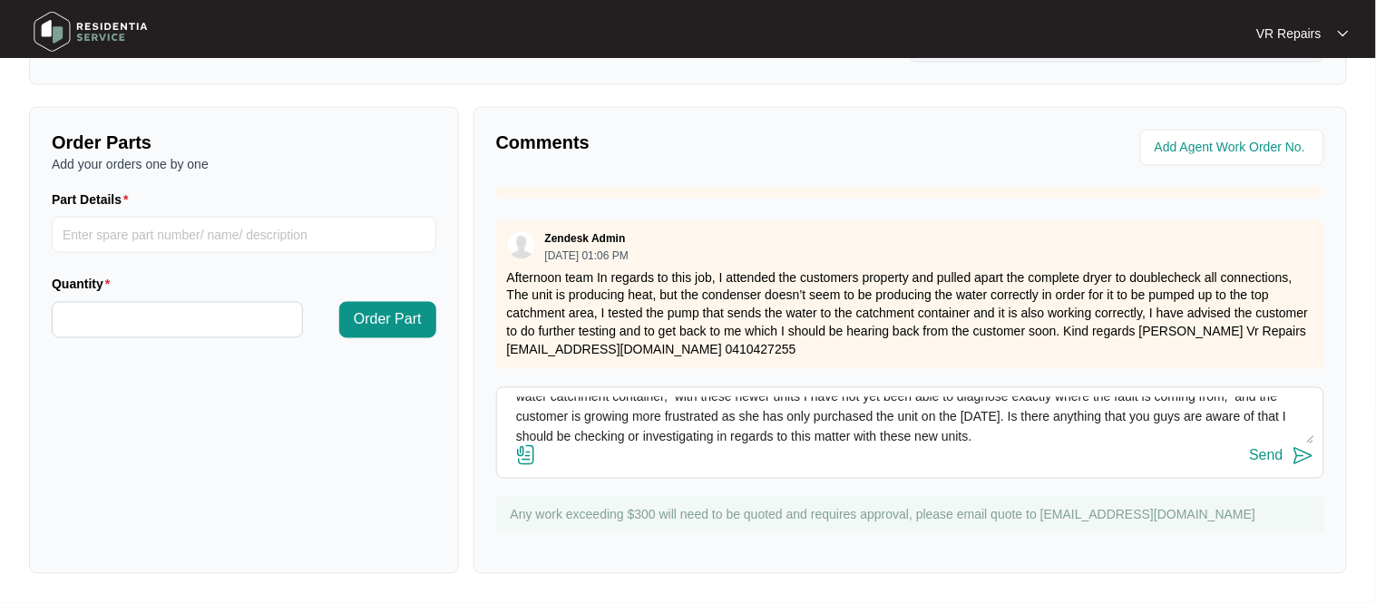
click at [531, 454] on img at bounding box center [526, 456] width 22 height 22
click at [0, 0] on input "file" at bounding box center [0, 0] width 0 height 0
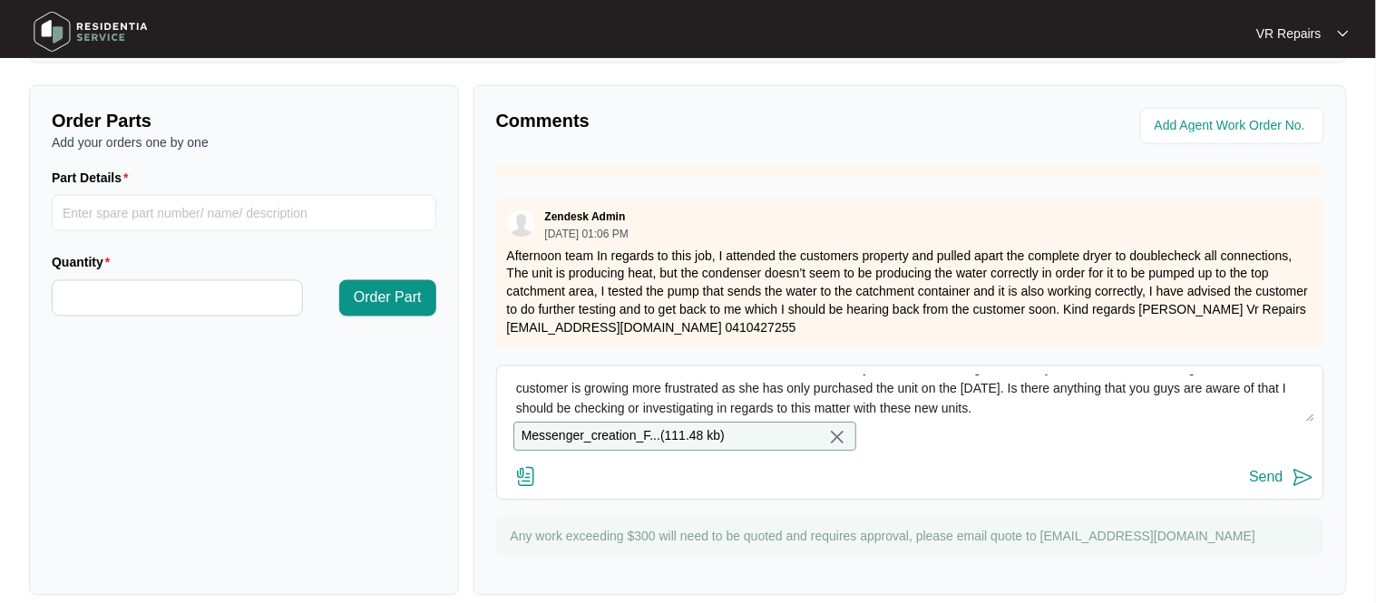
scroll to position [631, 0]
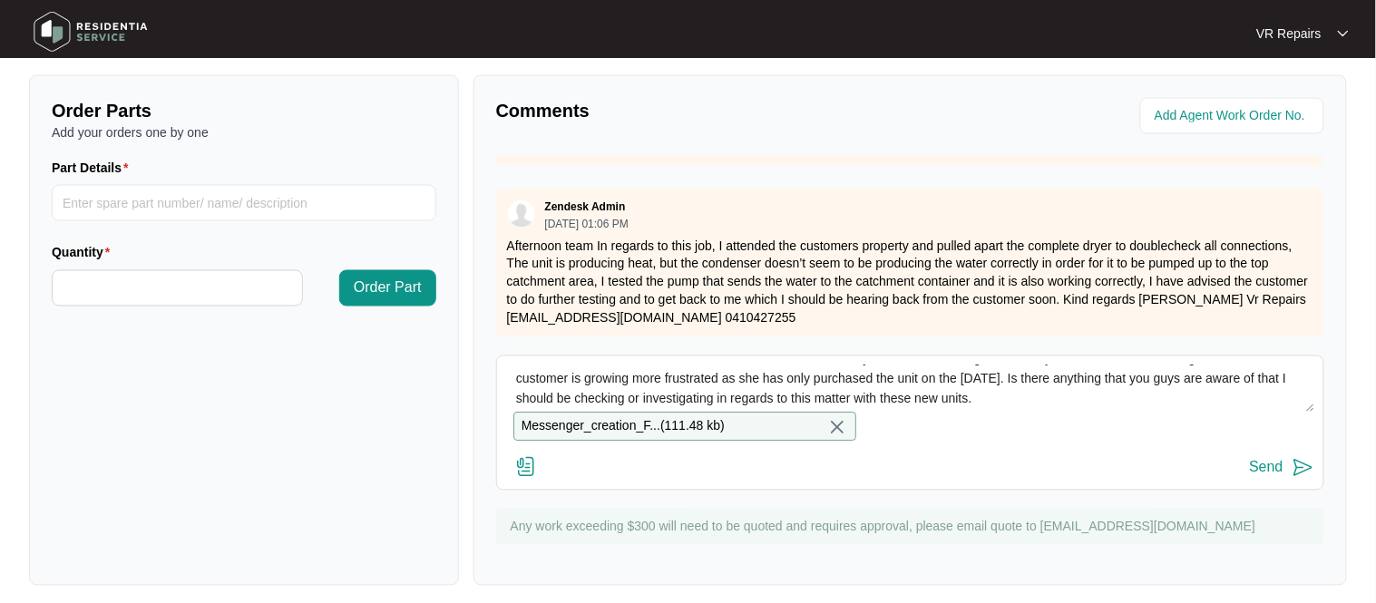
click at [1077, 399] on textarea "Afternoon team I have heard back from the customer who has attempted to try usi…" at bounding box center [910, 389] width 808 height 47
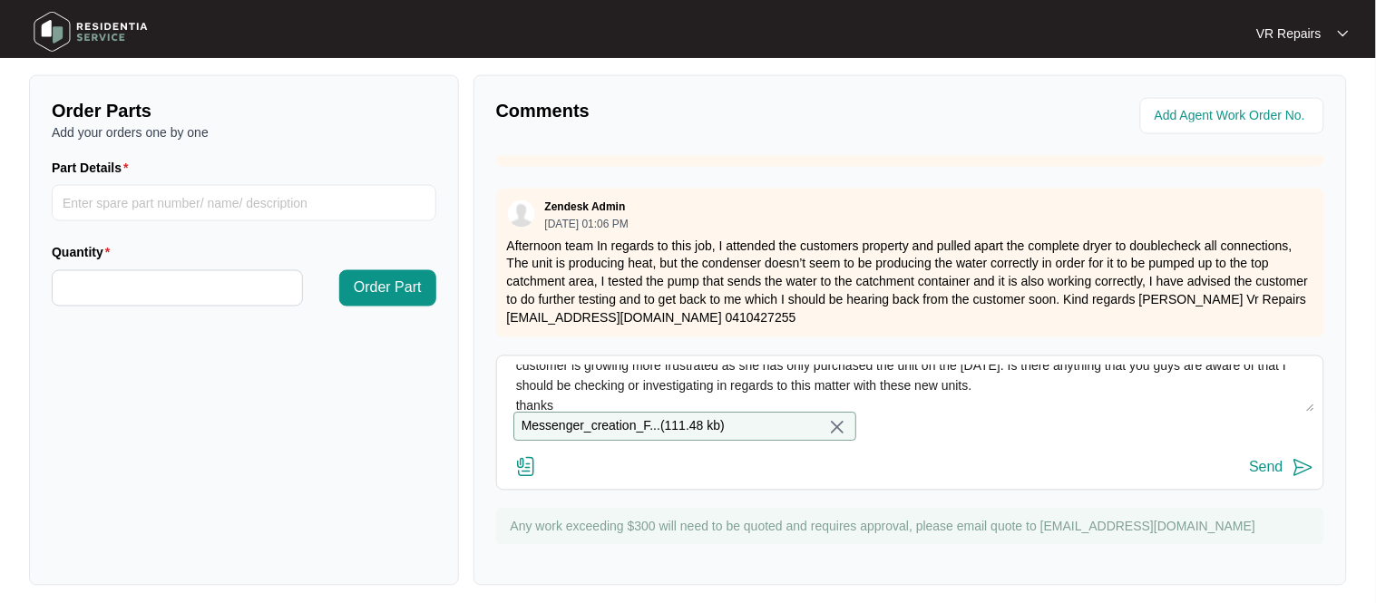
type textarea "Afternoon team I have heard back from the customer who has attempted to try usi…"
click at [1271, 472] on div "Send" at bounding box center [1267, 468] width 34 height 16
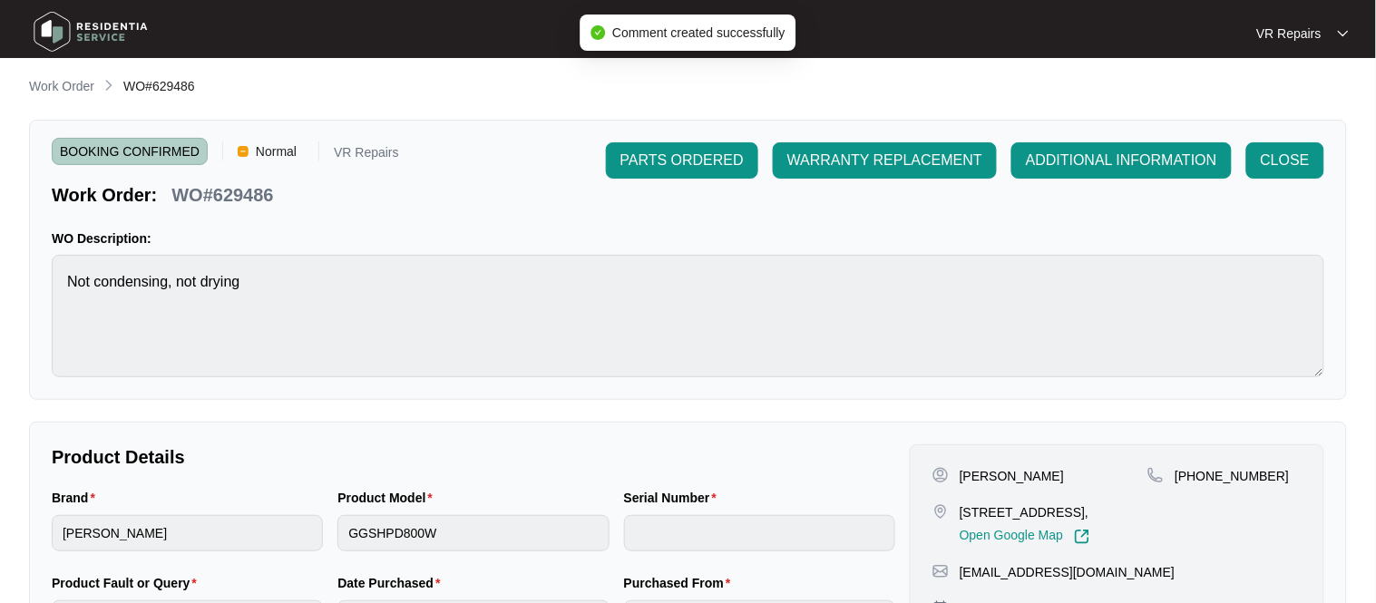
scroll to position [0, 0]
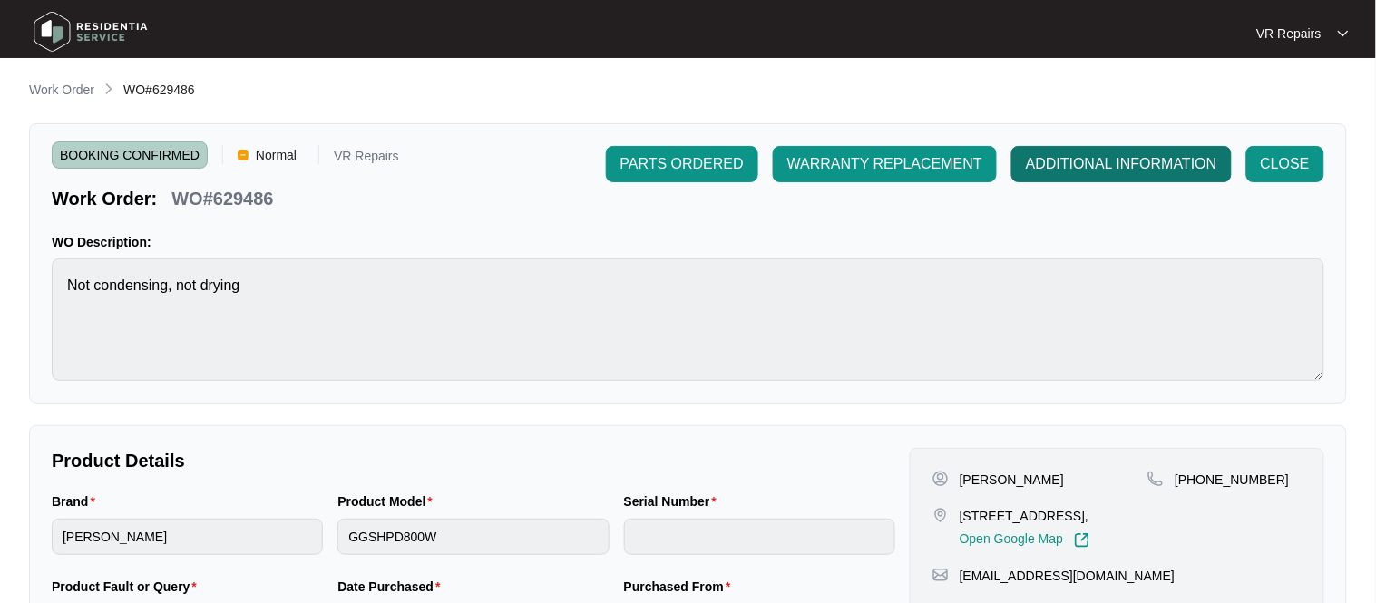
click at [1063, 161] on span "ADDITIONAL INFORMATION" at bounding box center [1121, 164] width 191 height 22
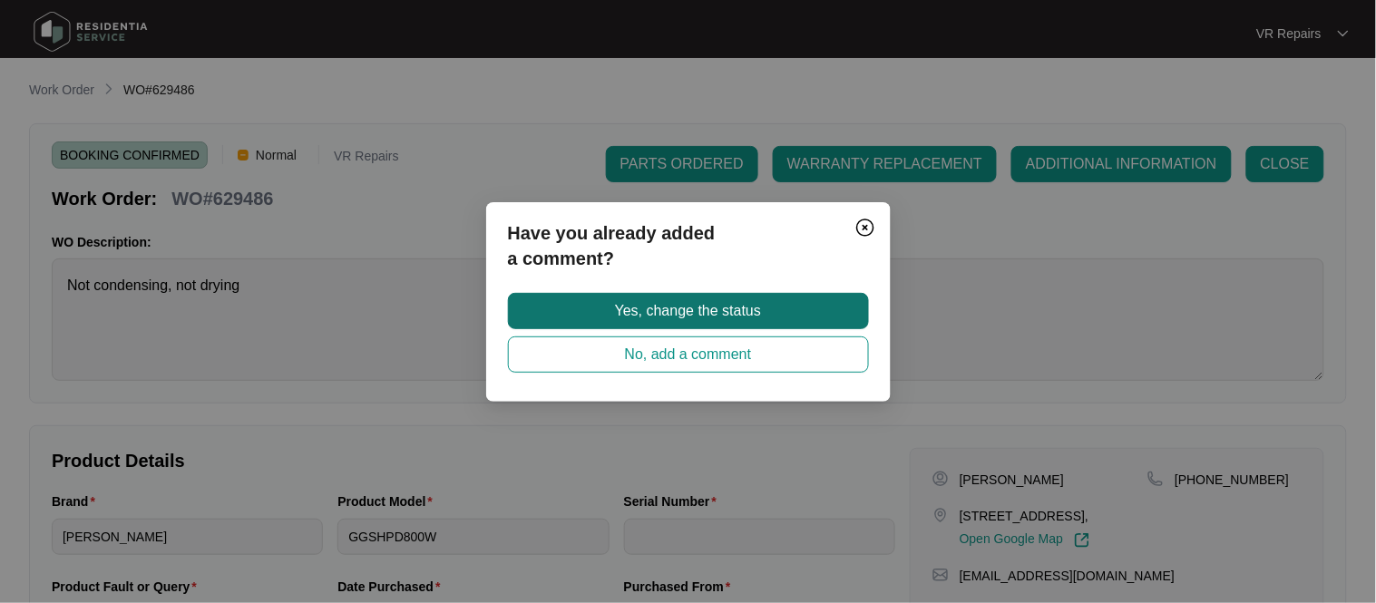
click at [738, 312] on span "Yes, change the status" at bounding box center [688, 311] width 146 height 22
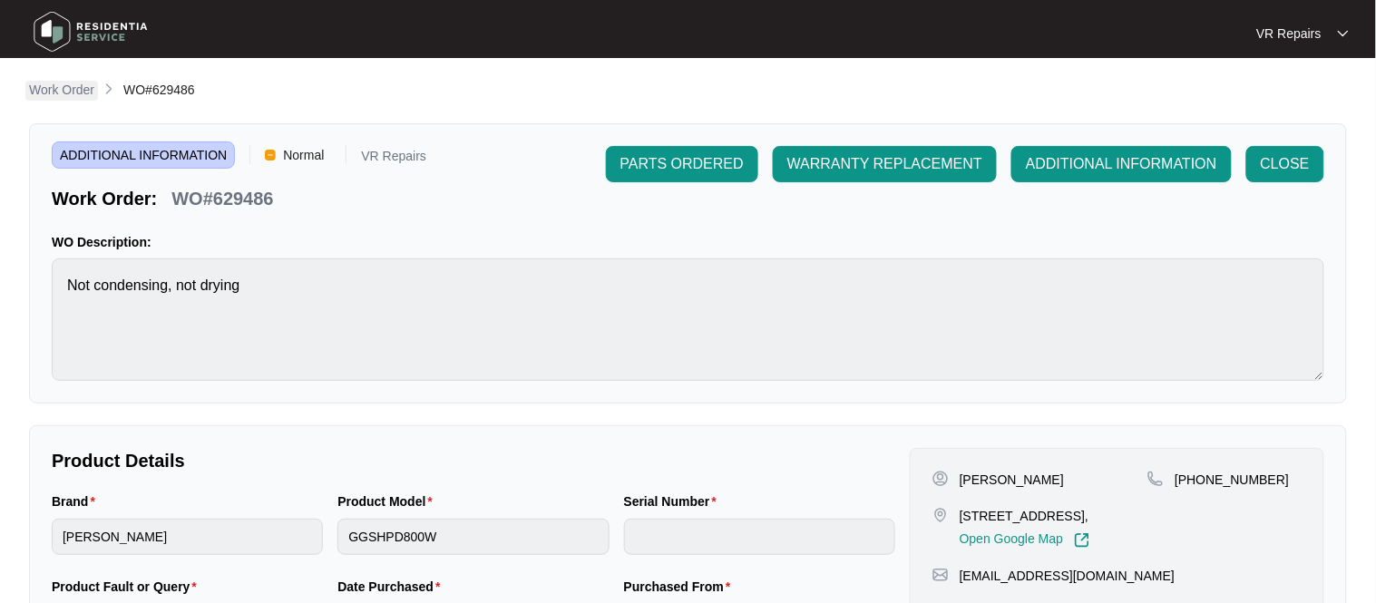
click at [82, 91] on p "Work Order" at bounding box center [61, 90] width 65 height 18
